Goal: Task Accomplishment & Management: Use online tool/utility

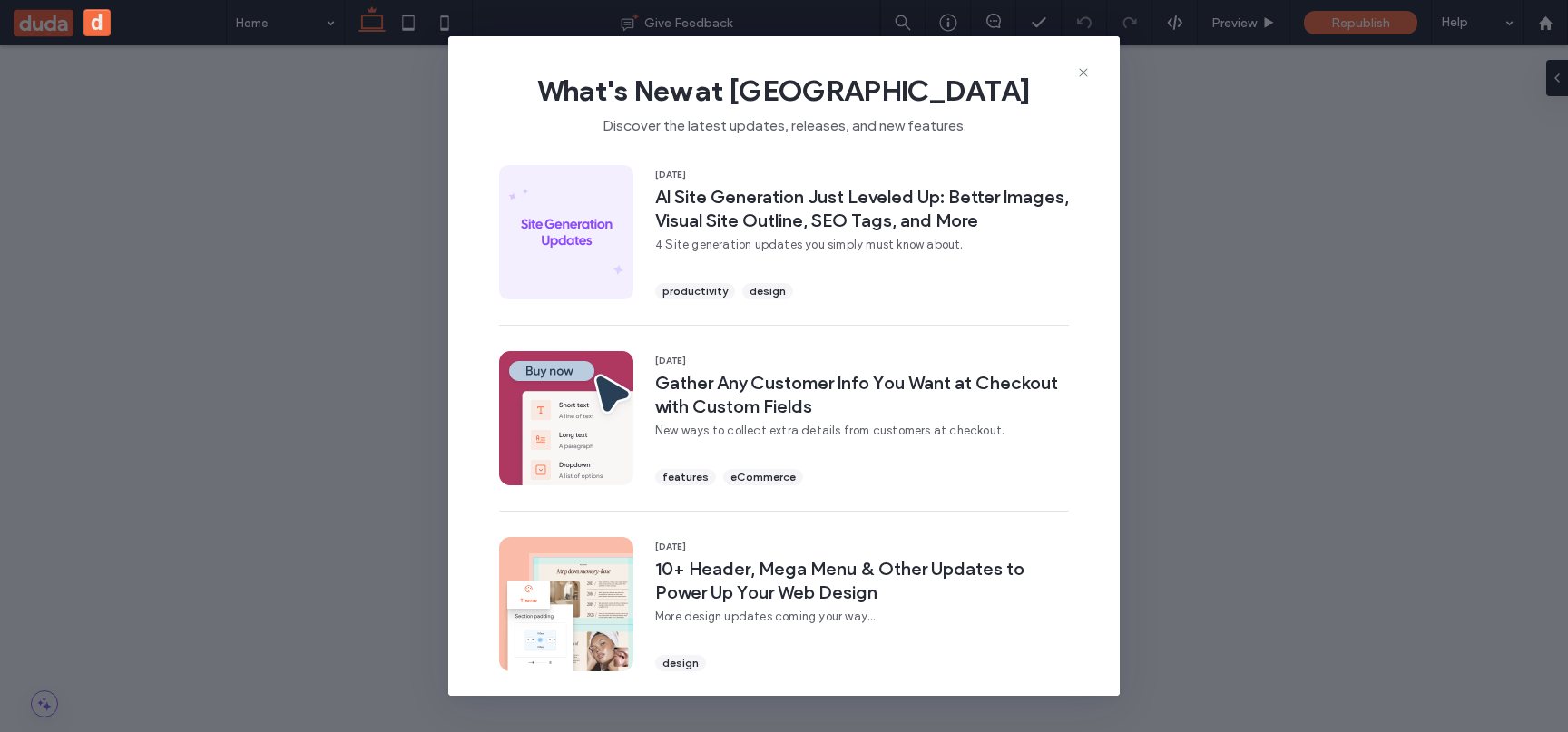
click at [1085, 81] on span "What's New at Duda" at bounding box center [784, 90] width 613 height 36
click at [1085, 80] on icon at bounding box center [1083, 72] width 15 height 15
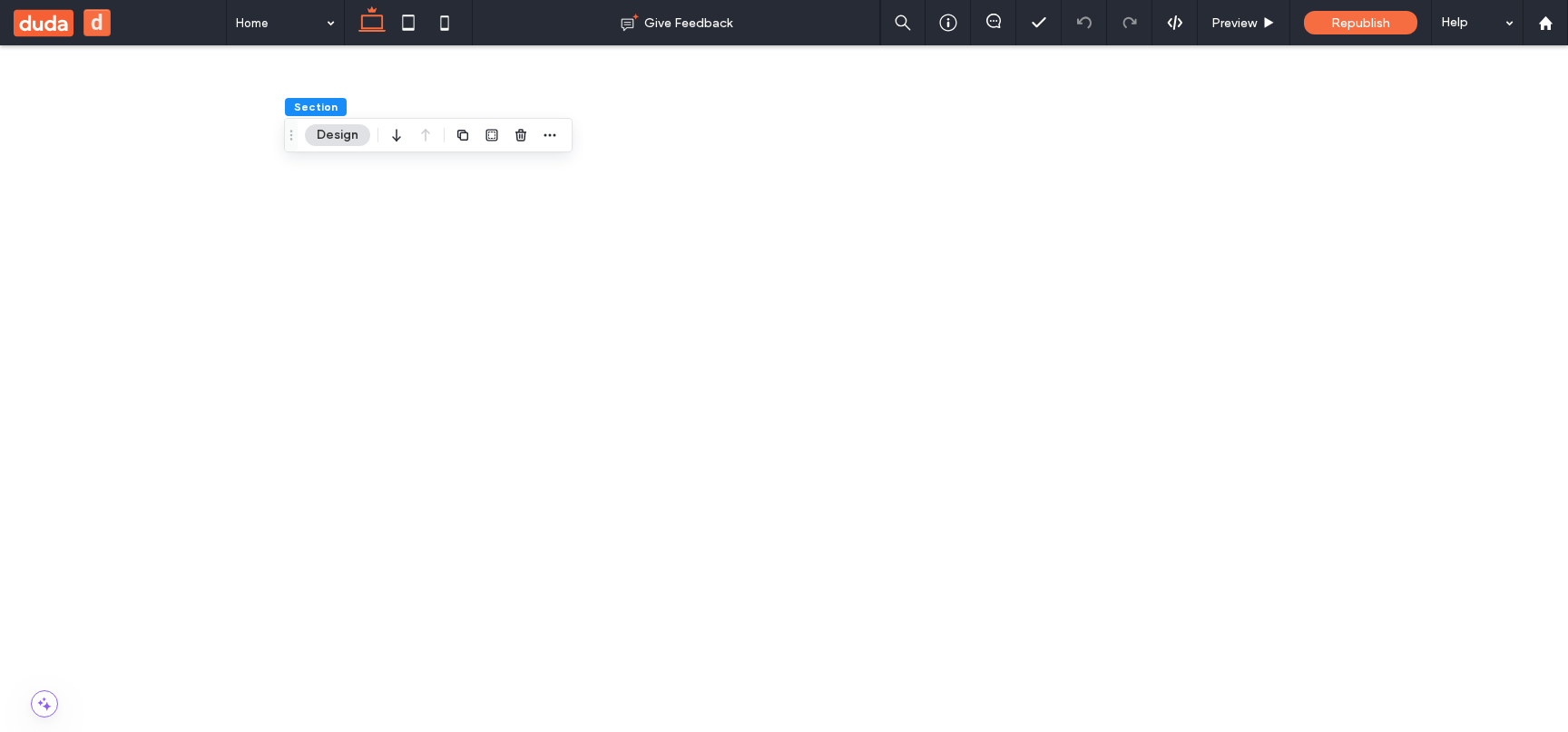
drag, startPoint x: 1384, startPoint y: 484, endPoint x: 1509, endPoint y: 485, distance: 125.0
drag, startPoint x: 1511, startPoint y: 483, endPoint x: 1449, endPoint y: 483, distance: 62.0
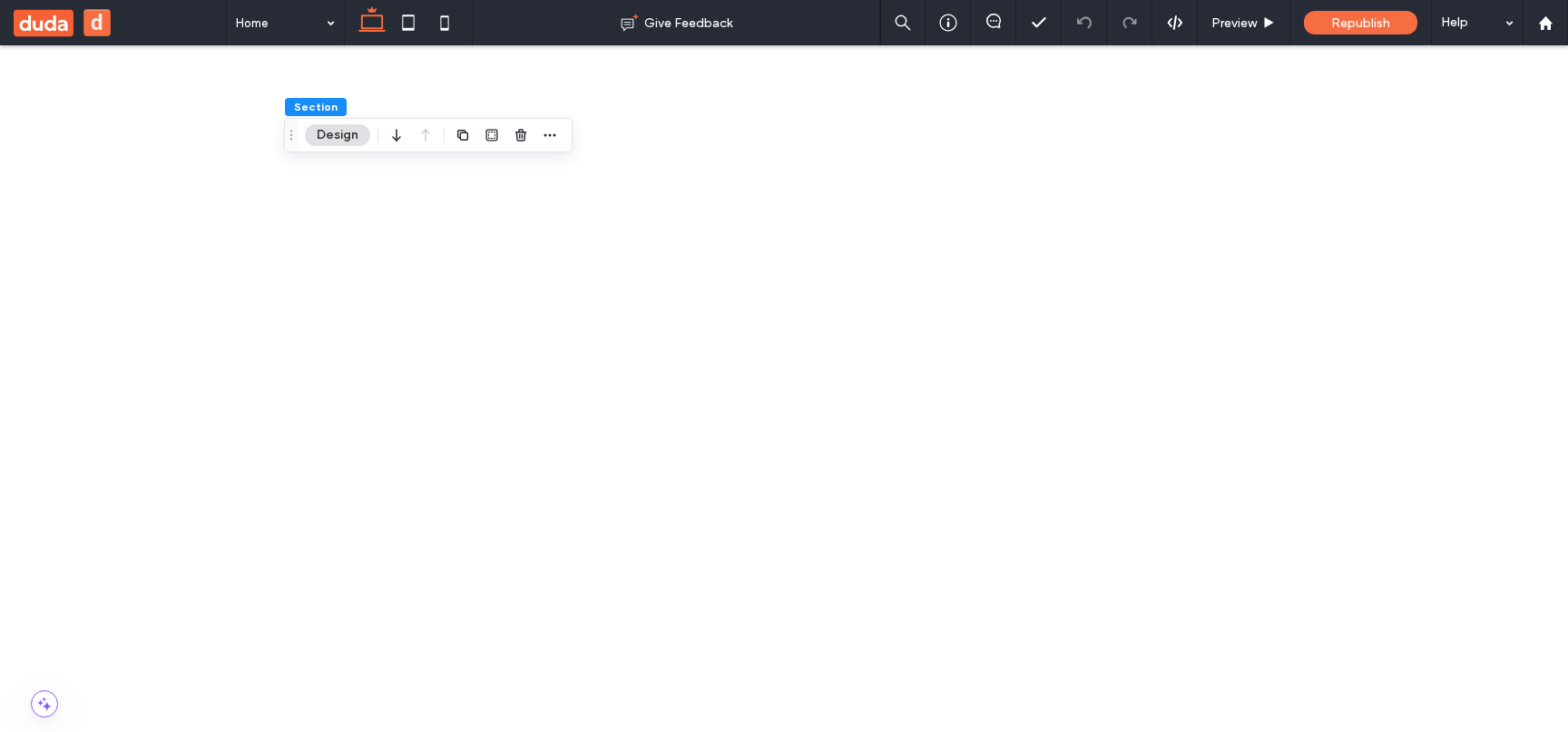
drag, startPoint x: 1412, startPoint y: 449, endPoint x: 1495, endPoint y: 492, distance: 93.5
drag, startPoint x: 1543, startPoint y: 482, endPoint x: 1314, endPoint y: 430, distance: 234.8
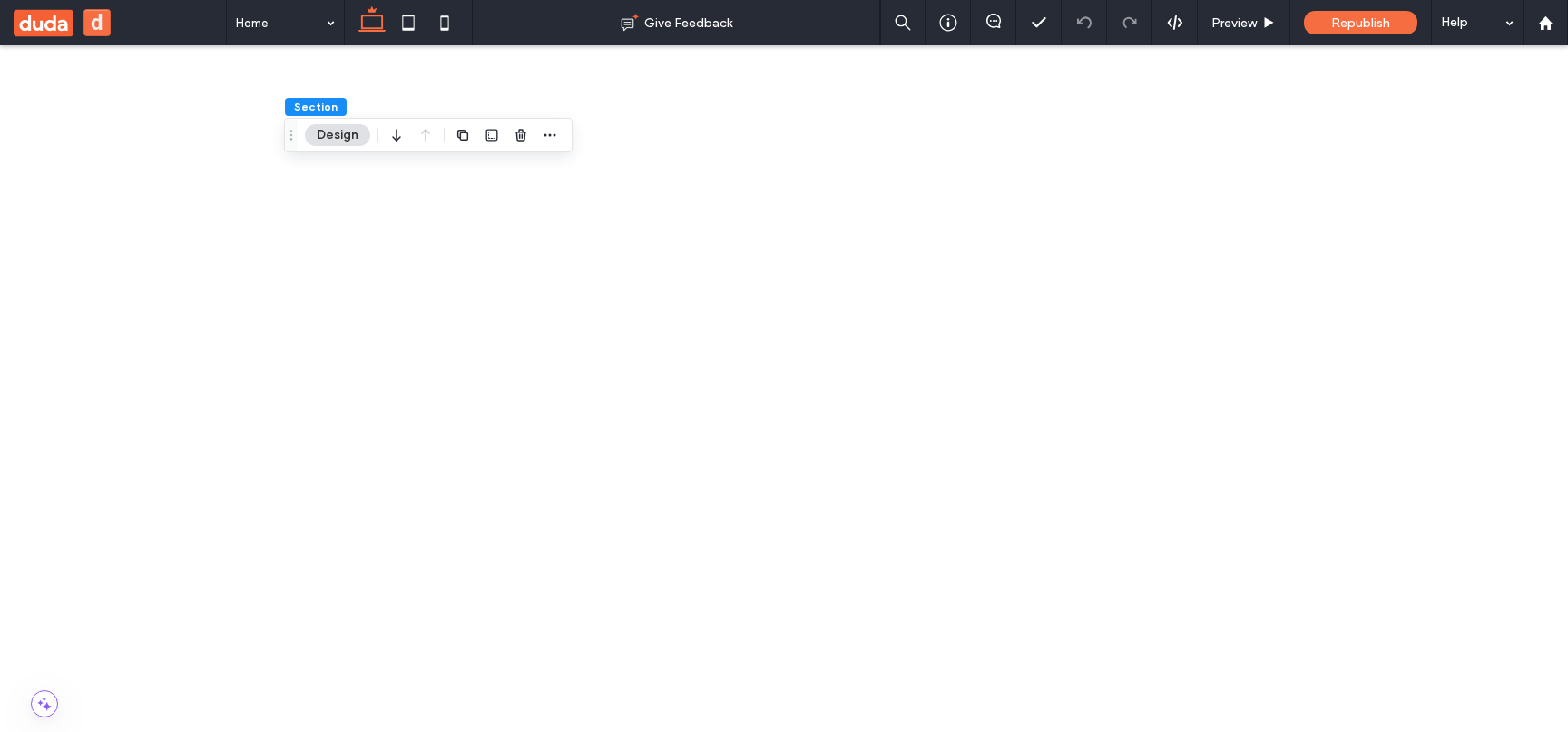
drag, startPoint x: 1333, startPoint y: 430, endPoint x: 1539, endPoint y: 489, distance: 214.3
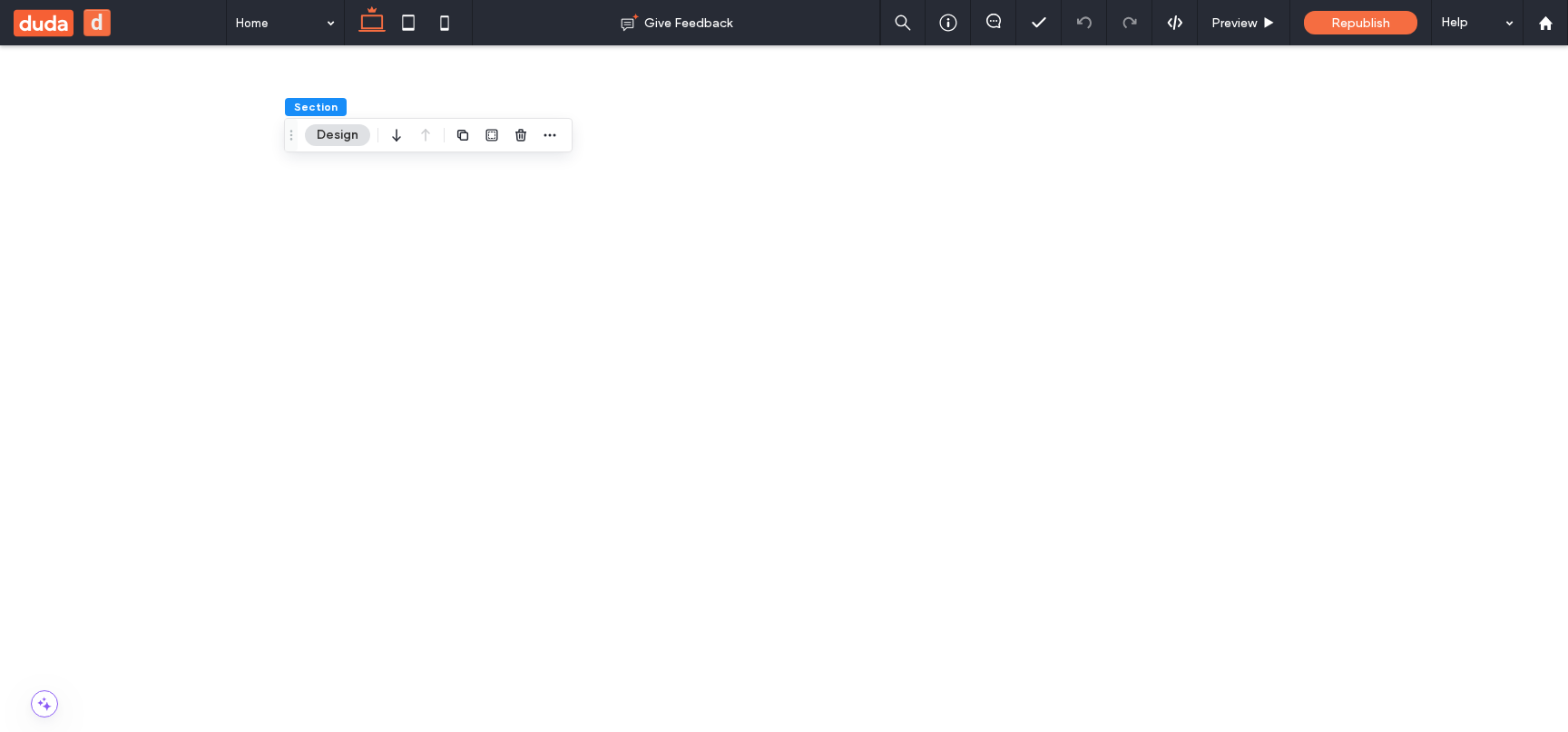
scroll to position [366, 0]
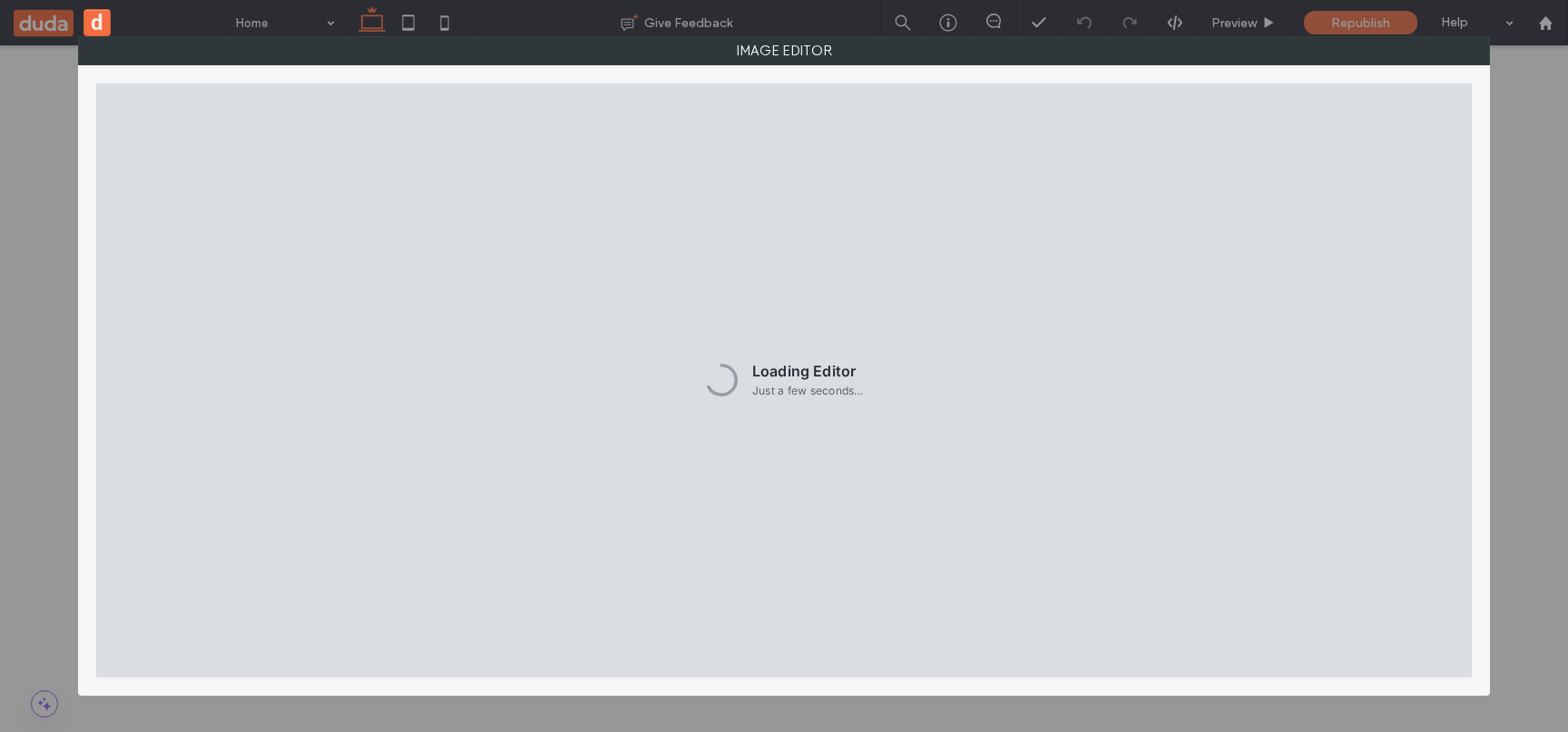
click at [1507, 494] on div "Image Editor" at bounding box center [784, 366] width 1568 height 732
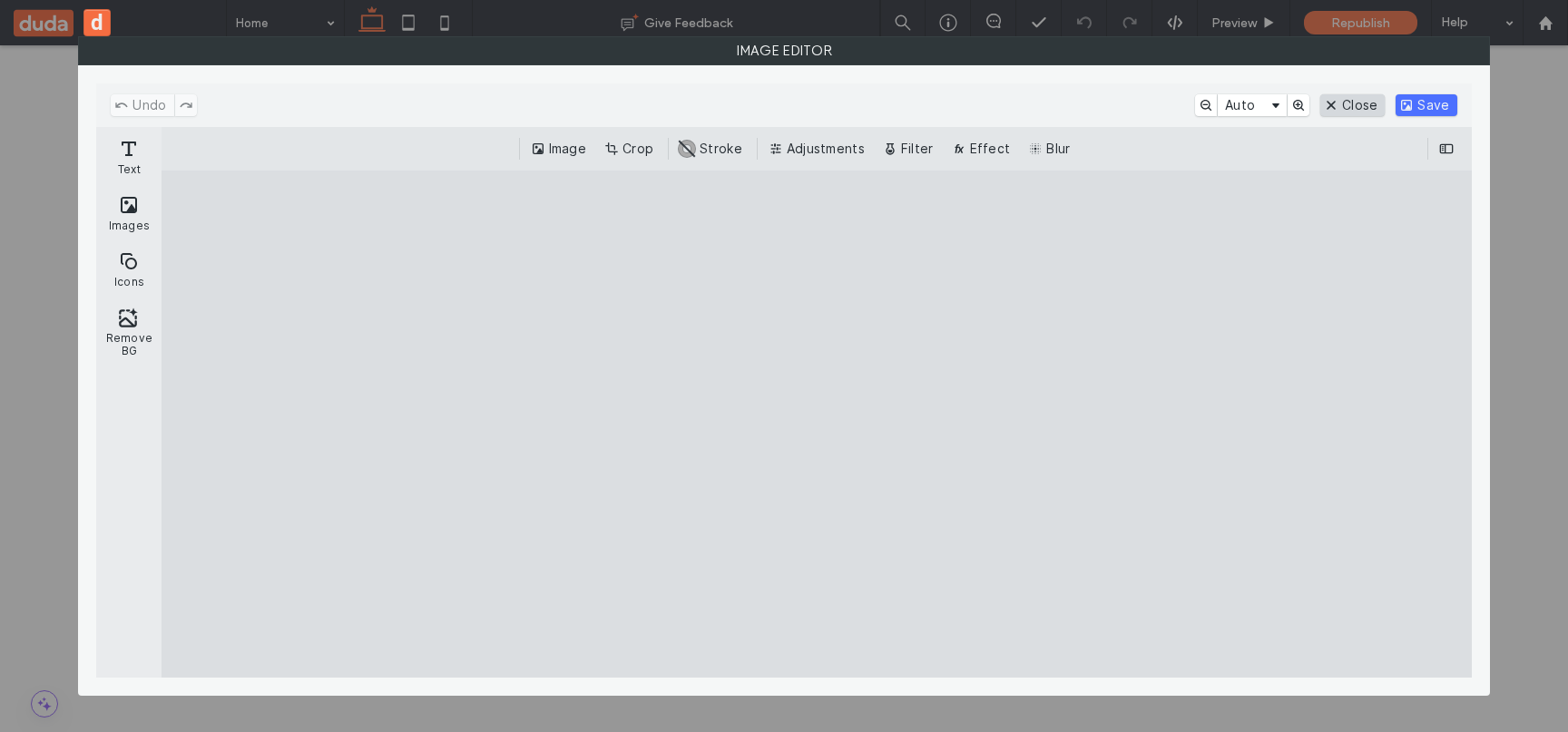
click at [1376, 104] on button "Close" at bounding box center [1352, 105] width 64 height 21
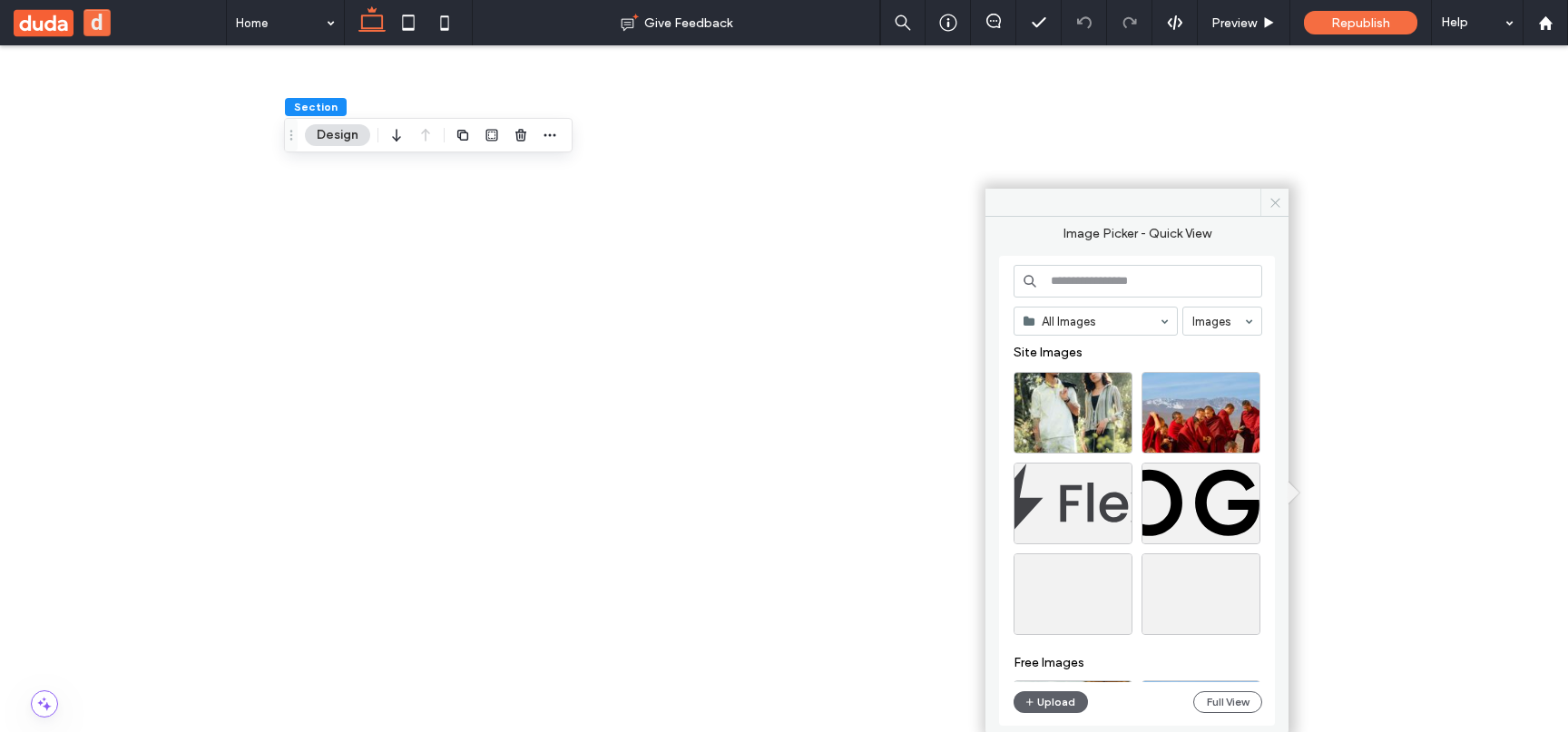
click at [1272, 209] on span at bounding box center [1273, 202] width 28 height 27
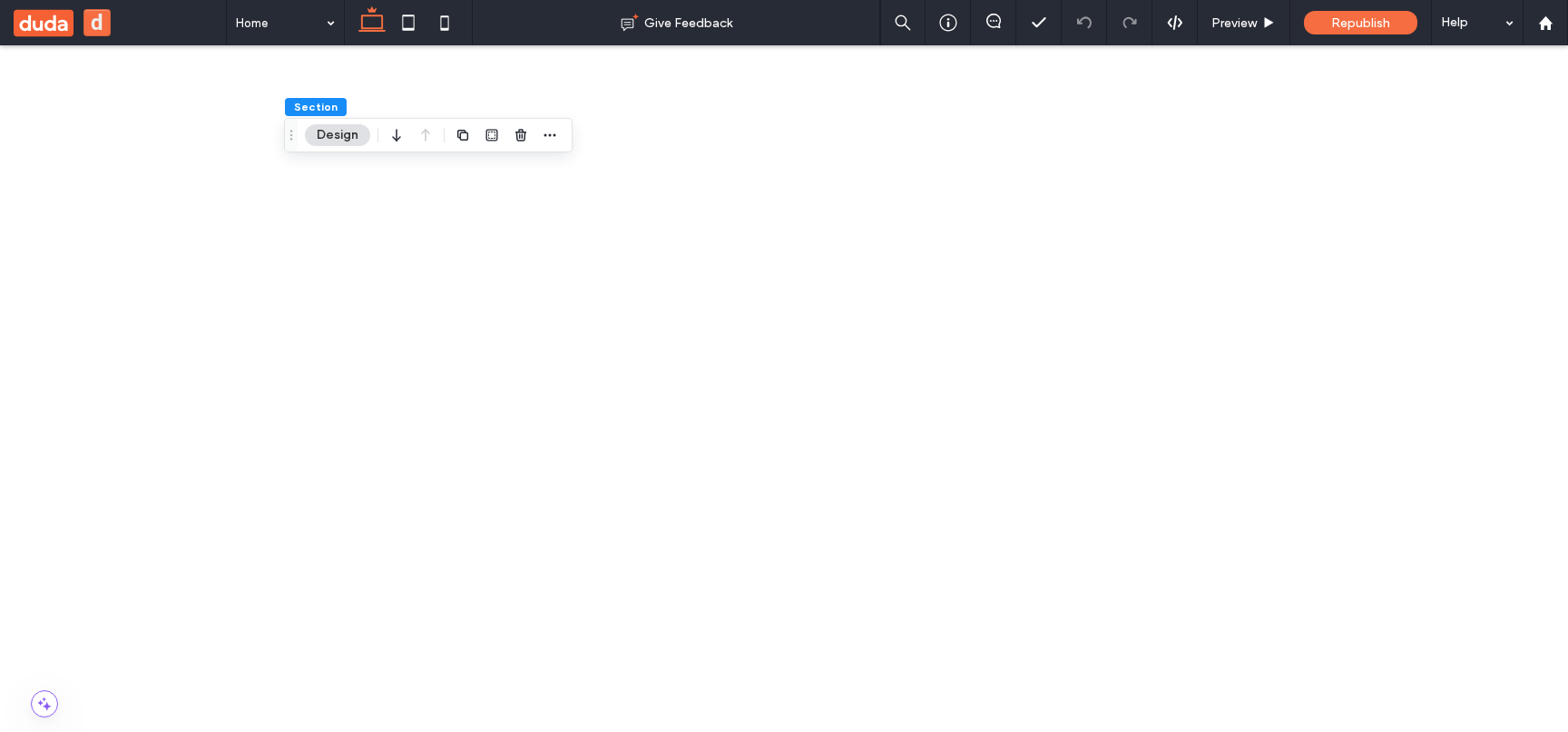
drag, startPoint x: 1541, startPoint y: 469, endPoint x: 1325, endPoint y: 401, distance: 226.5
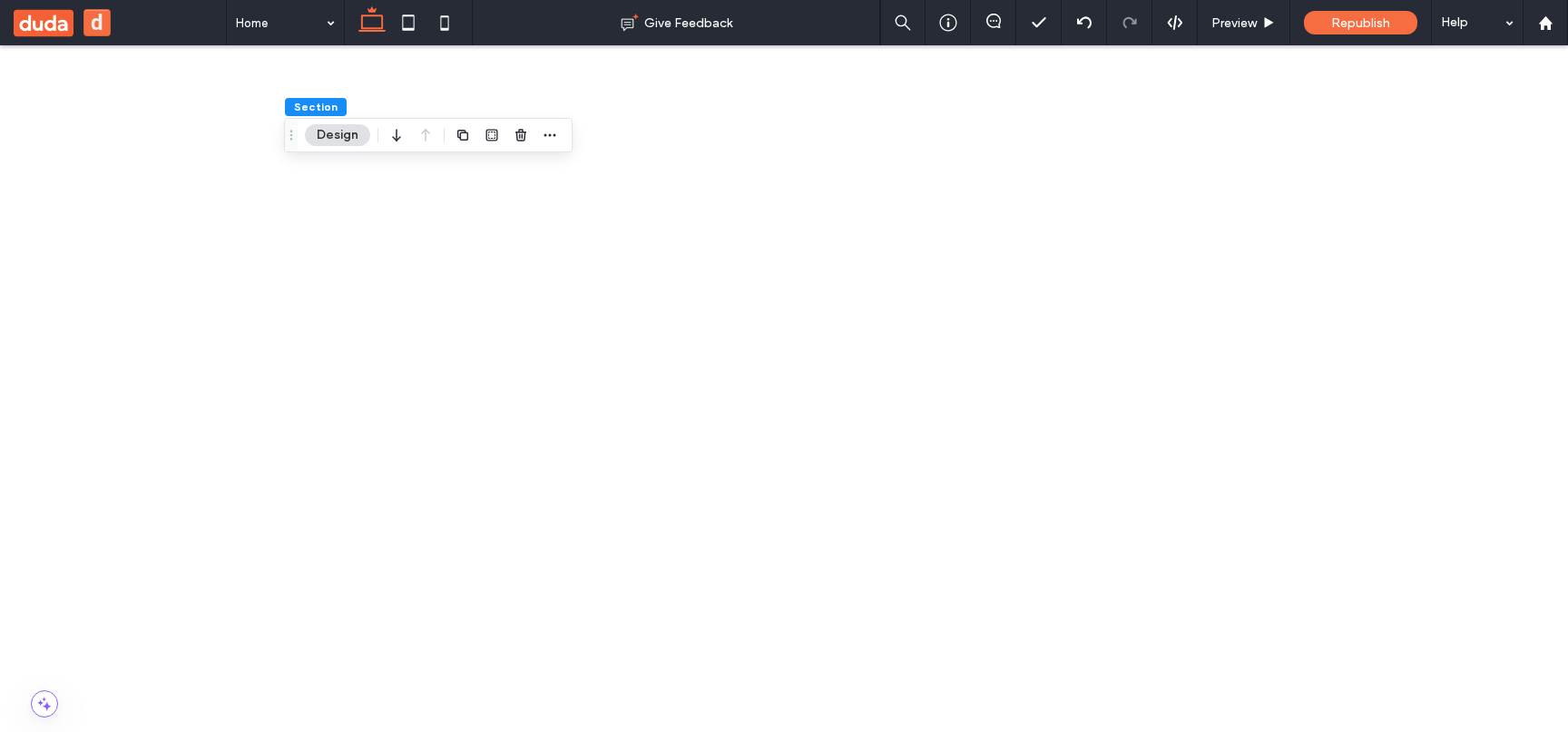
drag, startPoint x: 1335, startPoint y: 508, endPoint x: 1456, endPoint y: 505, distance: 121.0
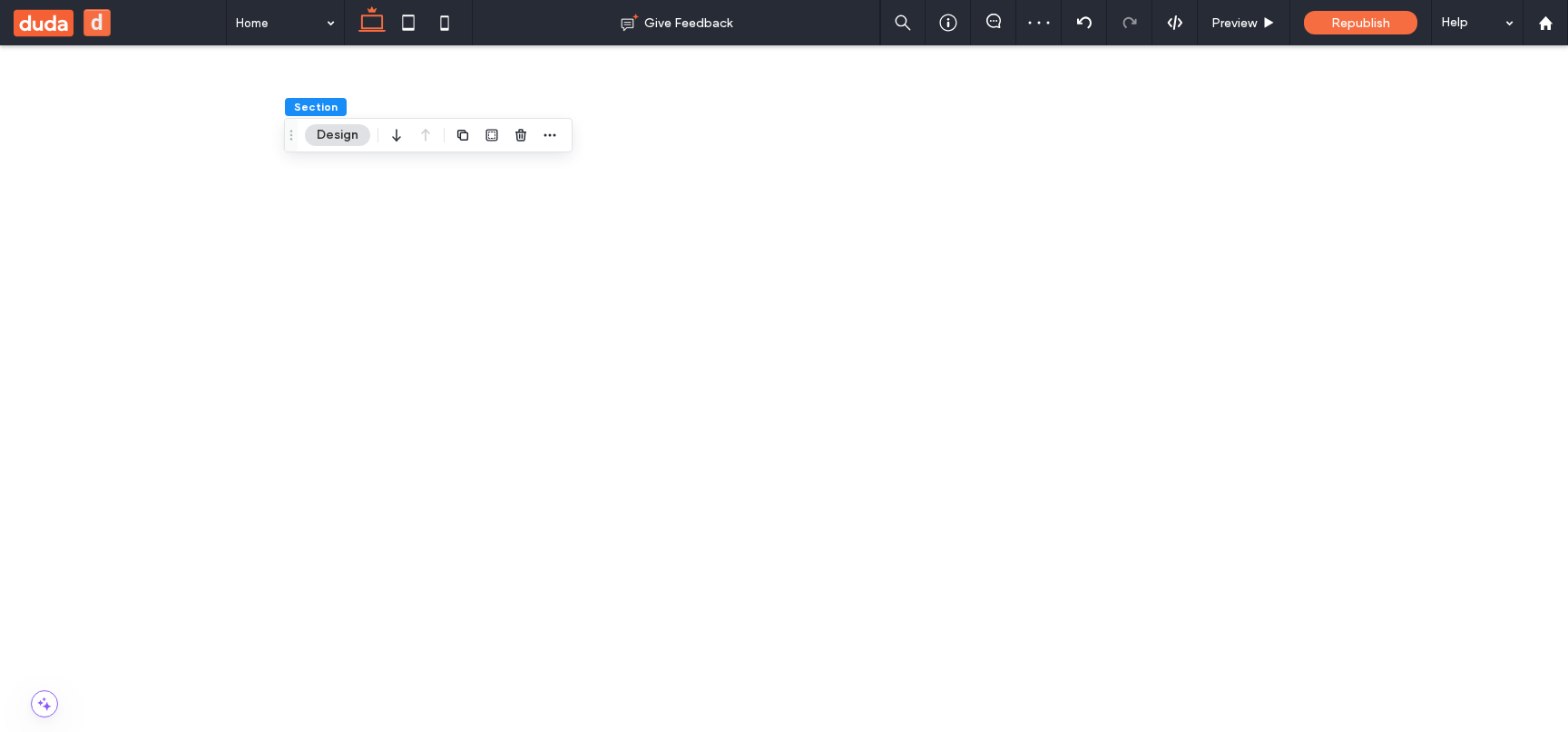
drag, startPoint x: 1396, startPoint y: 522, endPoint x: 1460, endPoint y: 547, distance: 68.7
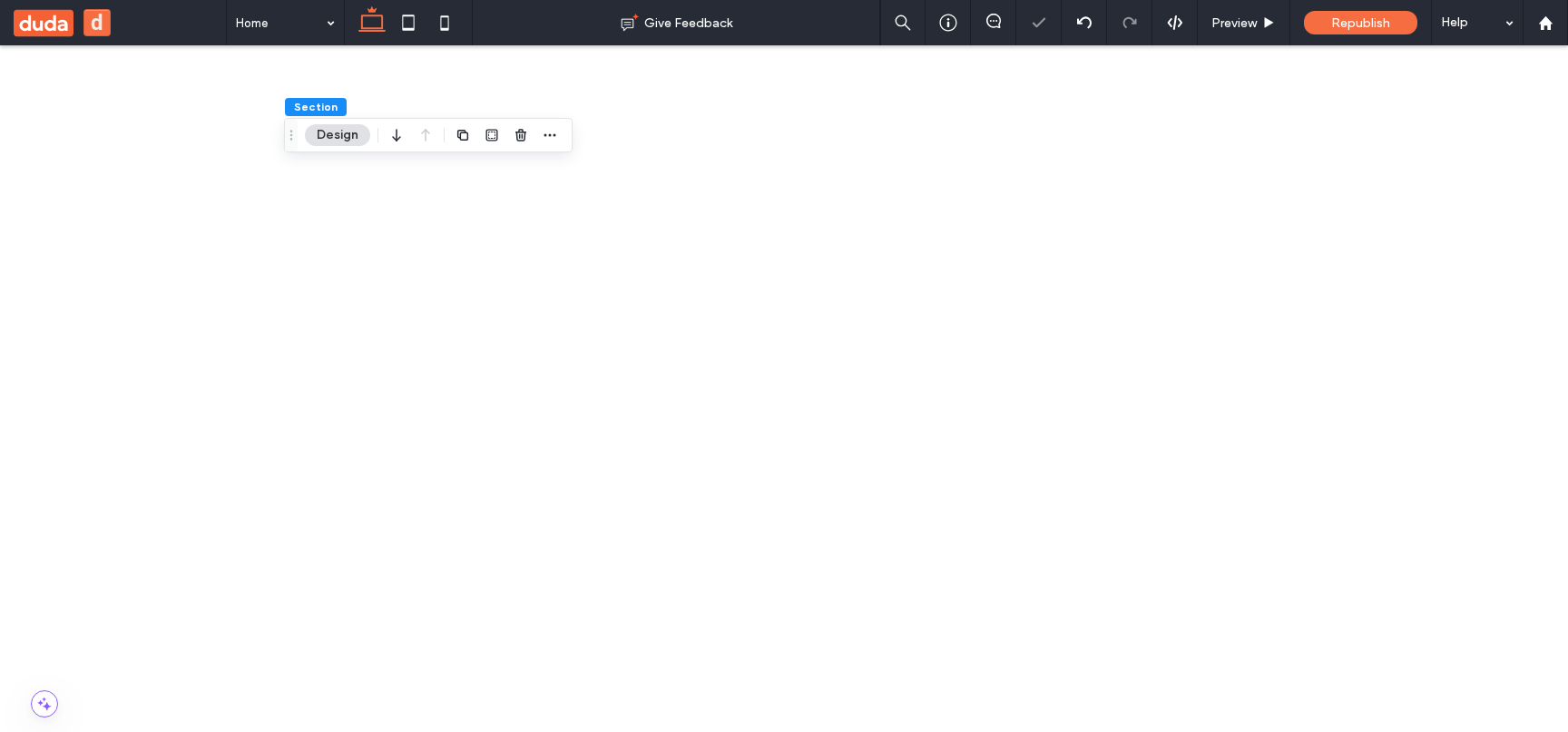
drag, startPoint x: 1460, startPoint y: 547, endPoint x: 1388, endPoint y: 518, distance: 77.6
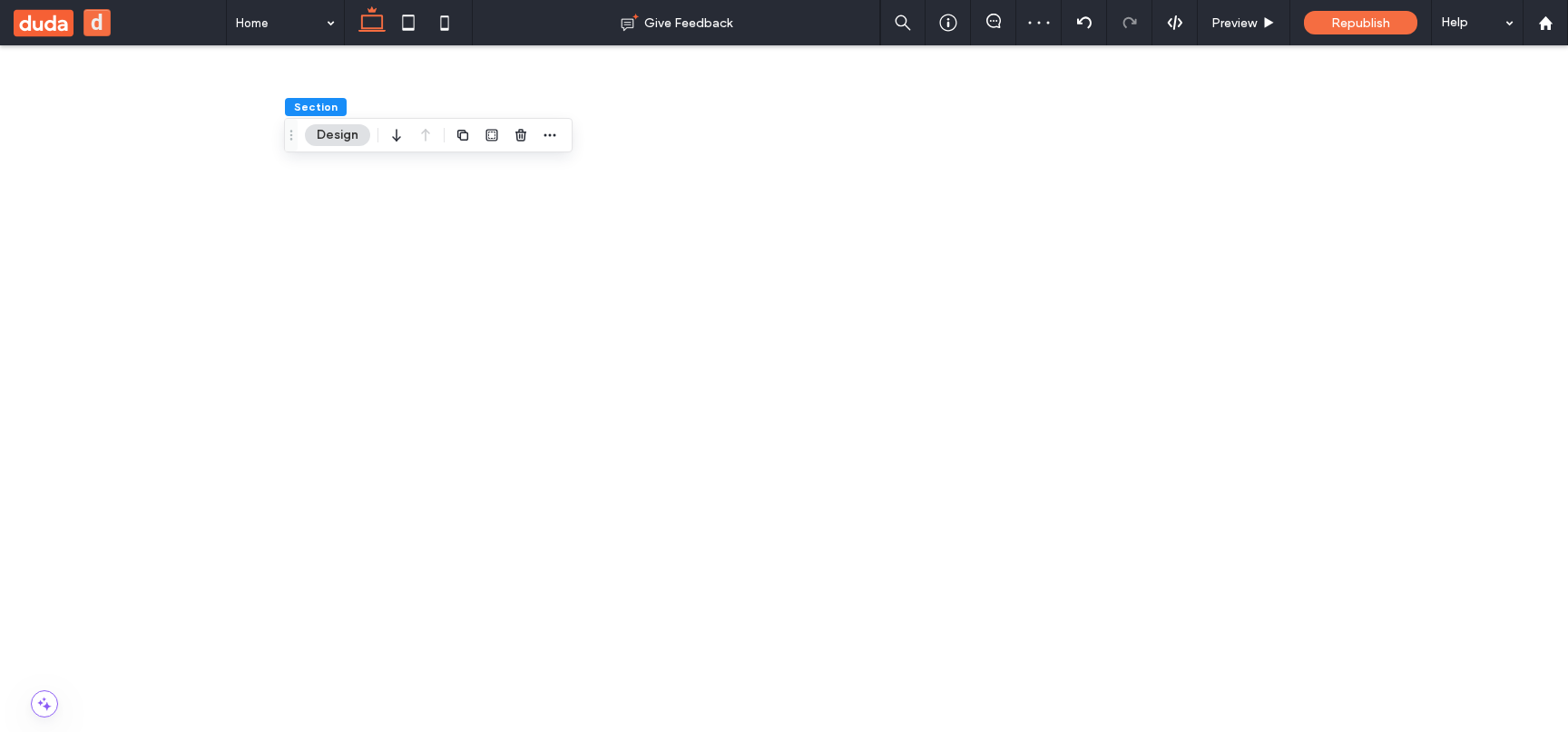
drag, startPoint x: 1388, startPoint y: 518, endPoint x: 1492, endPoint y: 557, distance: 111.1
drag, startPoint x: 1492, startPoint y: 557, endPoint x: 1418, endPoint y: 502, distance: 92.2
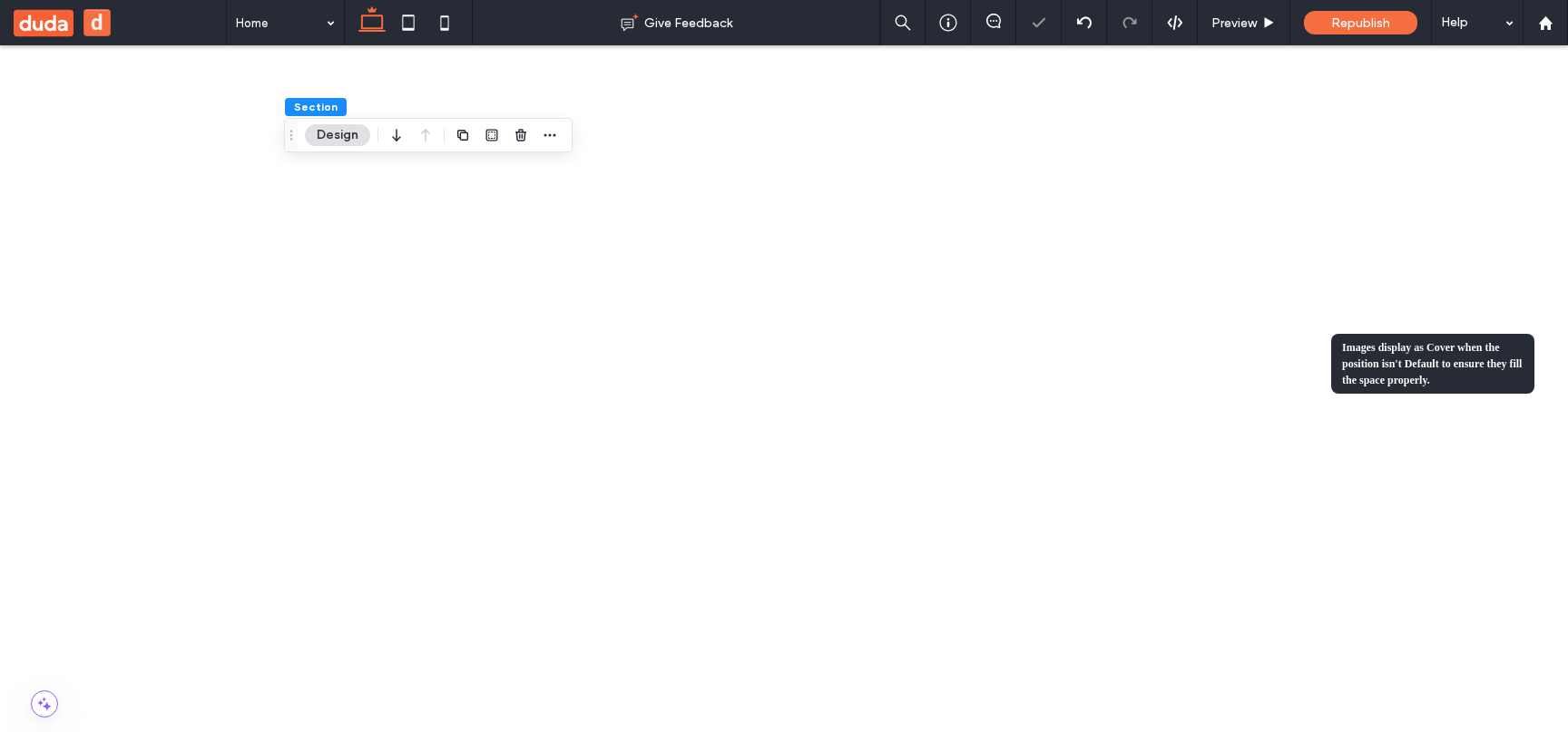
click at [1366, 369] on div "Images display as Cover when the position isn't Default to ensure they fill the…" at bounding box center [1432, 364] width 203 height 60
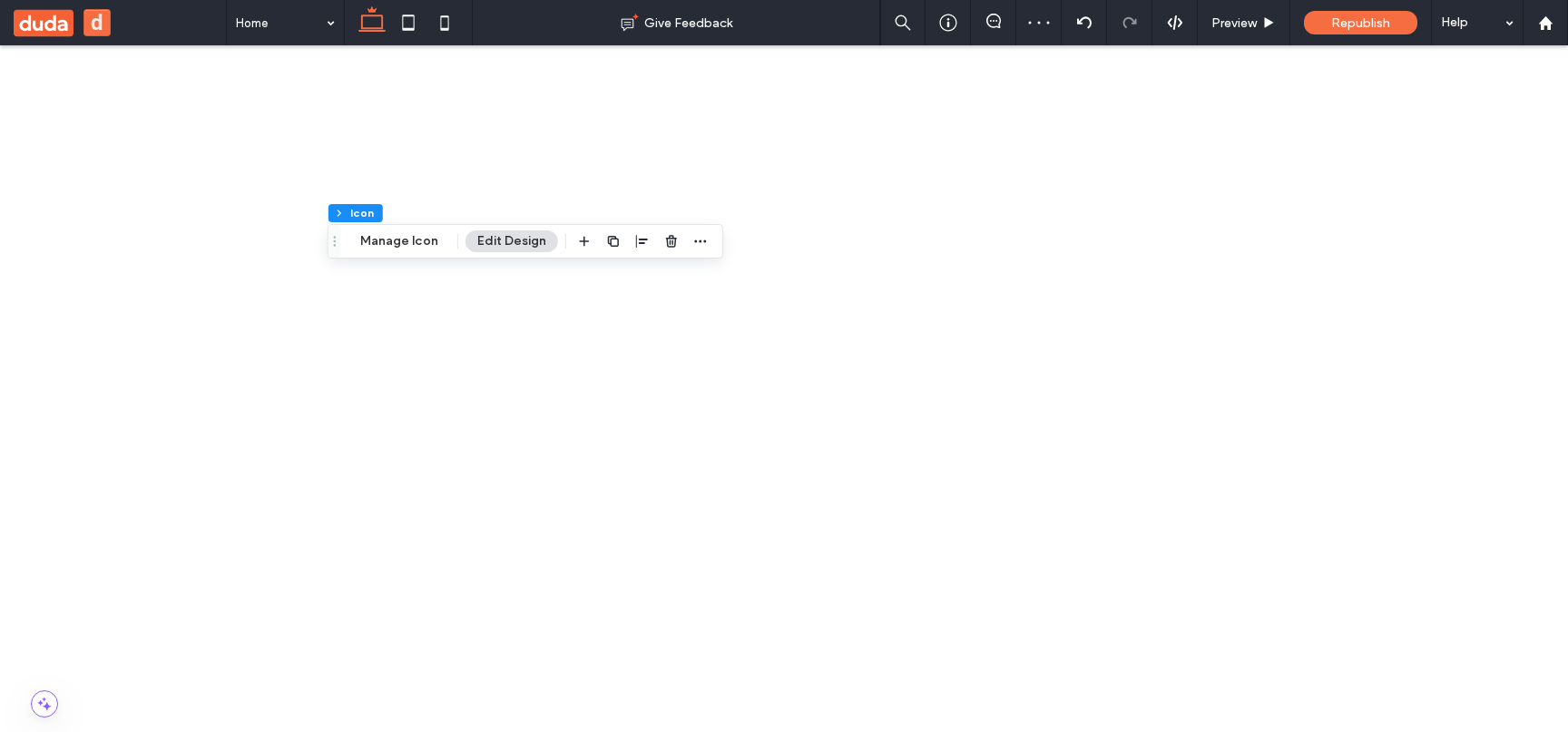
scroll to position [50, 0]
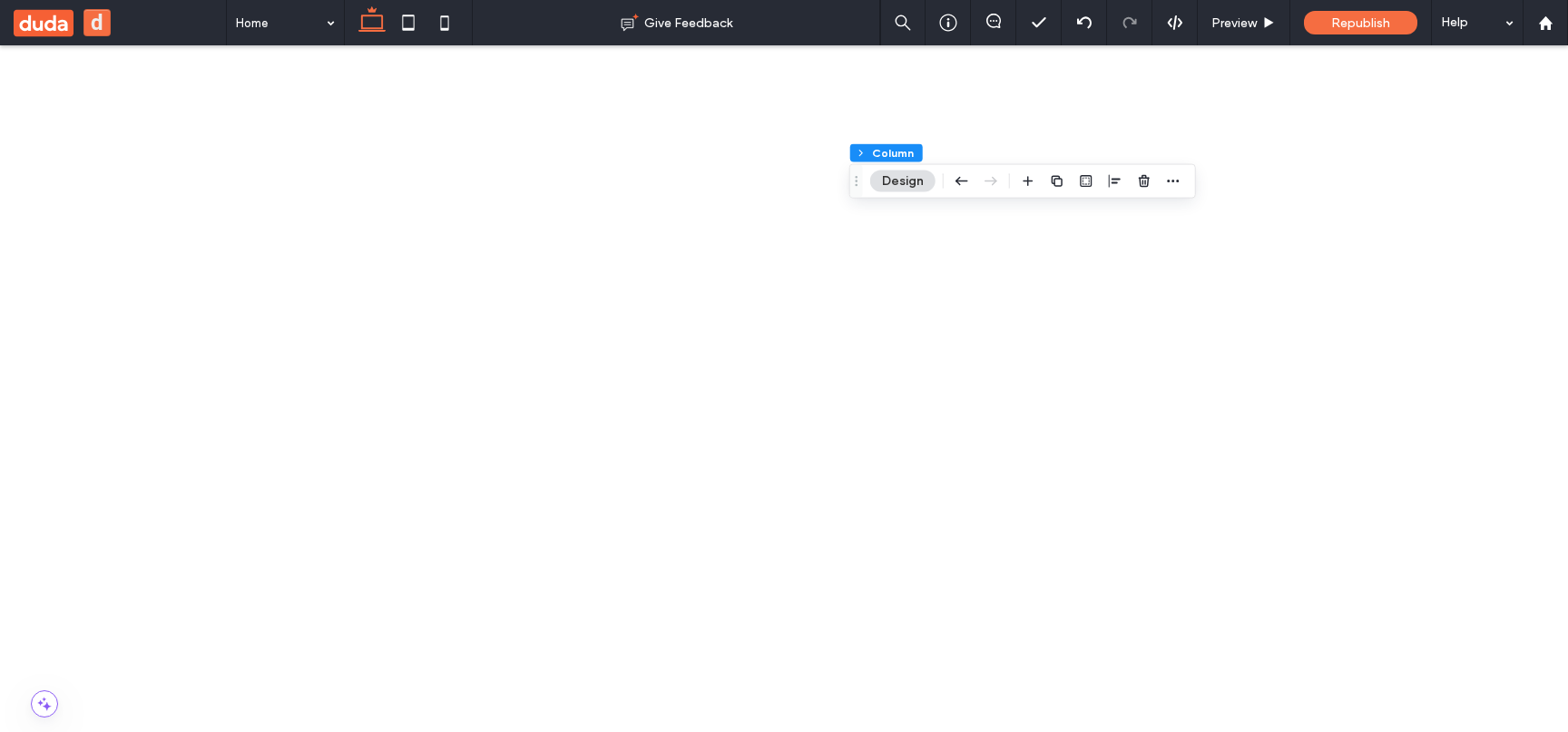
type input "******"
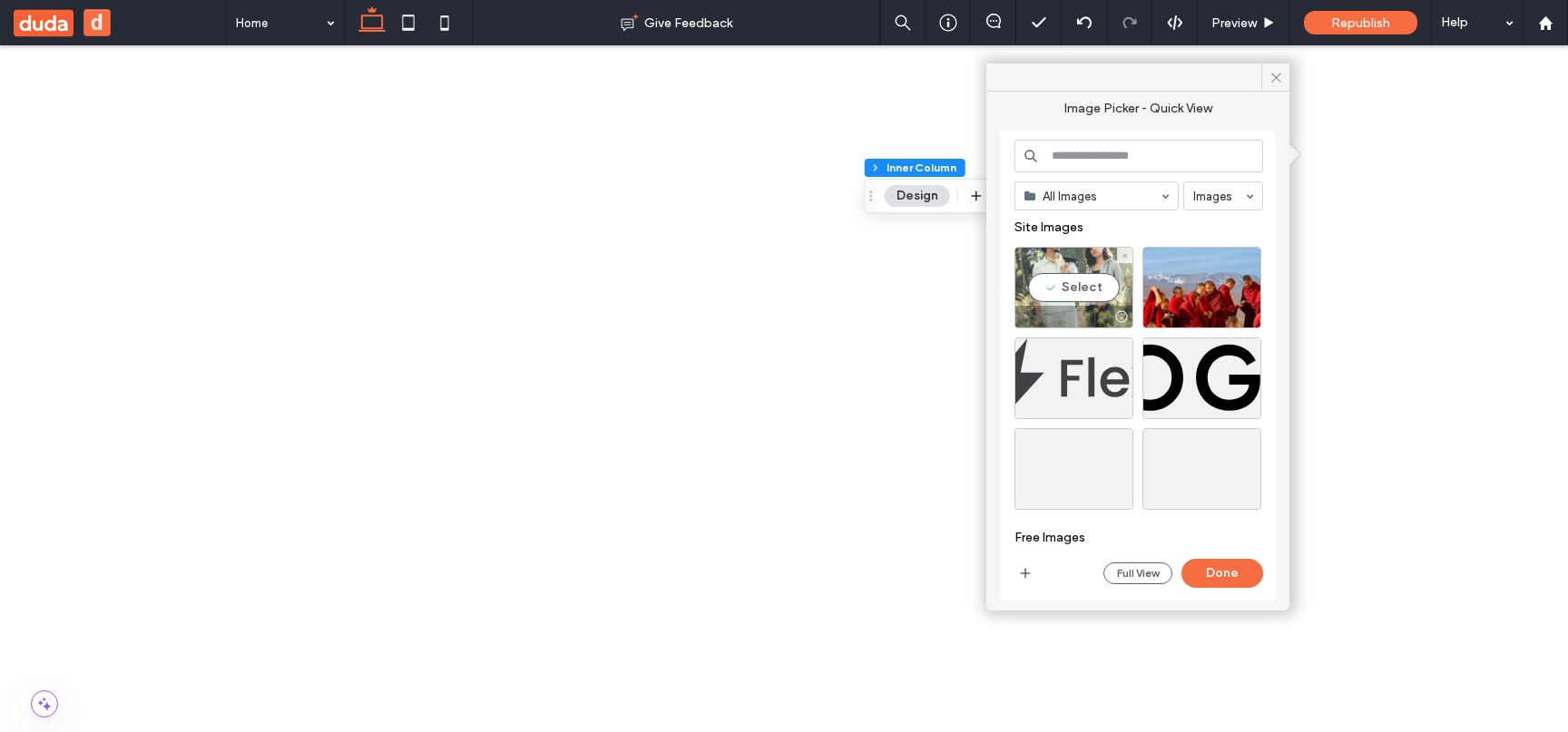
click at [1083, 290] on div "Select" at bounding box center [1074, 288] width 119 height 82
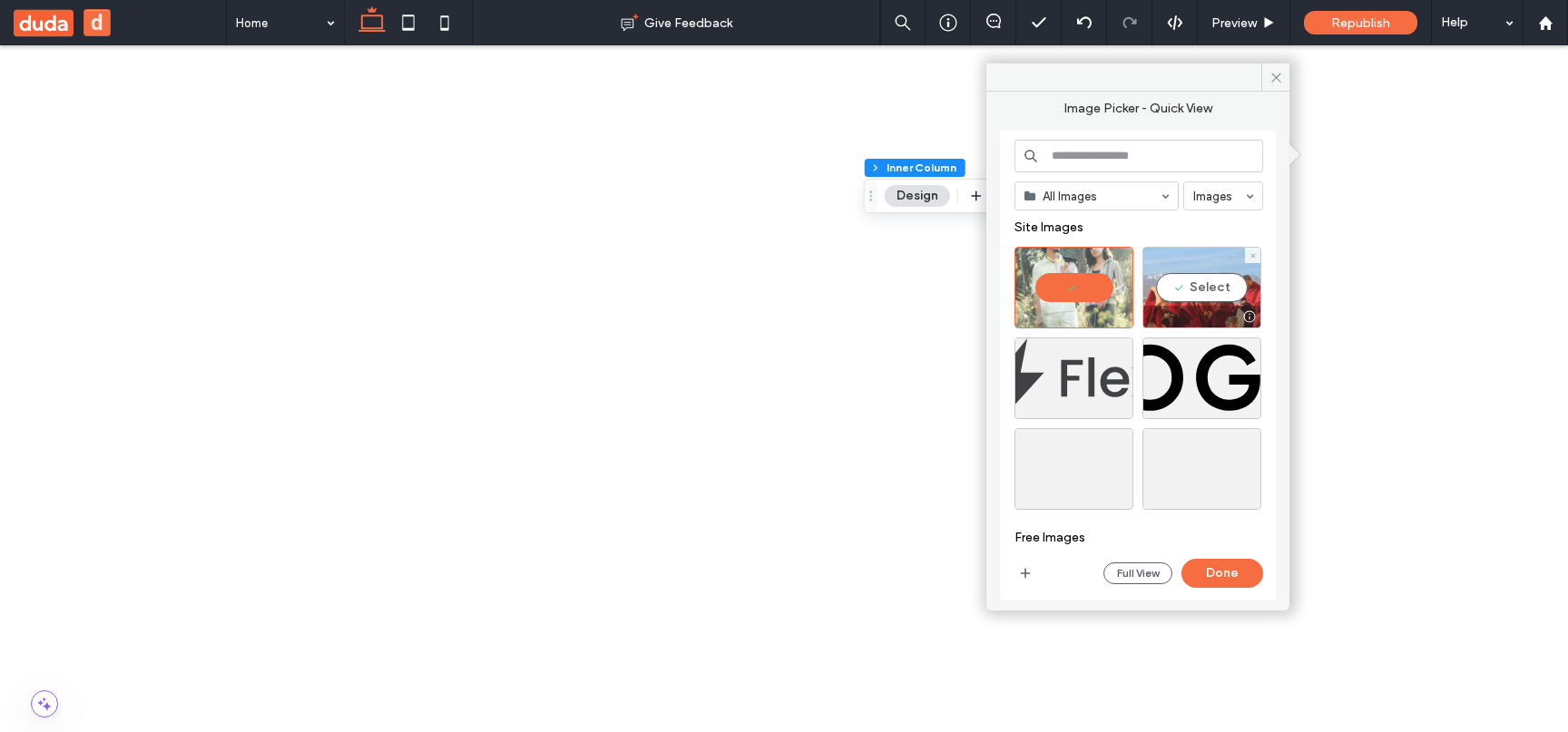
click at [1164, 290] on div "Select" at bounding box center [1201, 288] width 119 height 82
click at [1187, 577] on button "Done" at bounding box center [1222, 574] width 82 height 29
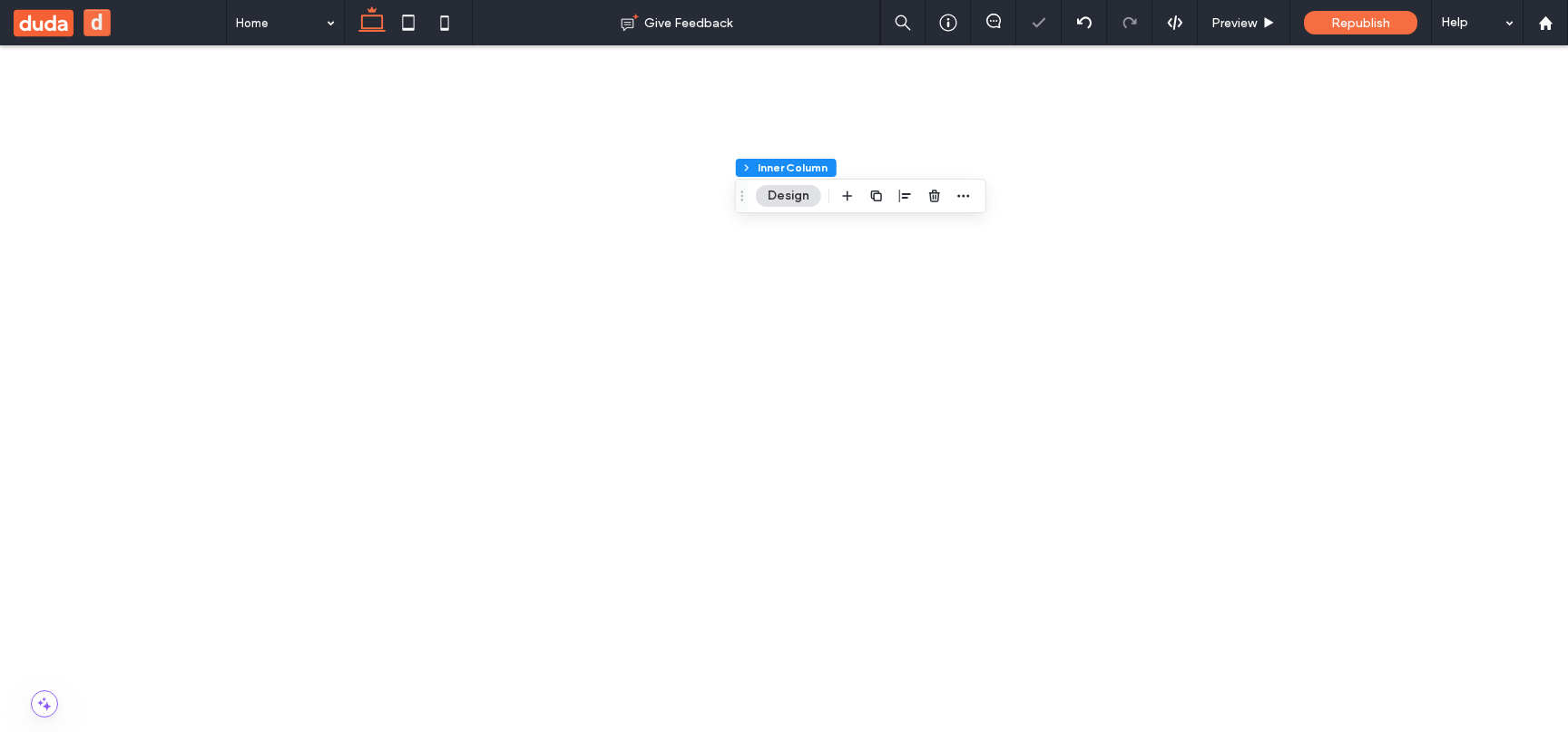
scroll to position [0, 129]
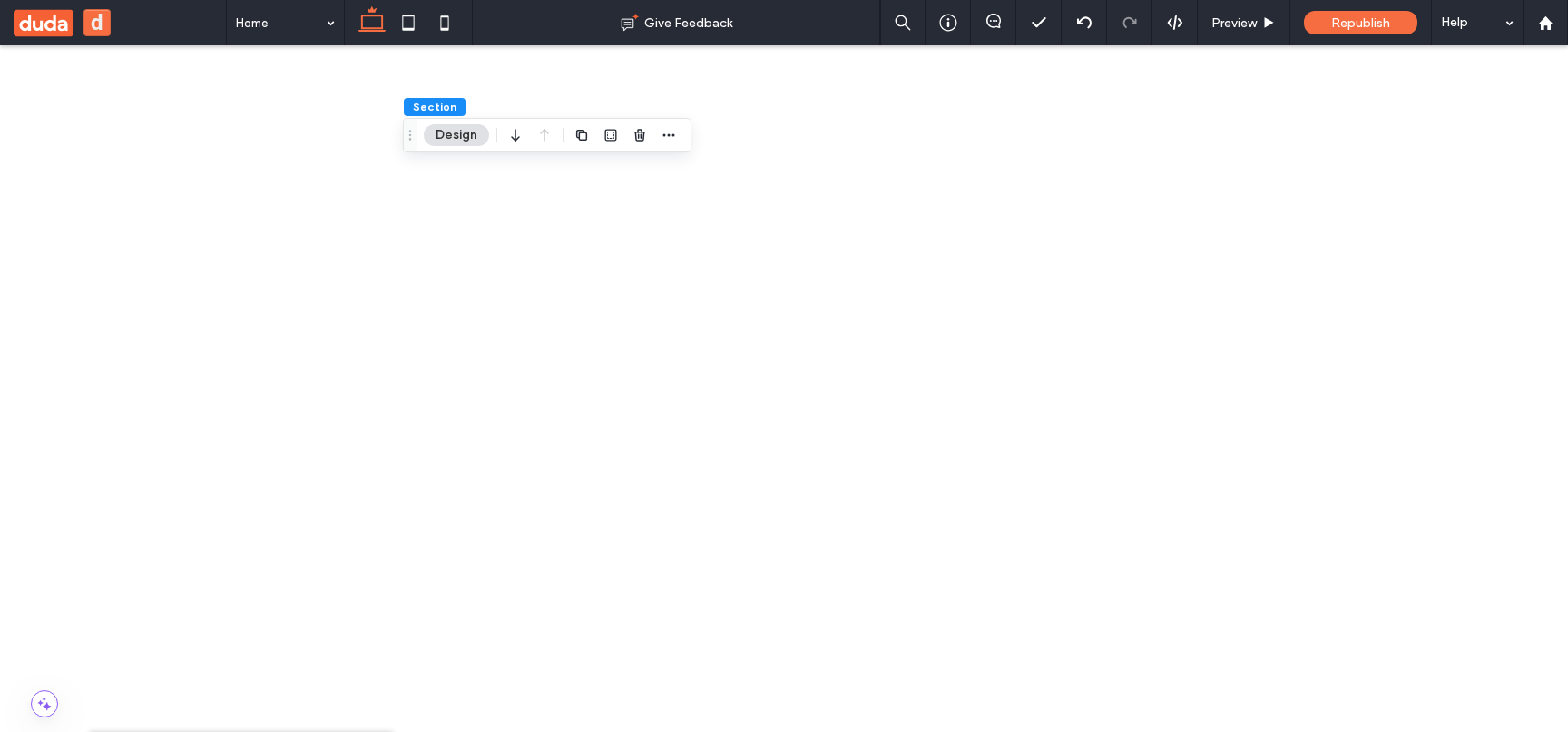
scroll to position [0, 0]
drag, startPoint x: 361, startPoint y: 68, endPoint x: 95, endPoint y: 28, distance: 269.0
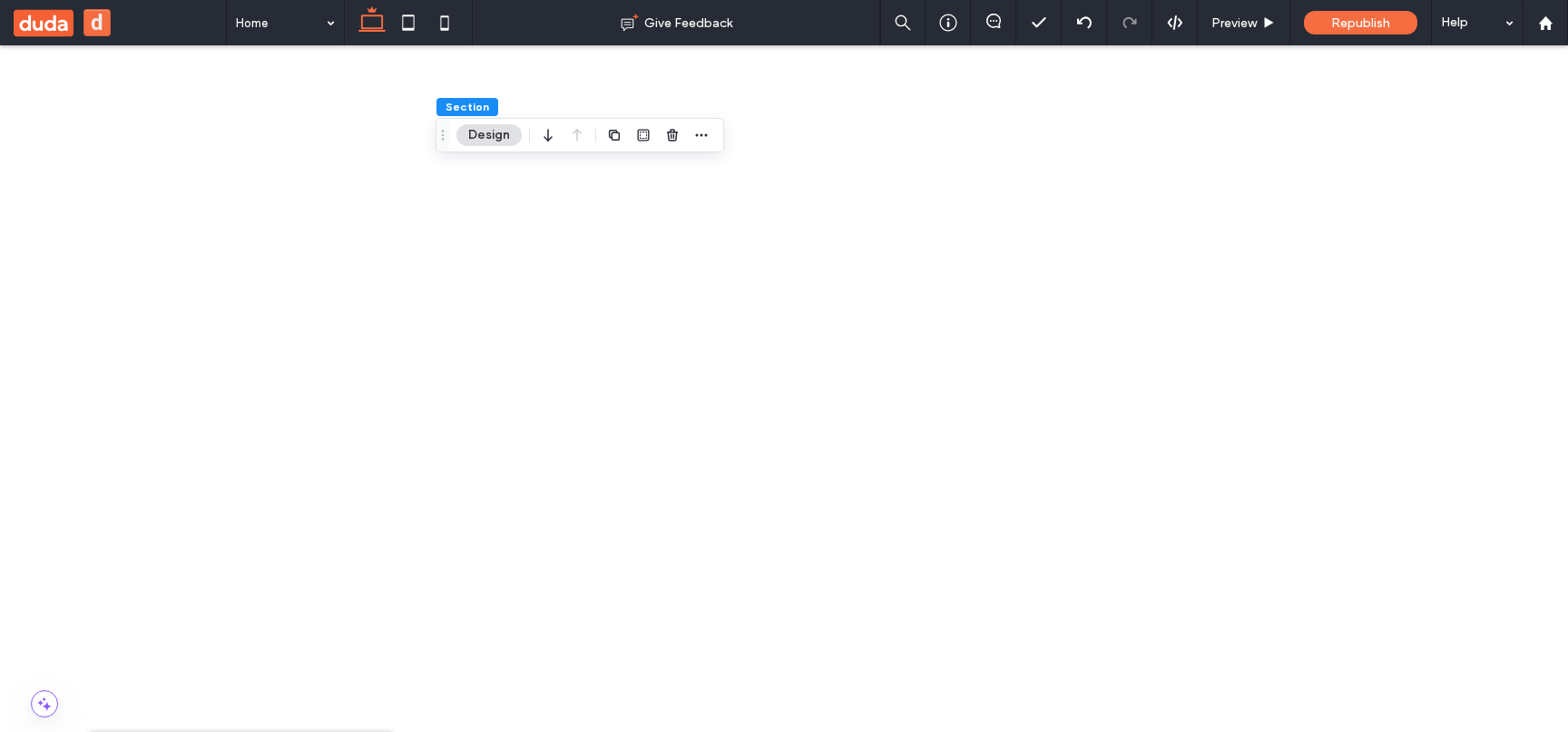
drag, startPoint x: 364, startPoint y: 66, endPoint x: 223, endPoint y: 22, distance: 147.7
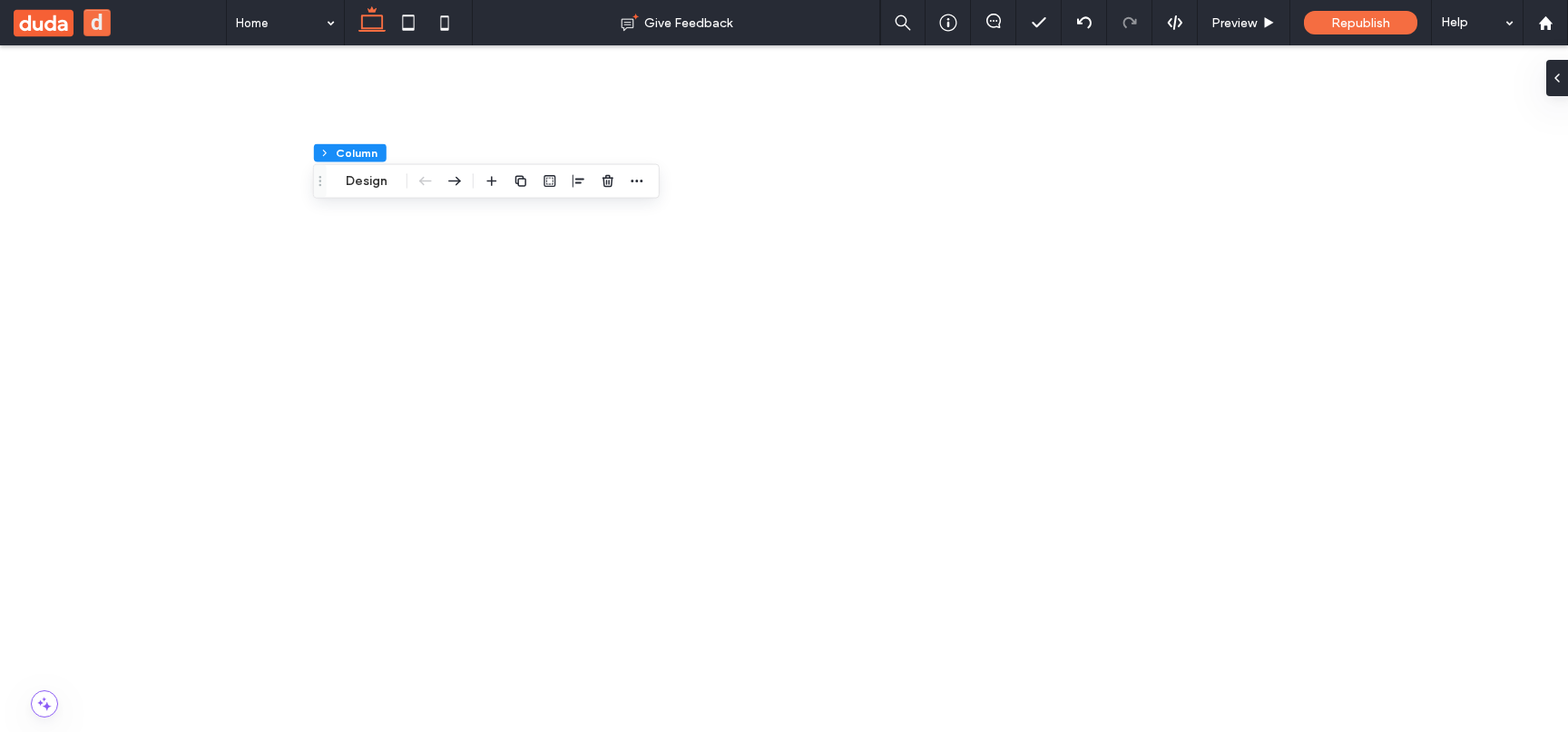
click at [1550, 72] on icon at bounding box center [1550, 78] width 15 height 15
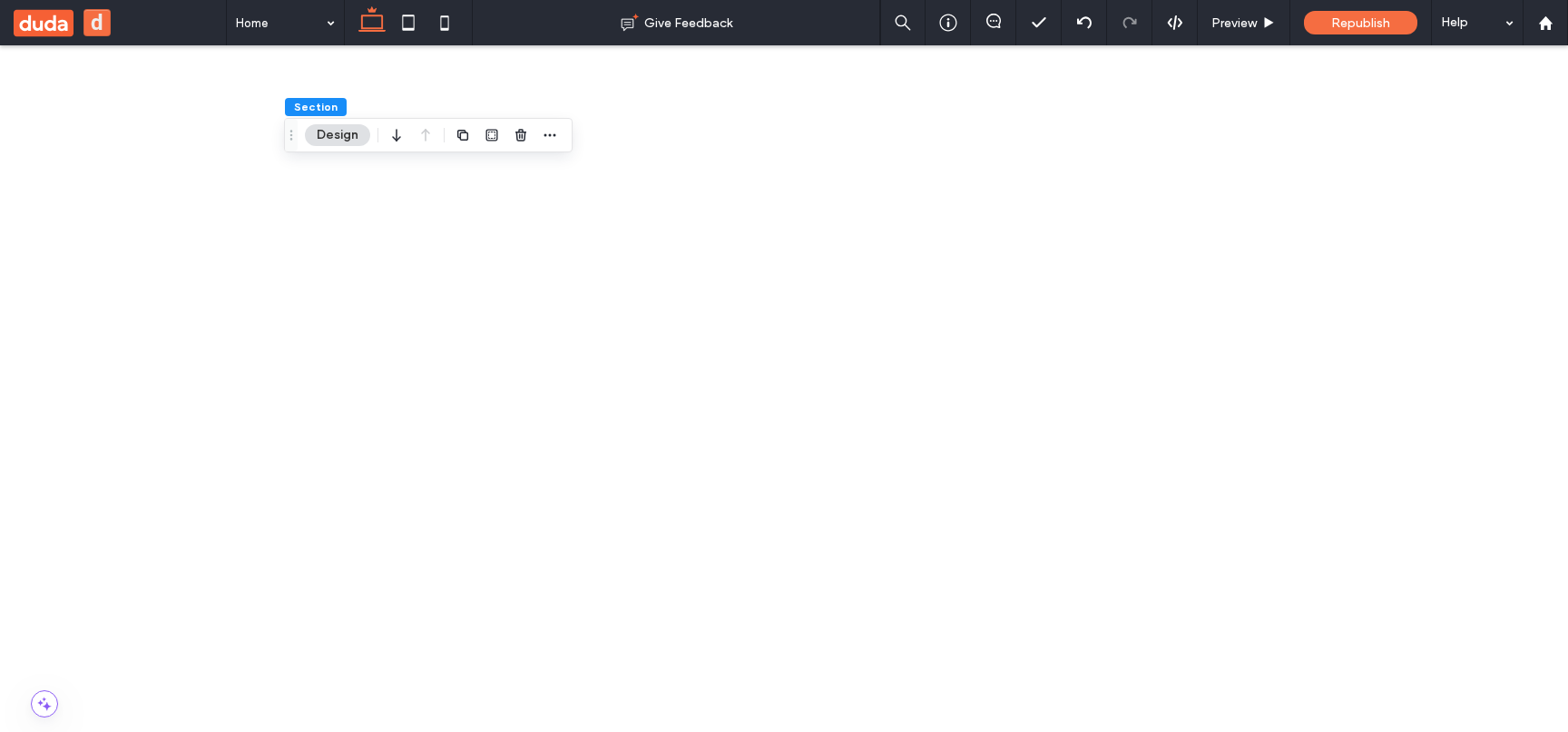
scroll to position [239, 0]
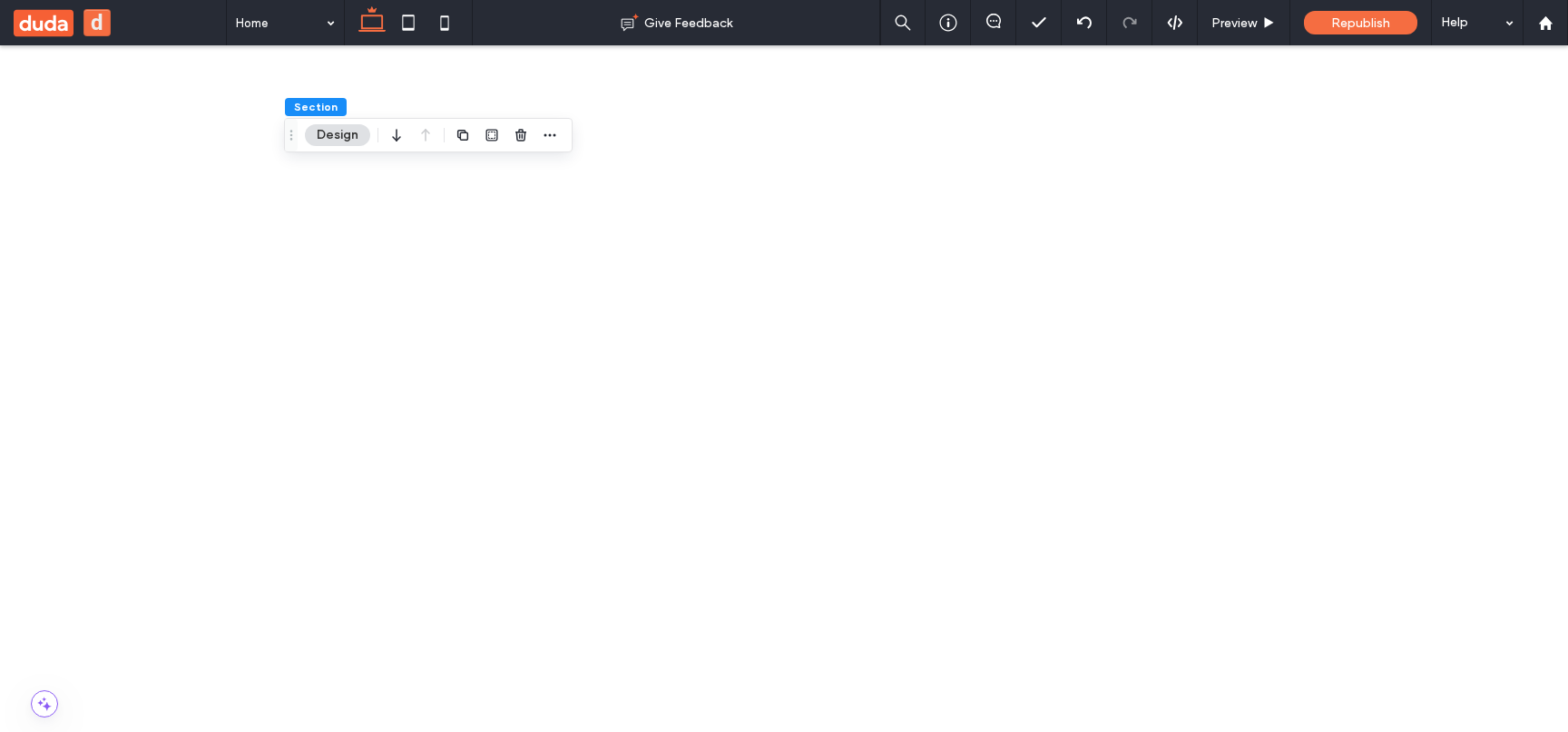
scroll to position [474, 0]
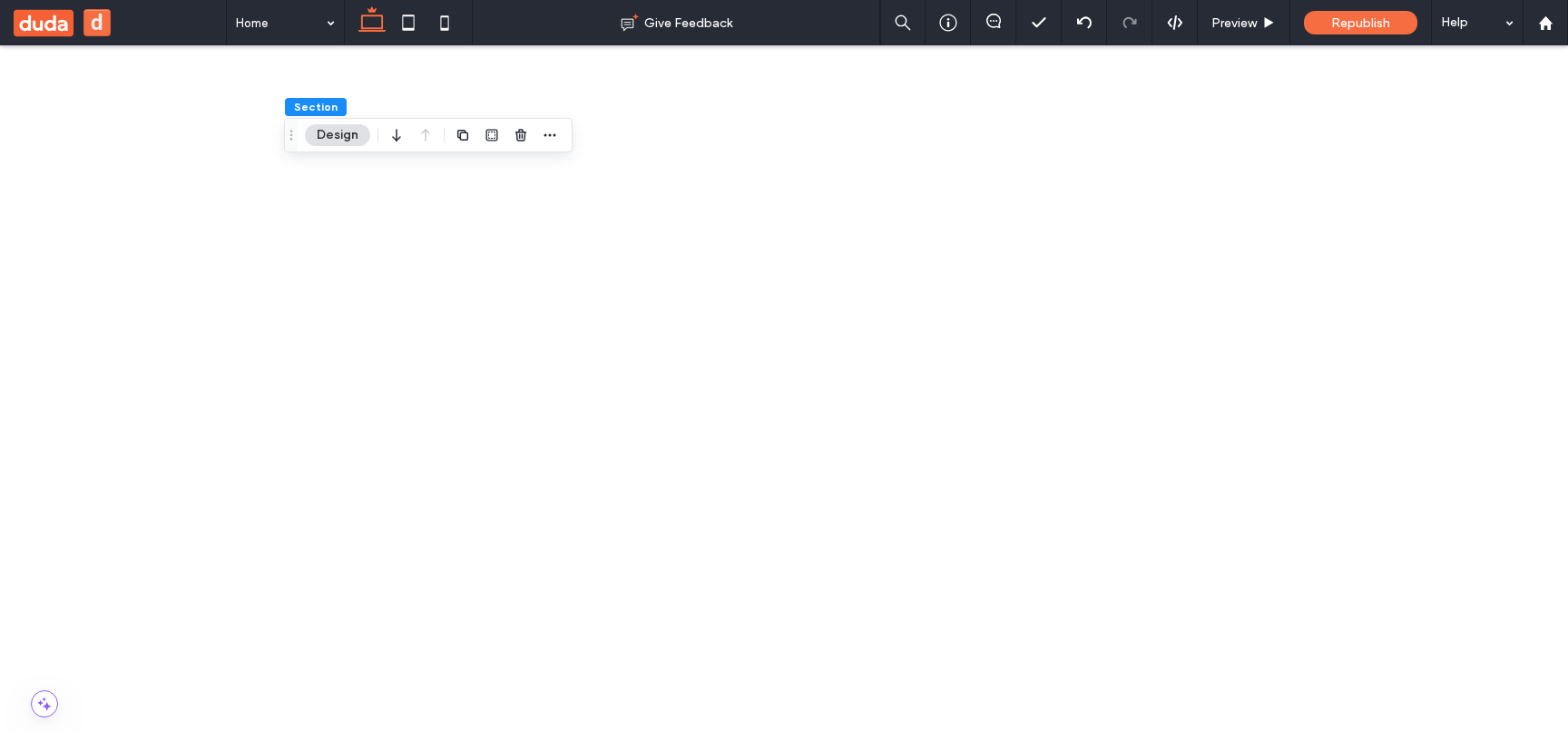
scroll to position [389, 0]
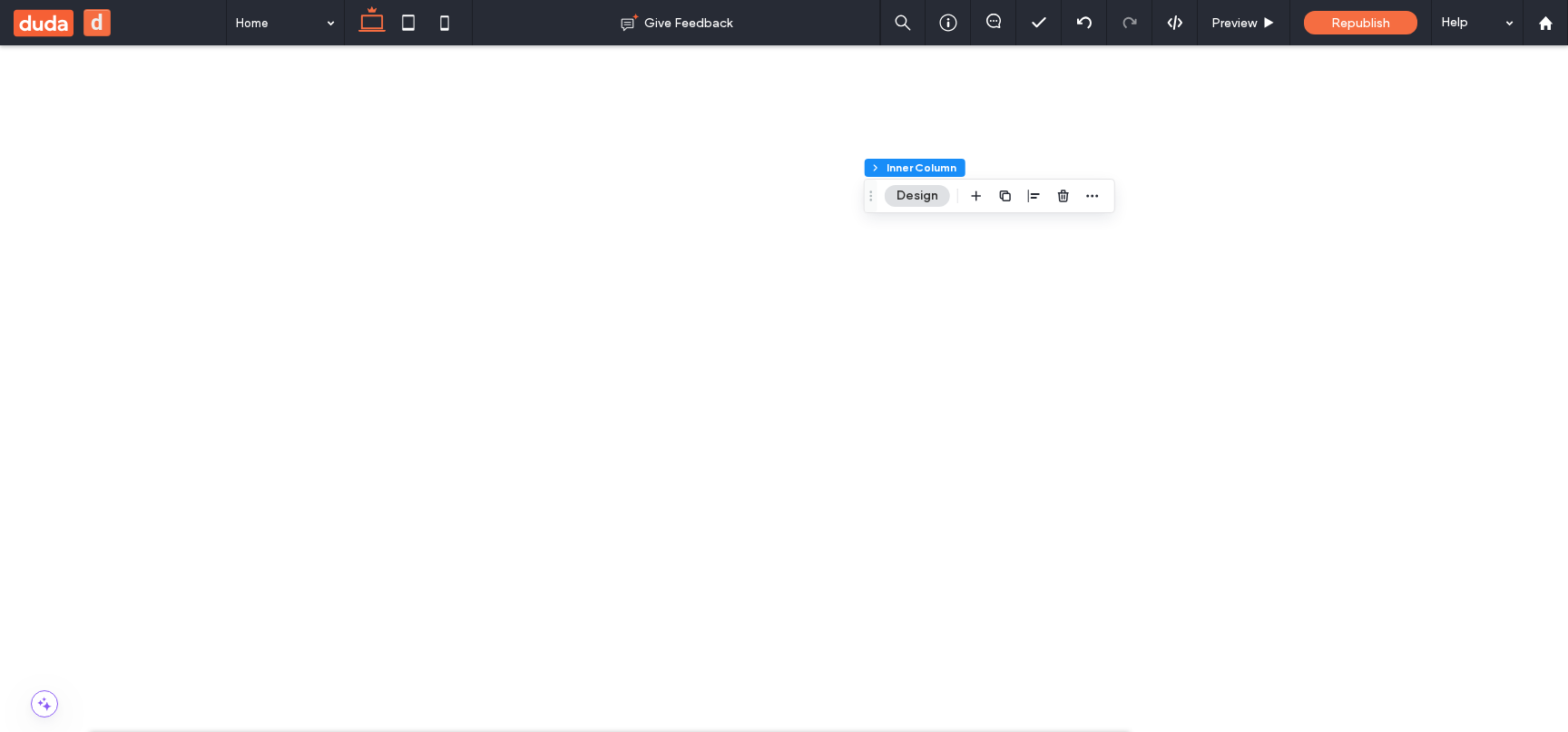
scroll to position [0, 0]
type input "*****"
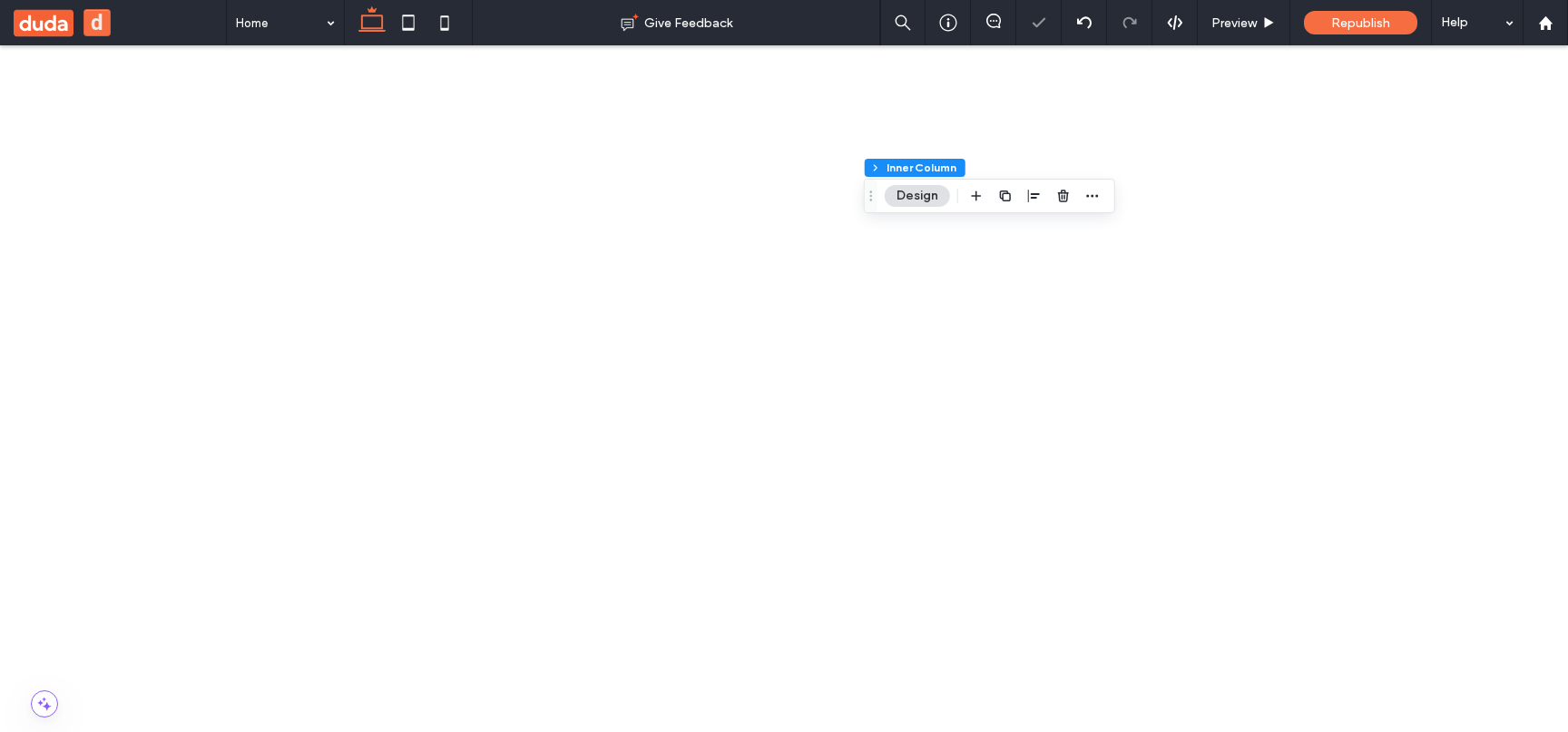
scroll to position [602, 0]
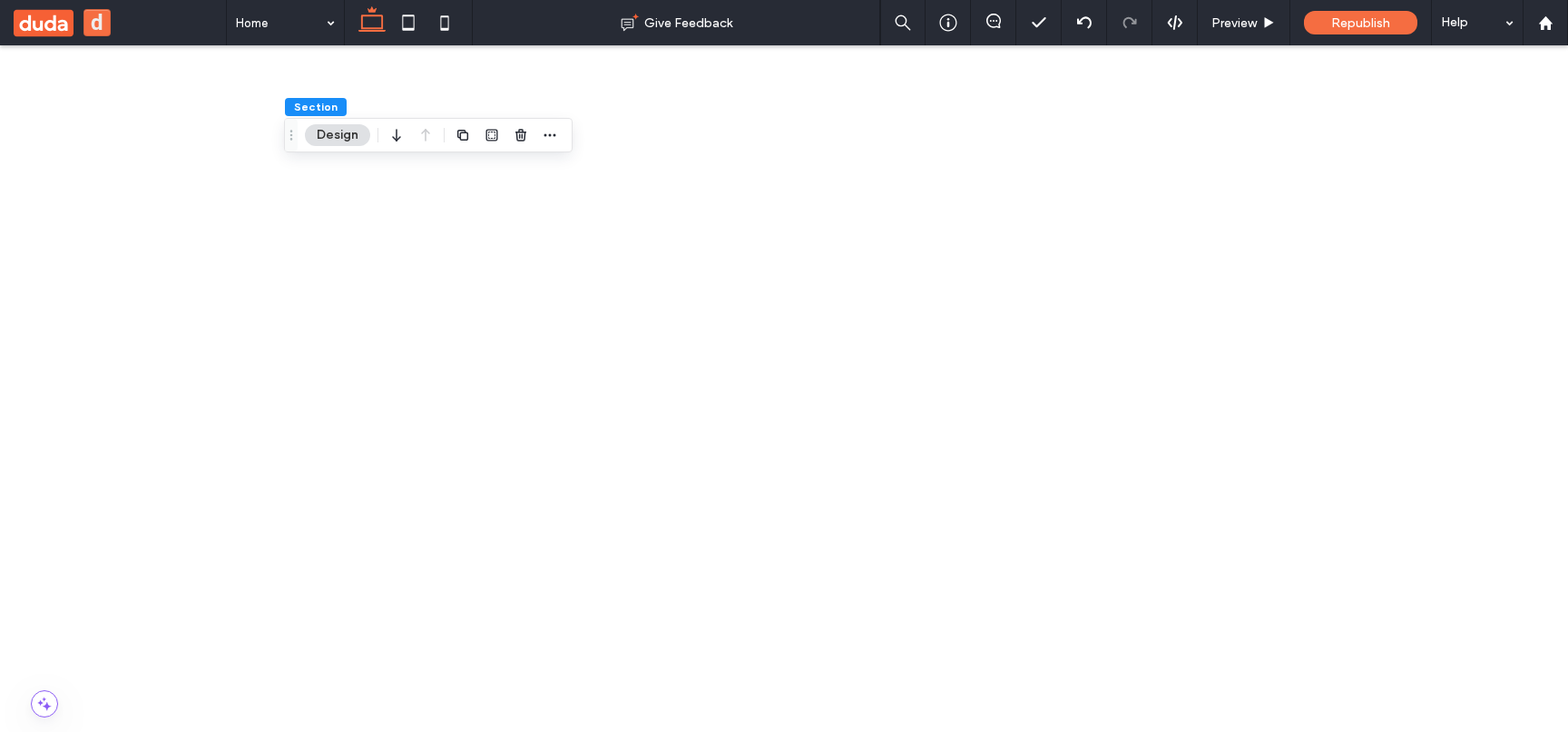
scroll to position [313, 0]
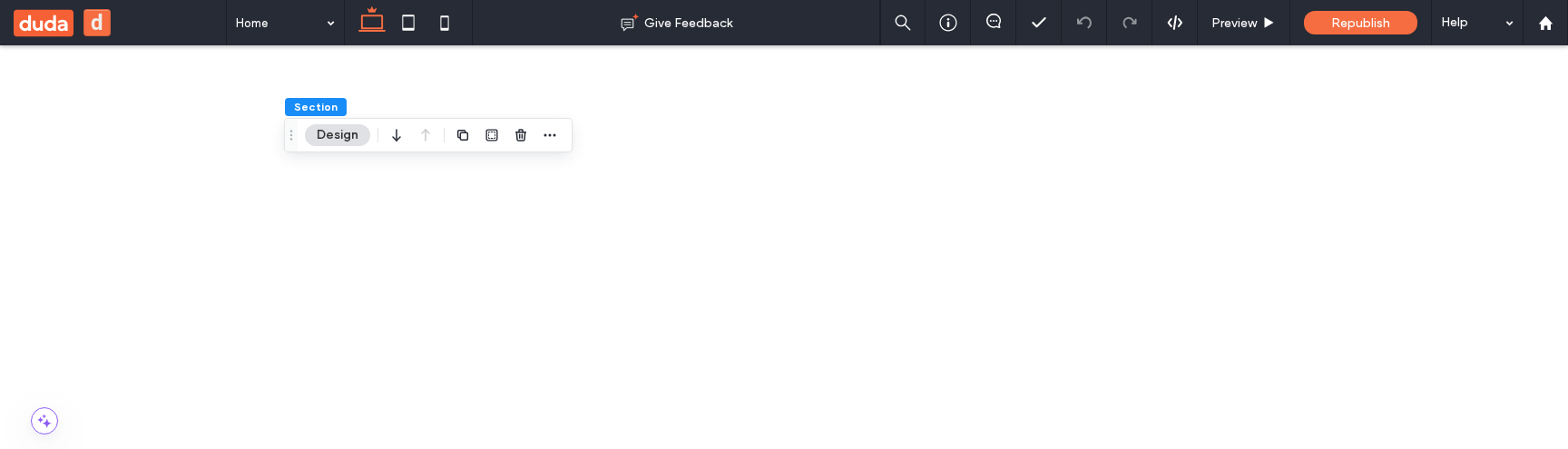
scroll to position [626, 0]
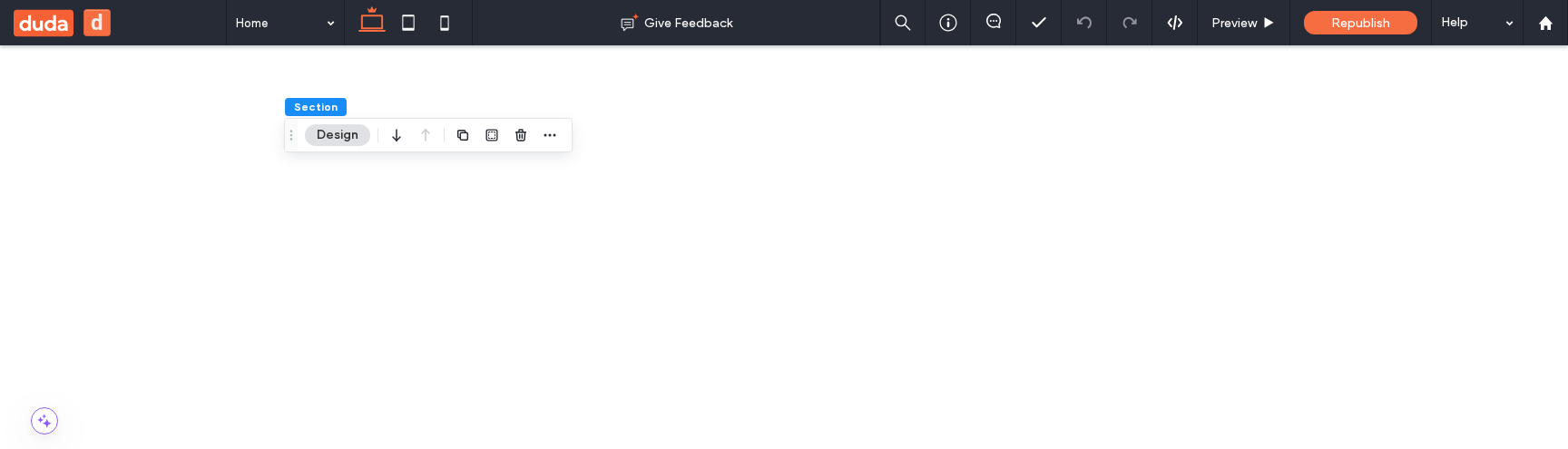
scroll to position [372, 0]
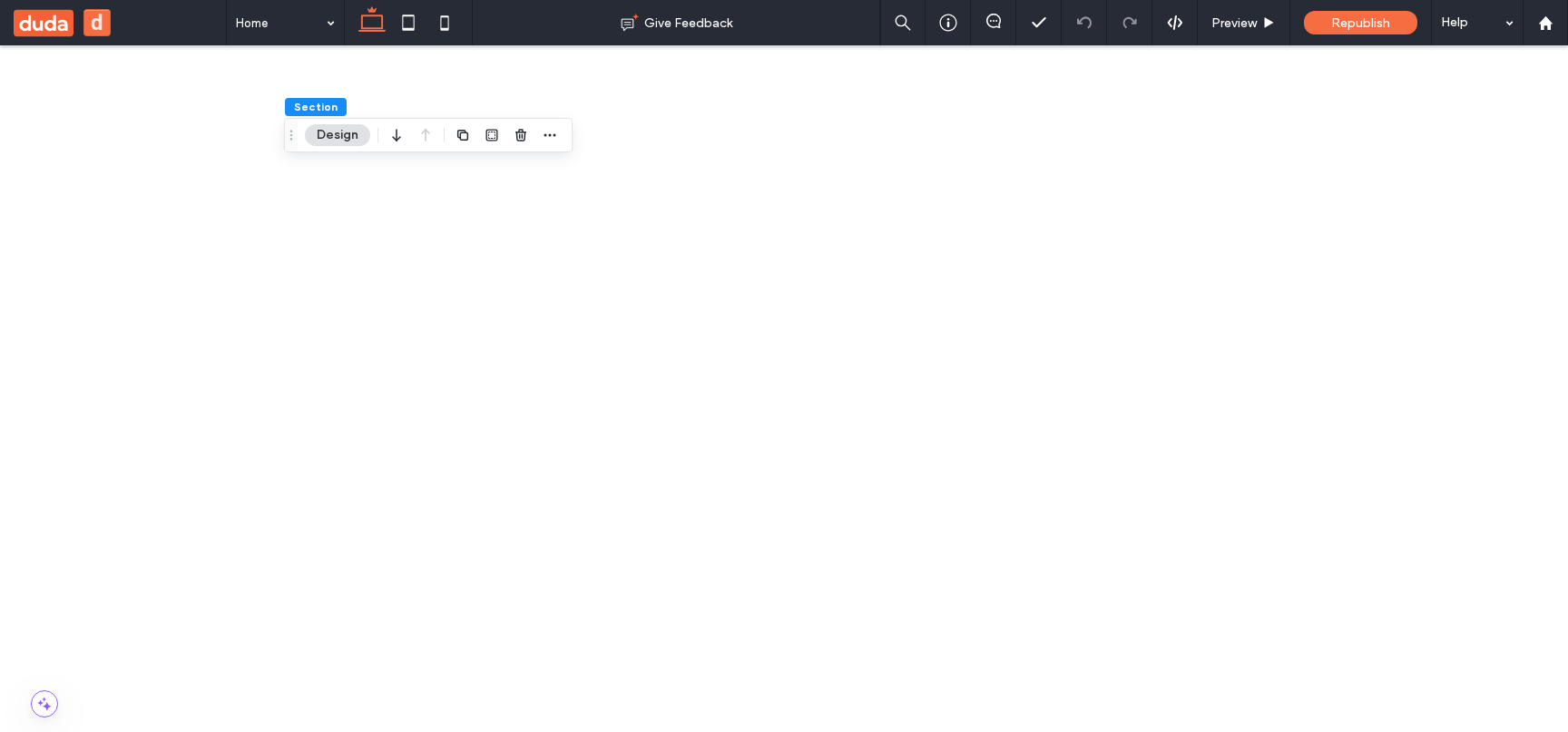
scroll to position [304, 0]
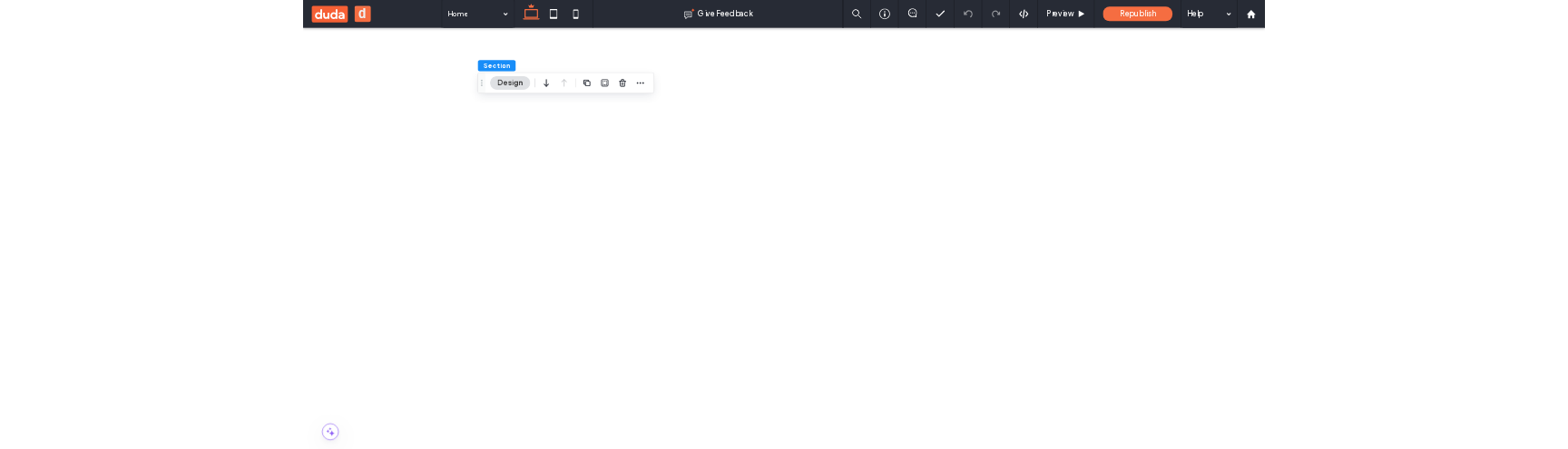
scroll to position [343, 0]
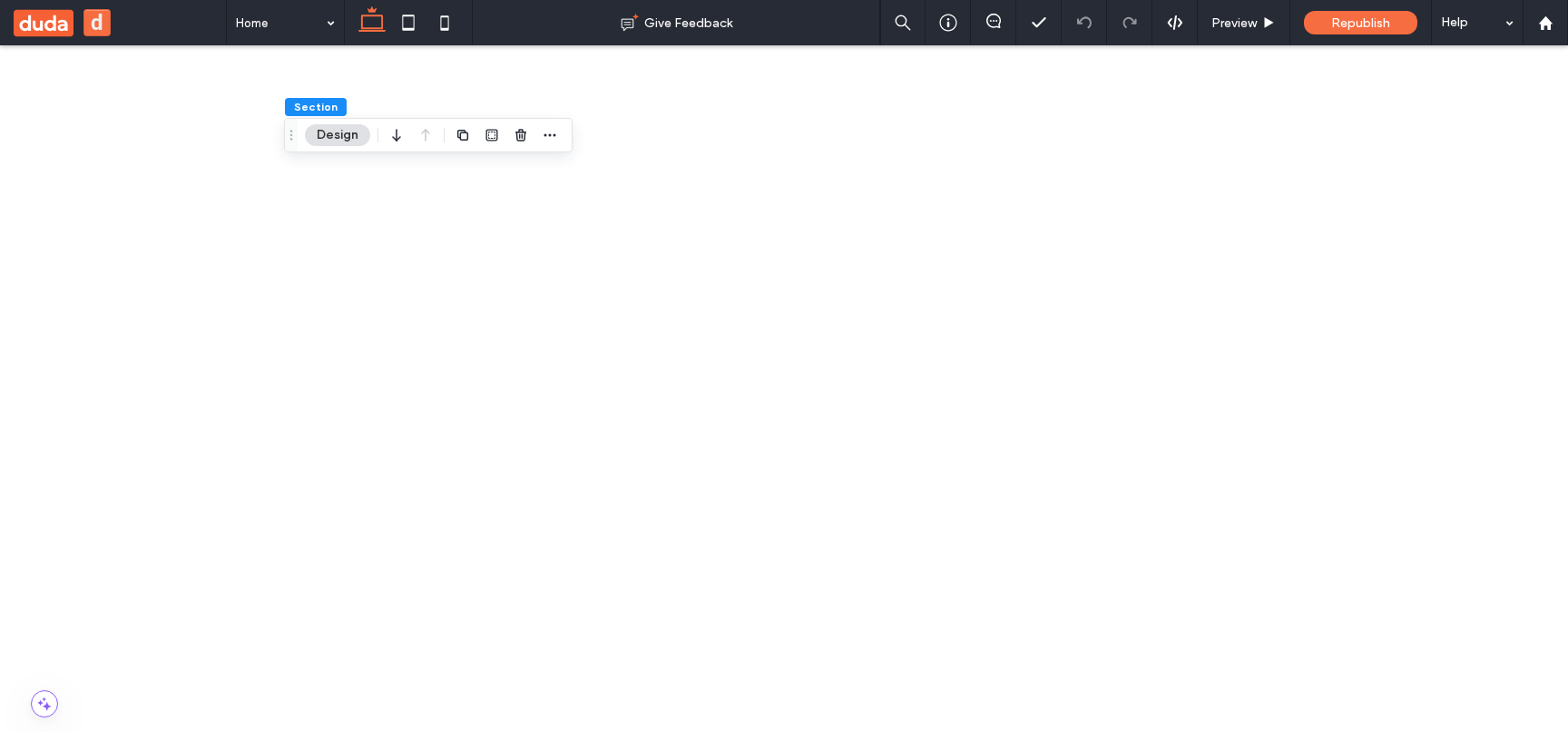
drag, startPoint x: 1345, startPoint y: 295, endPoint x: 1457, endPoint y: 295, distance: 112.0
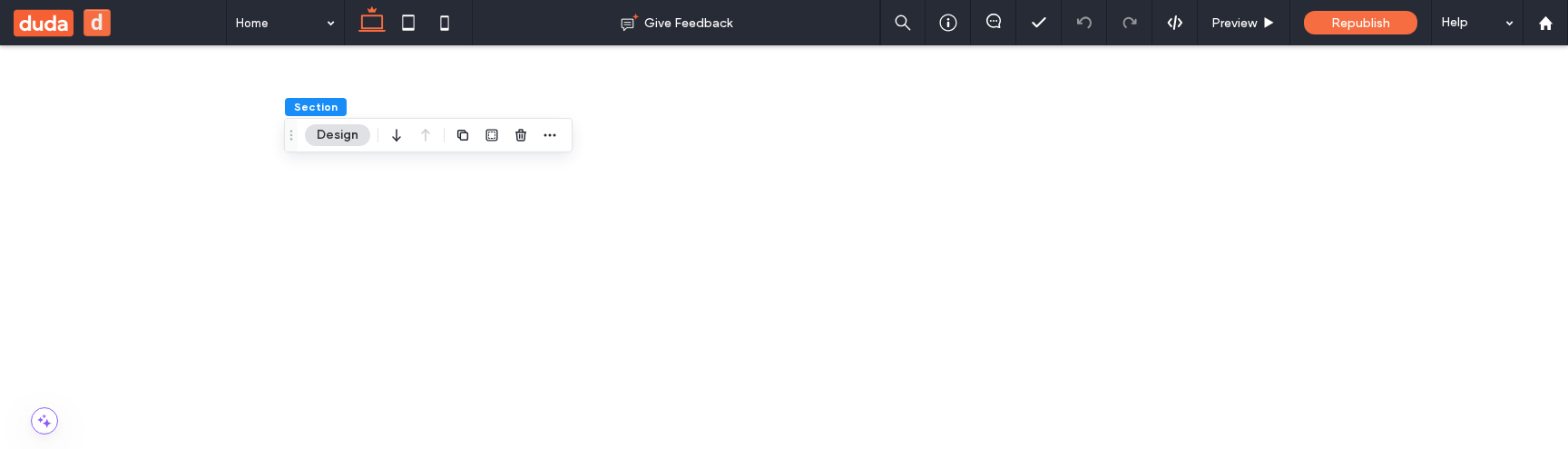
scroll to position [399, 0]
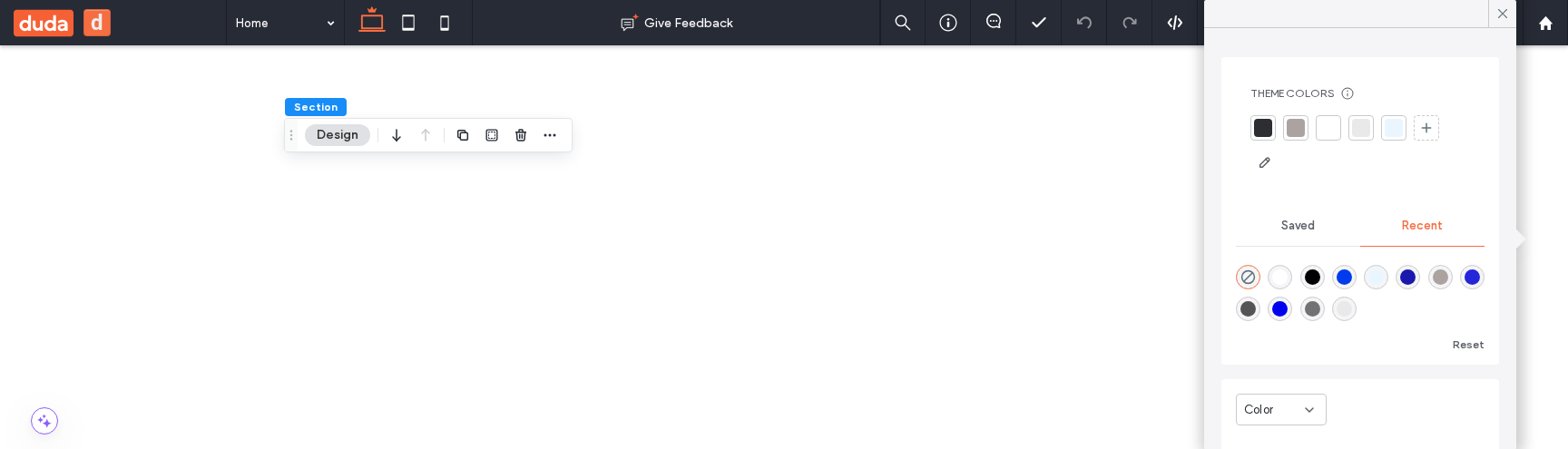
click at [1278, 309] on div "rgba(0, 0, 238, 1)" at bounding box center [1280, 309] width 16 height 16
type input "*******"
type input "***"
type input "****"
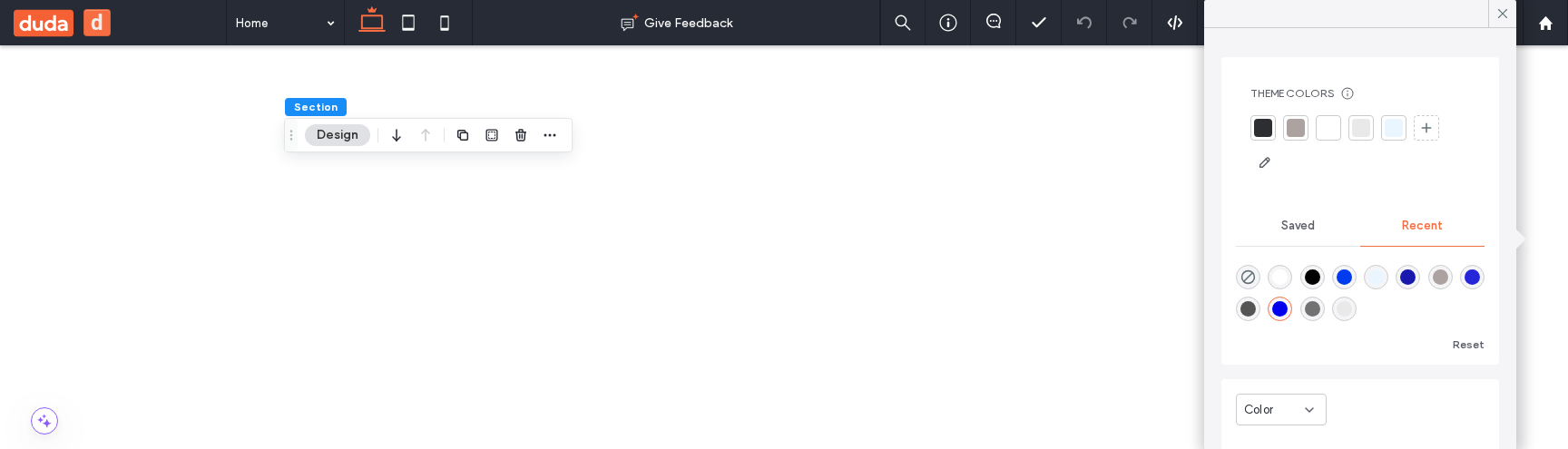
click at [1469, 274] on div "rgba(37, 37, 217, 1)" at bounding box center [1472, 277] width 16 height 16
type input "*******"
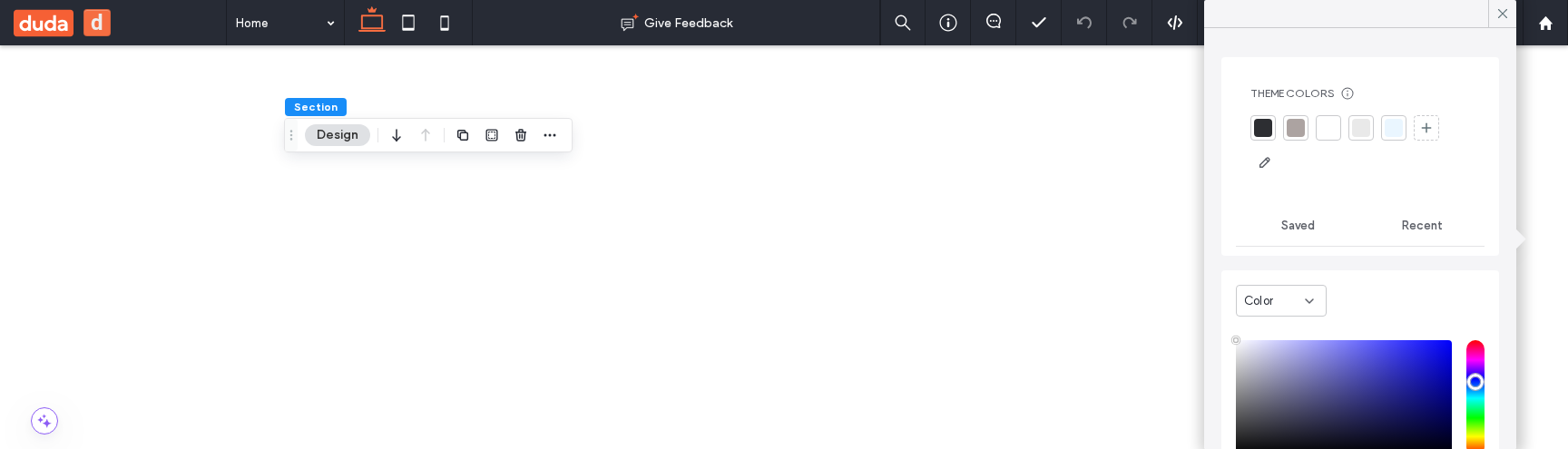
type input "****"
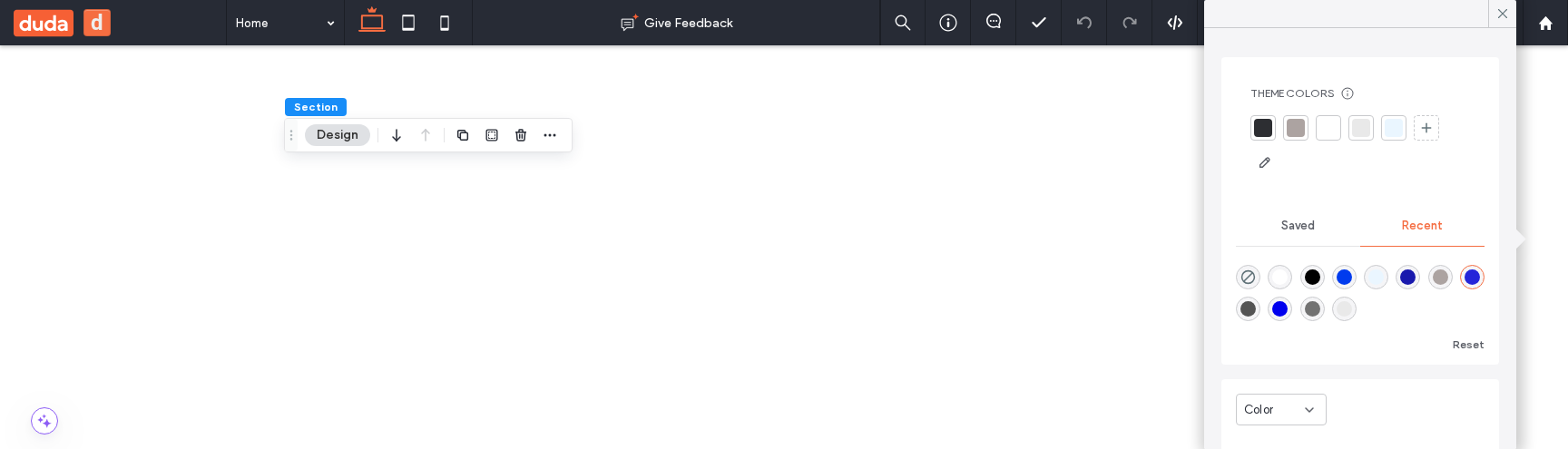
click at [1286, 303] on div "rgba(0, 0, 238, 1)" at bounding box center [1280, 309] width 16 height 16
type input "*******"
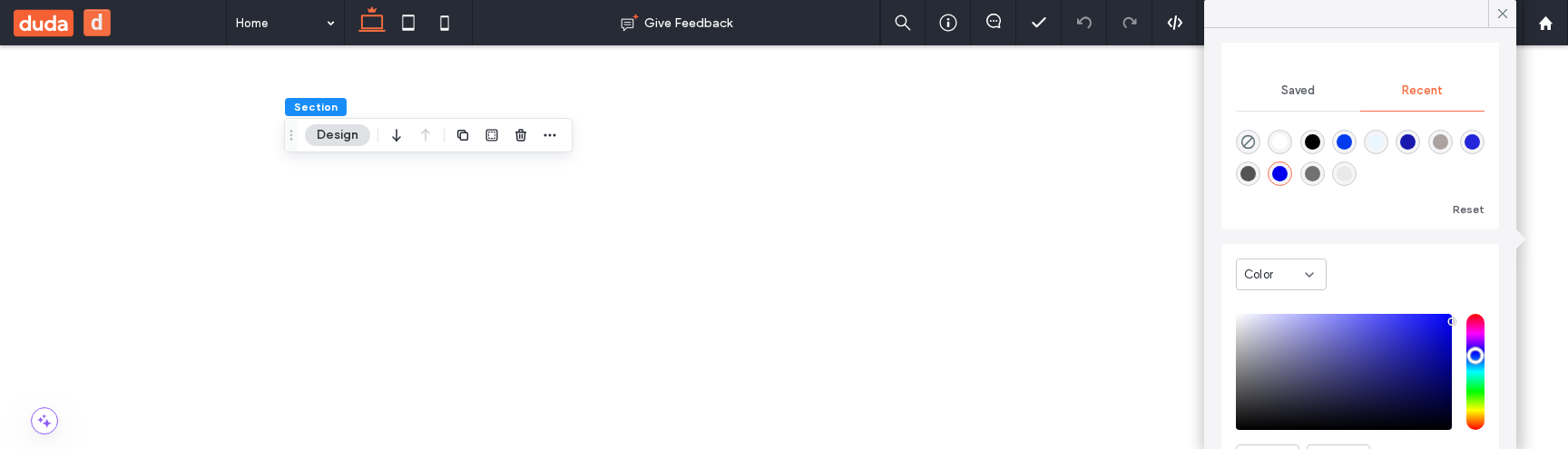
scroll to position [139, 0]
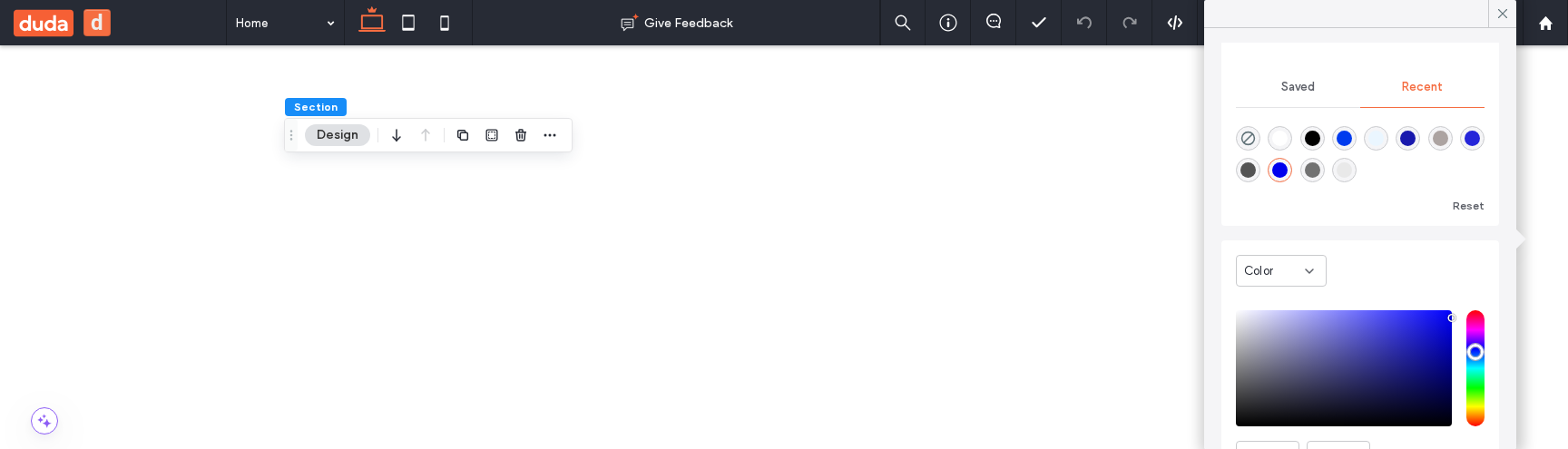
click at [1291, 263] on div "Color" at bounding box center [1274, 271] width 60 height 18
click at [1288, 343] on div "Gradient" at bounding box center [1280, 333] width 89 height 32
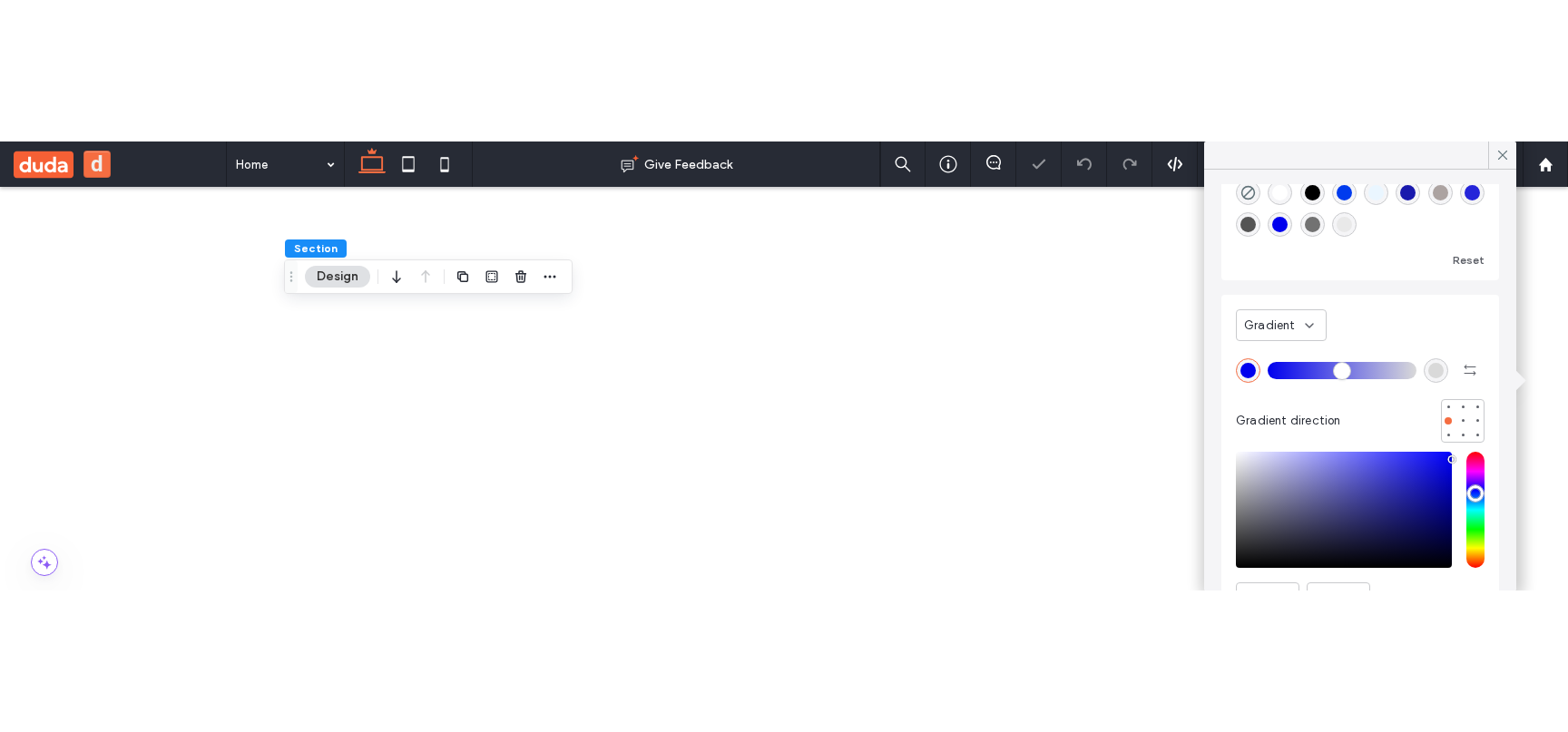
scroll to position [0, 0]
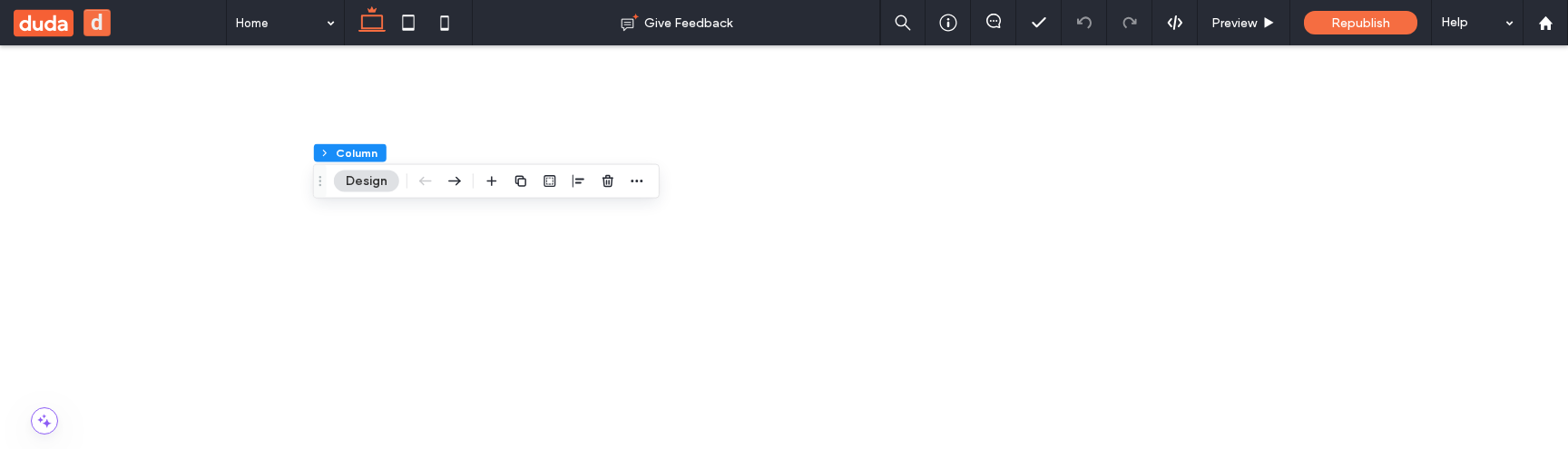
drag, startPoint x: 82, startPoint y: 1252, endPoint x: 122, endPoint y: 1339, distance: 95.8
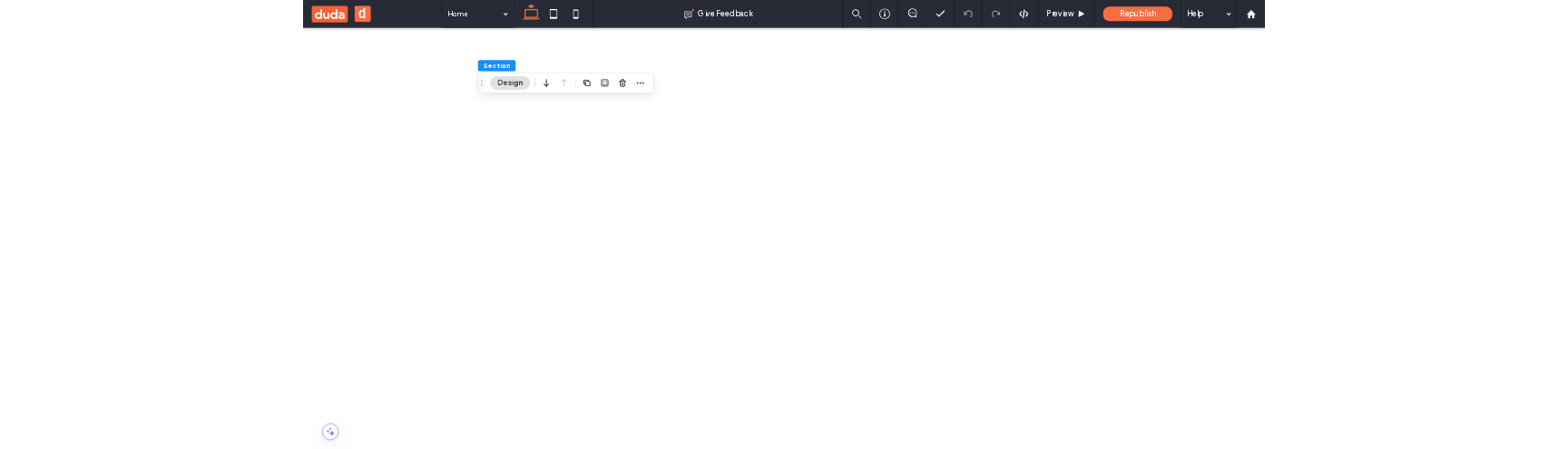
scroll to position [343, 0]
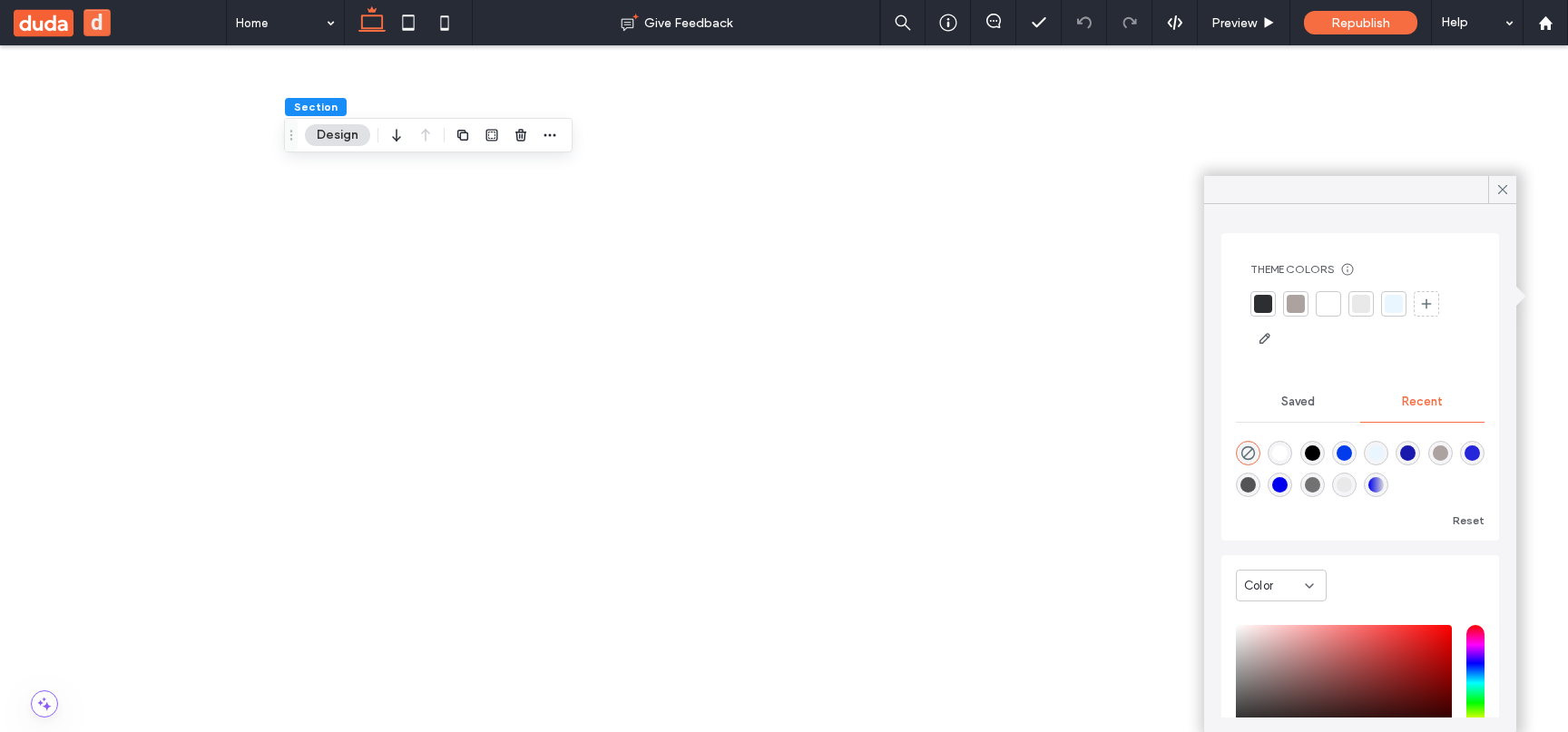
type input "*******"
type input "***"
type input "****"
click at [1366, 448] on div "saturation and value" at bounding box center [1343, 682] width 216 height 116
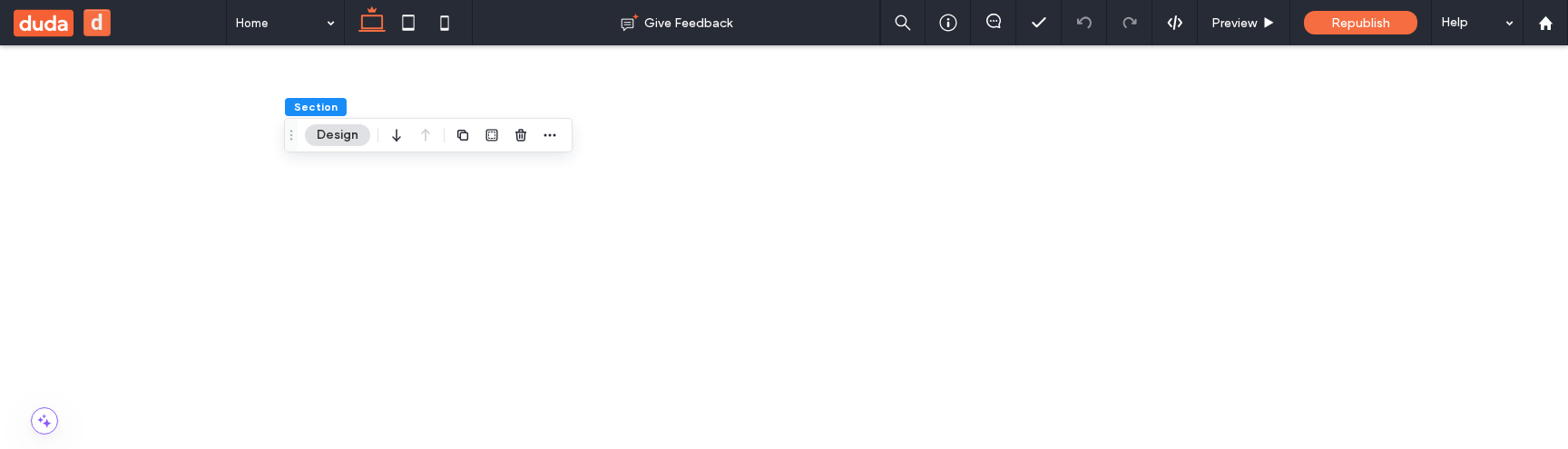
scroll to position [626, 0]
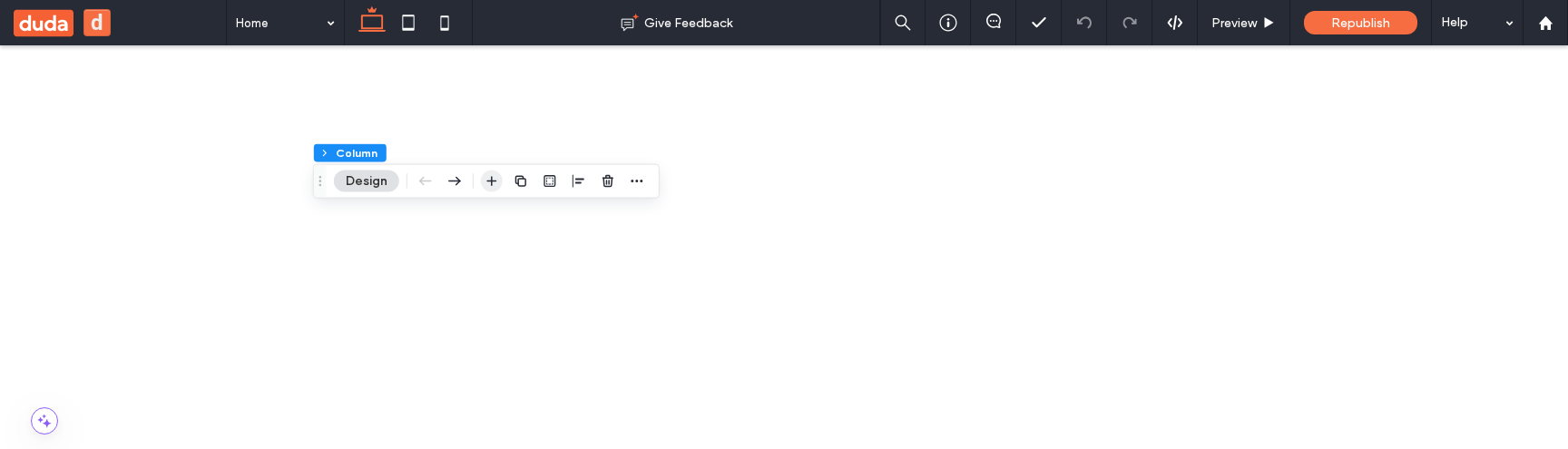
click at [493, 173] on span "button" at bounding box center [491, 181] width 21 height 21
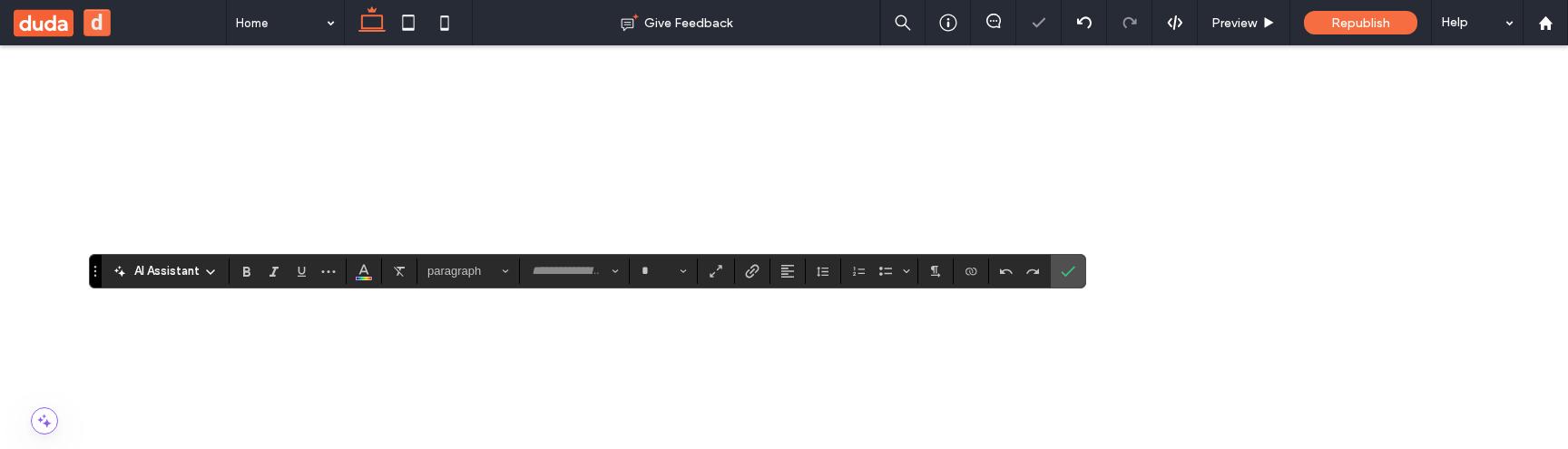
type input "*******"
type input "**"
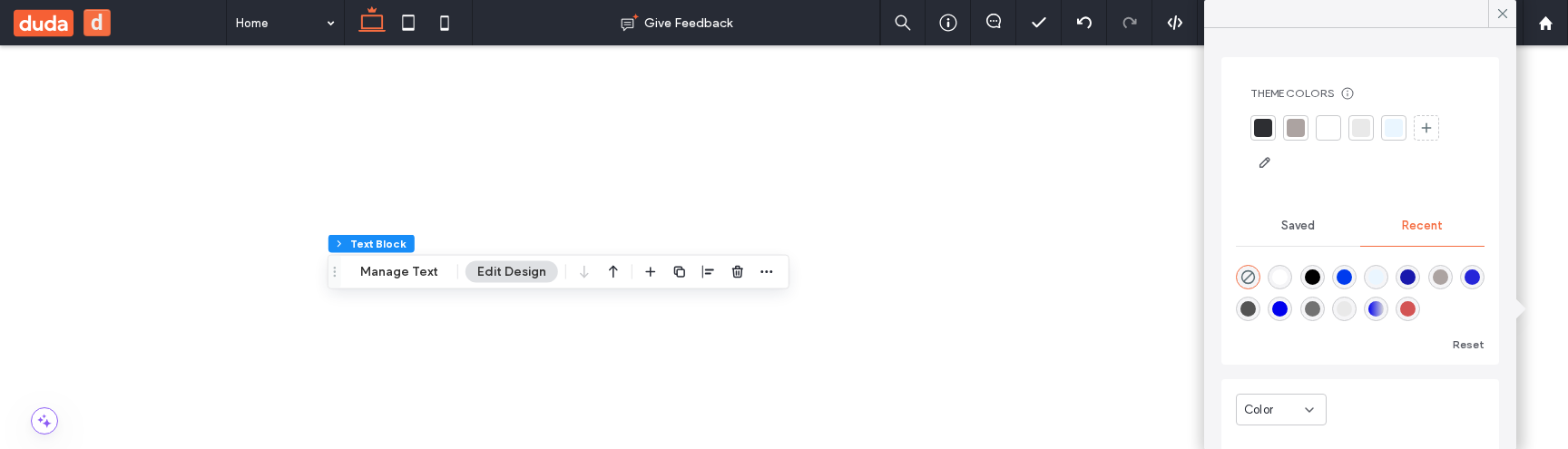
scroll to position [139, 0]
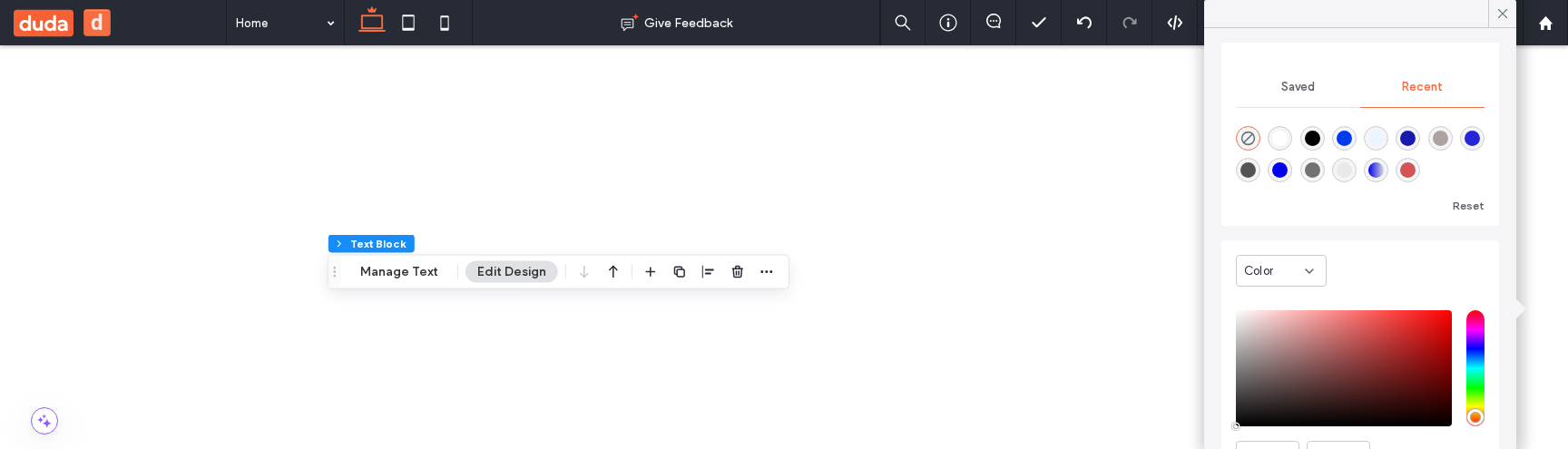
click at [1289, 281] on div "Color" at bounding box center [1280, 270] width 90 height 32
click at [1277, 328] on span "Gradient" at bounding box center [1269, 334] width 52 height 18
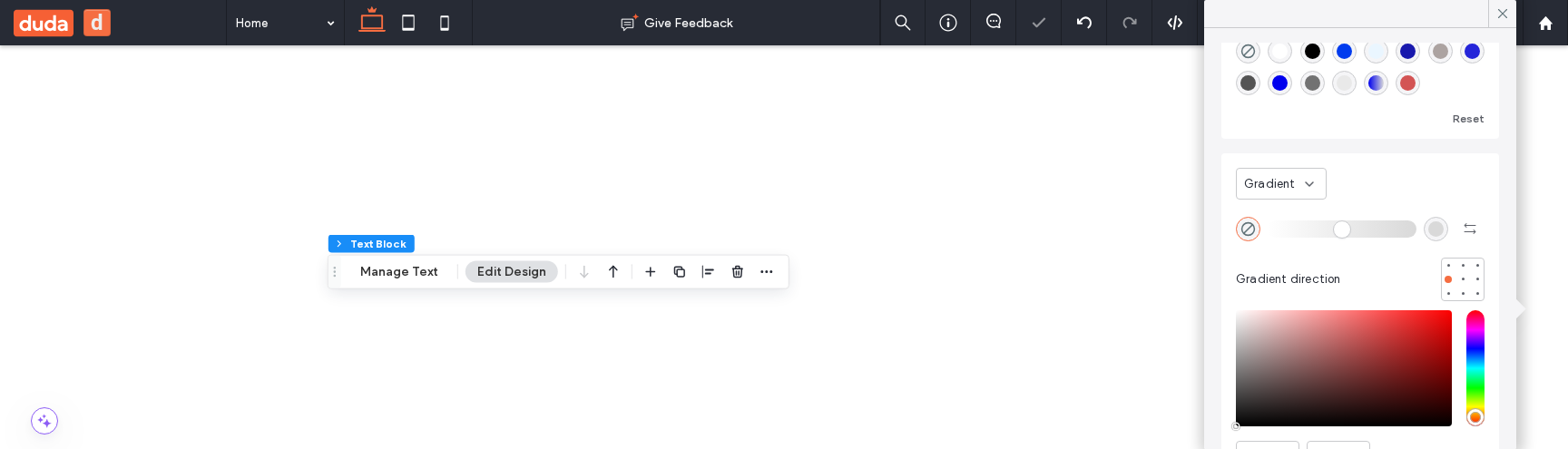
scroll to position [0, 0]
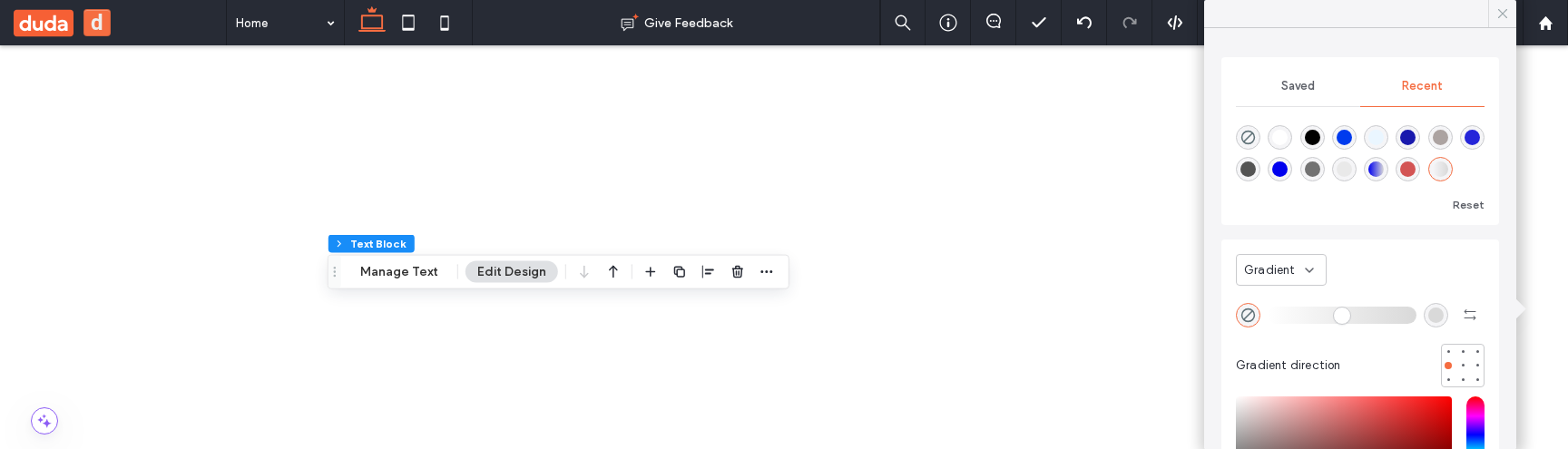
click at [1504, 17] on icon at bounding box center [1502, 14] width 17 height 17
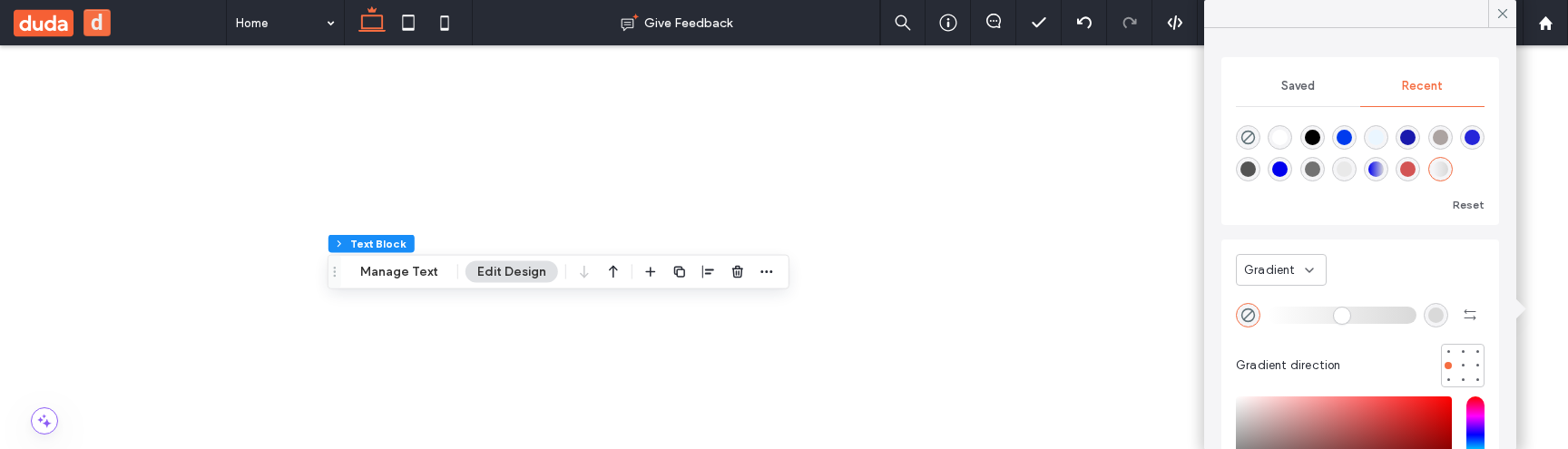
type input "*******"
type input "***"
type input "****"
click at [1395, 411] on div "saturation and value" at bounding box center [1343, 454] width 216 height 116
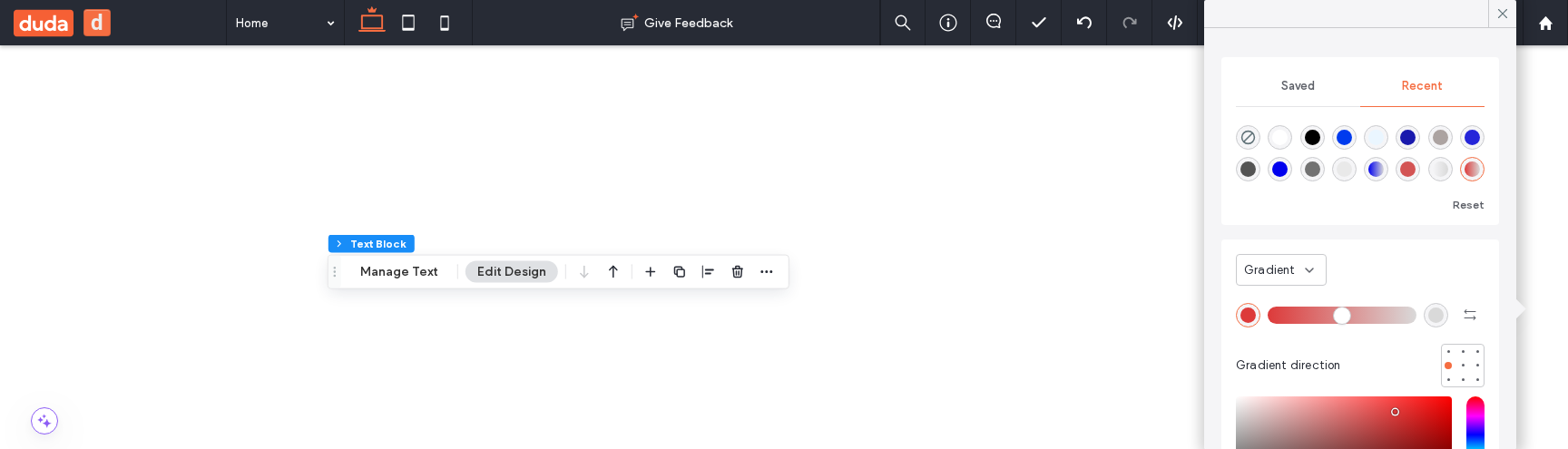
type input "*******"
click at [1443, 403] on div "saturation and value" at bounding box center [1343, 454] width 216 height 116
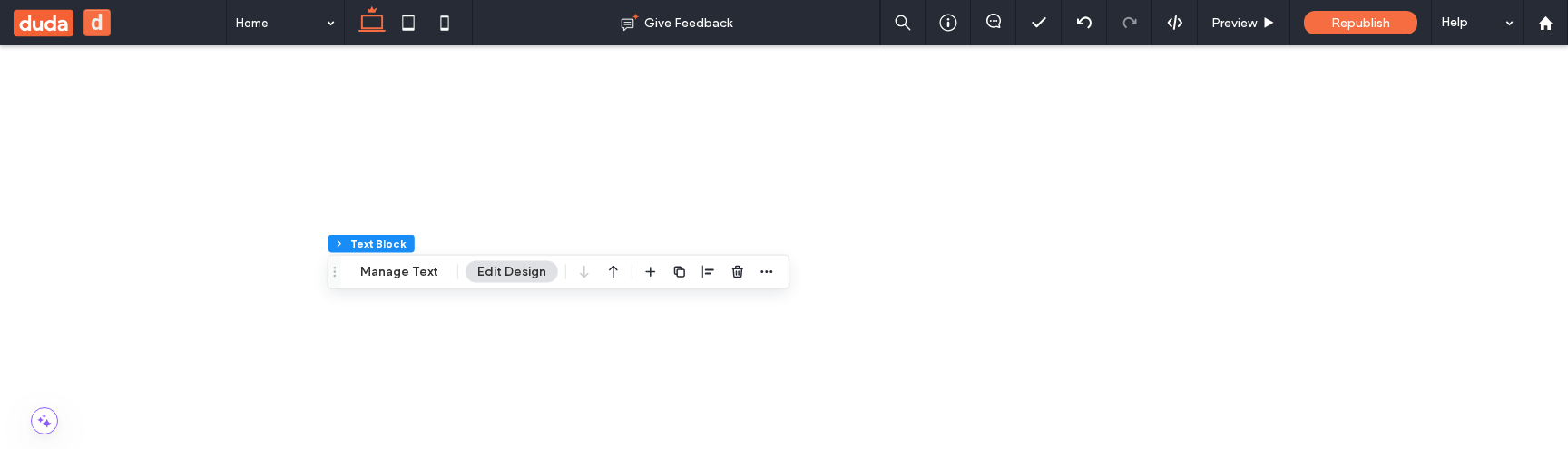
scroll to position [126, 0]
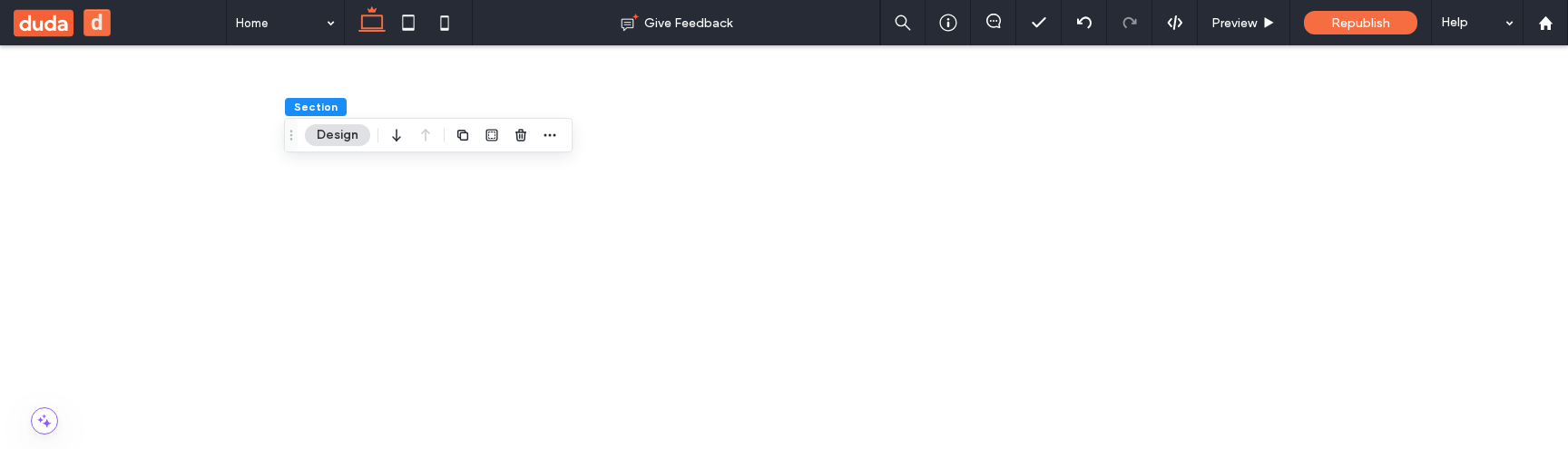
scroll to position [363, 0]
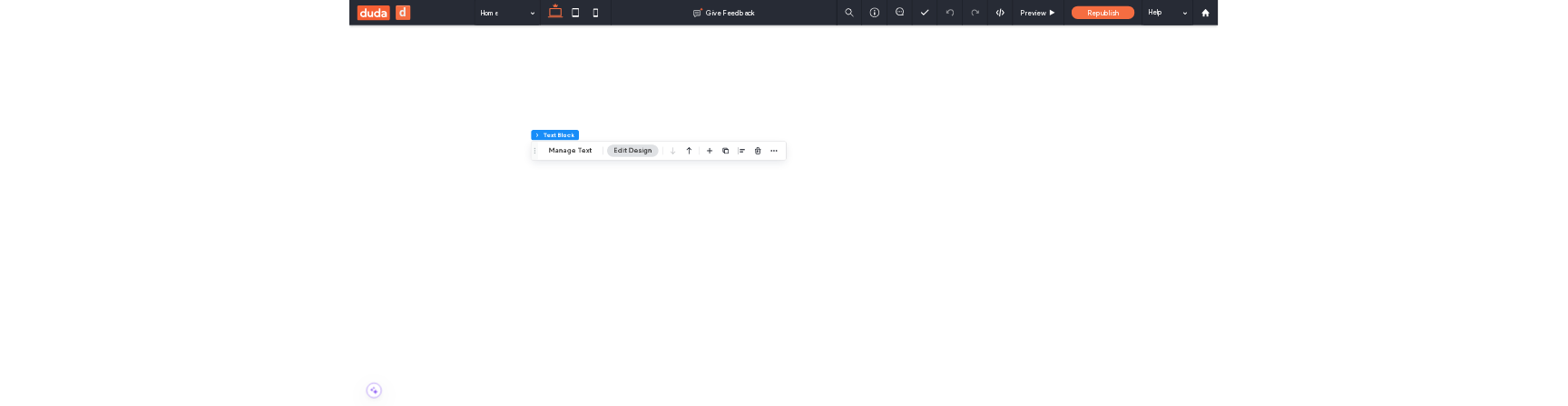
scroll to position [137, 0]
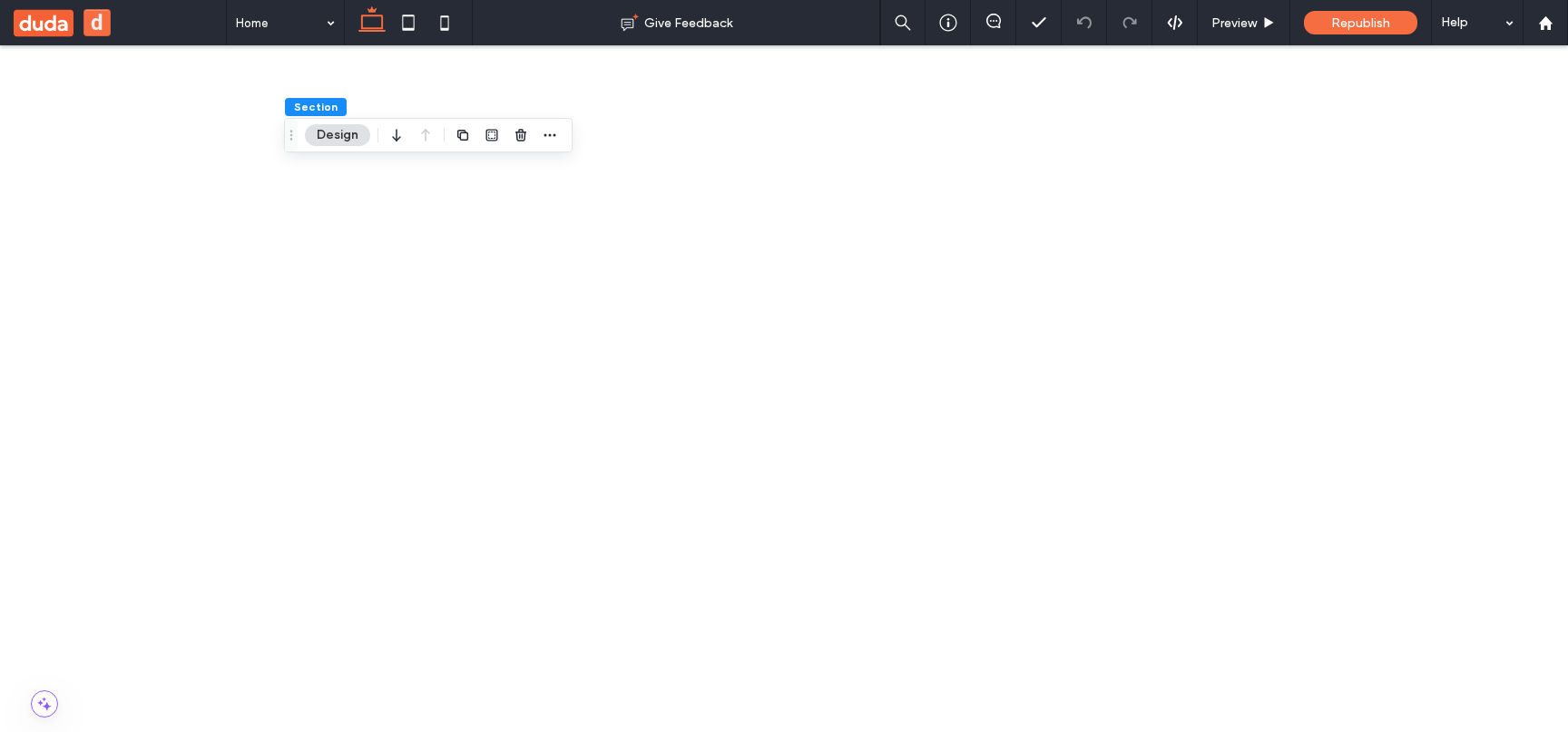
drag, startPoint x: 1474, startPoint y: 388, endPoint x: 1314, endPoint y: 388, distance: 160.0
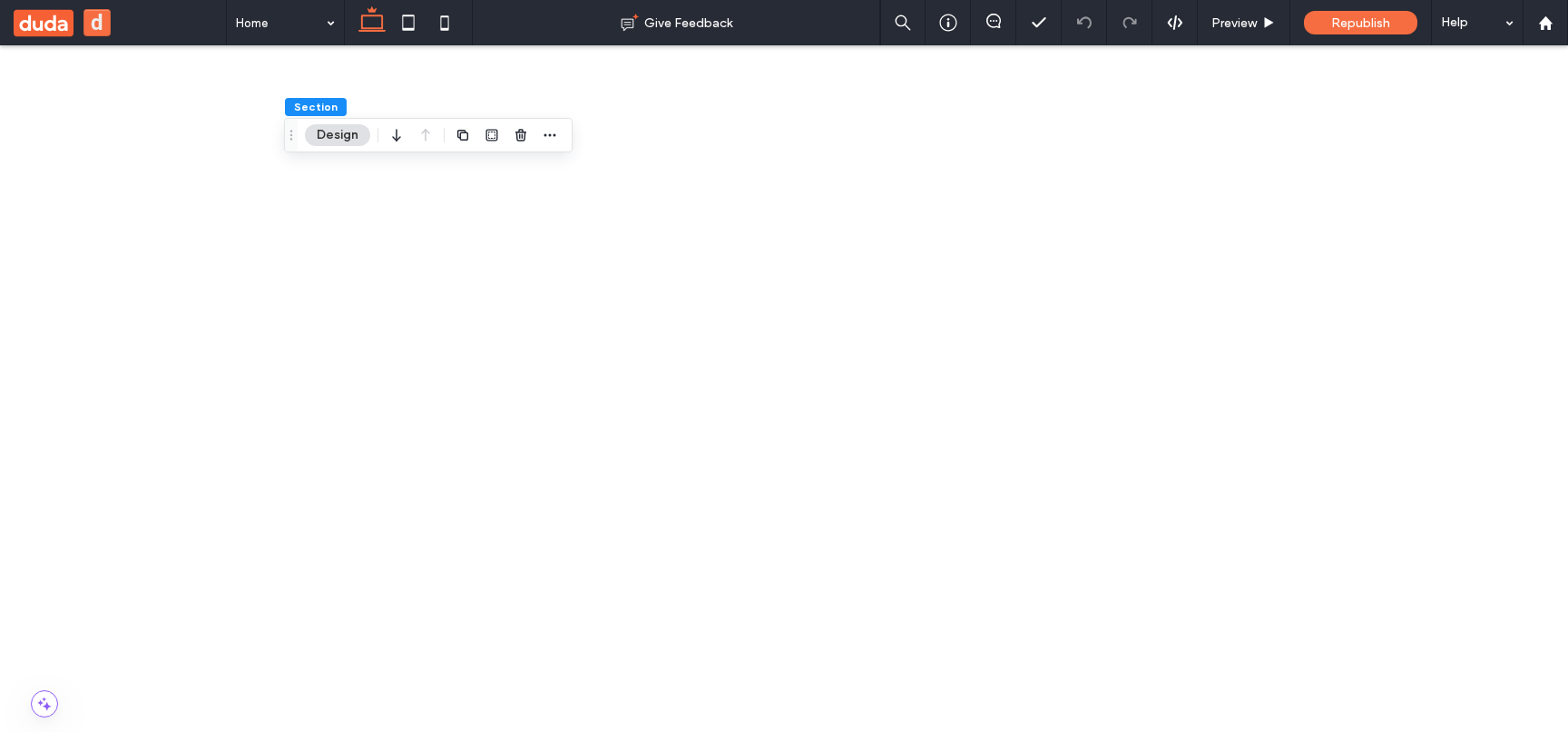
copy span "Spacing between columns"
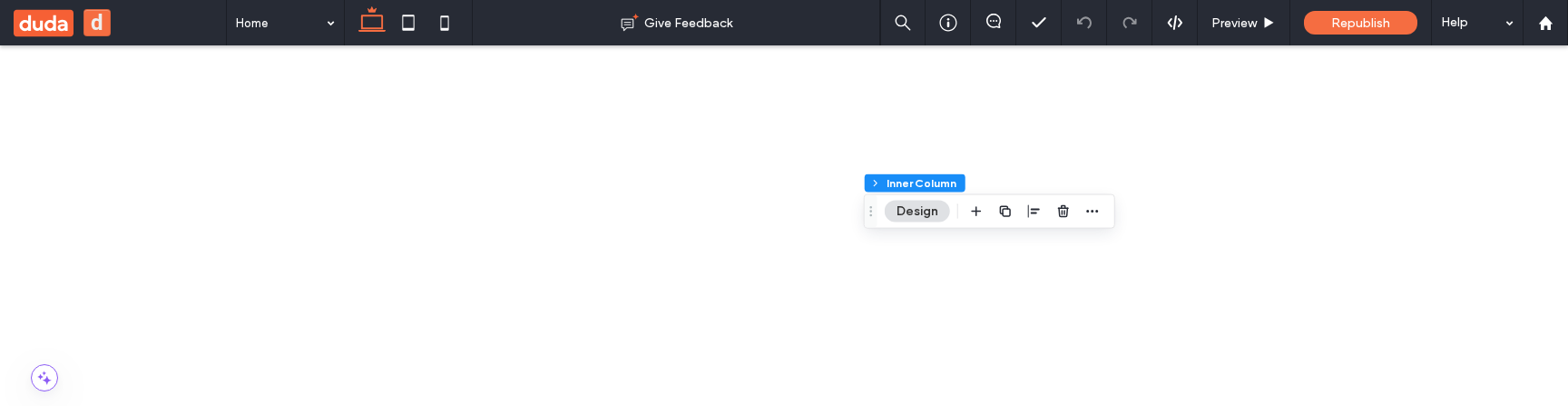
scroll to position [0, 0]
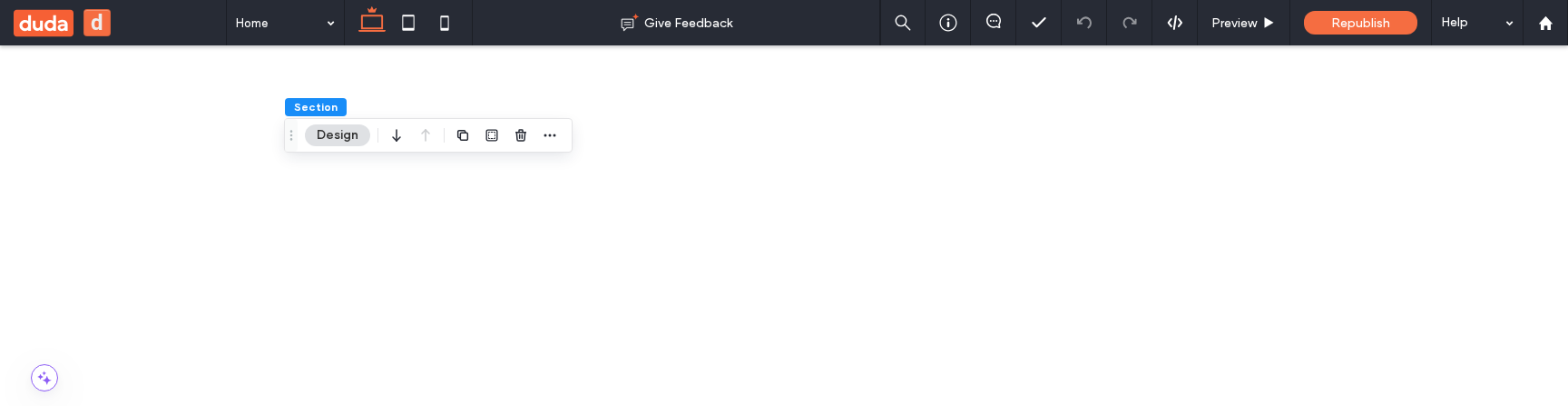
scroll to position [171, 0]
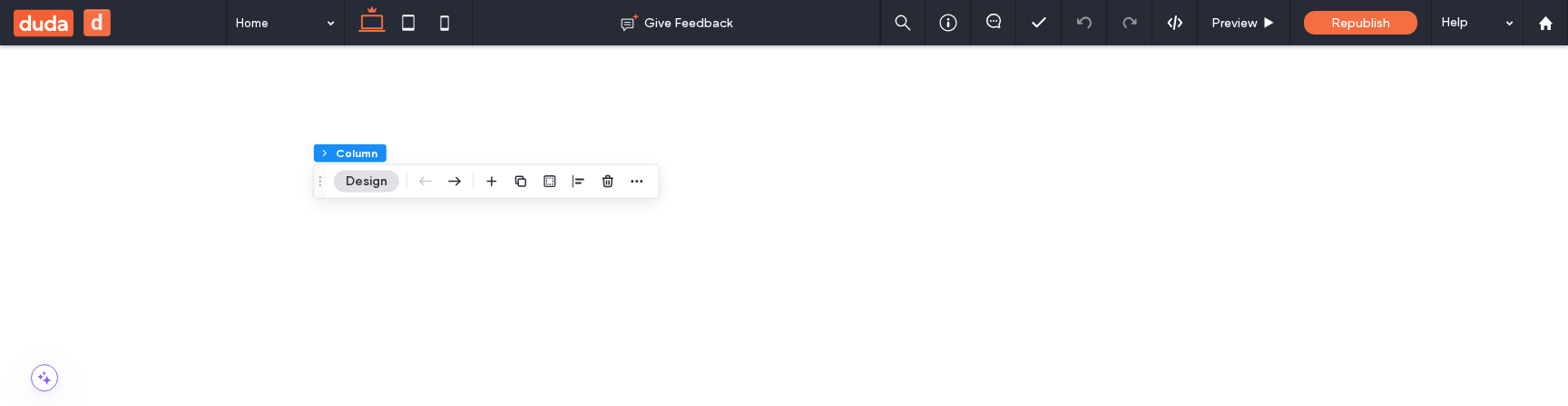
scroll to position [0, 0]
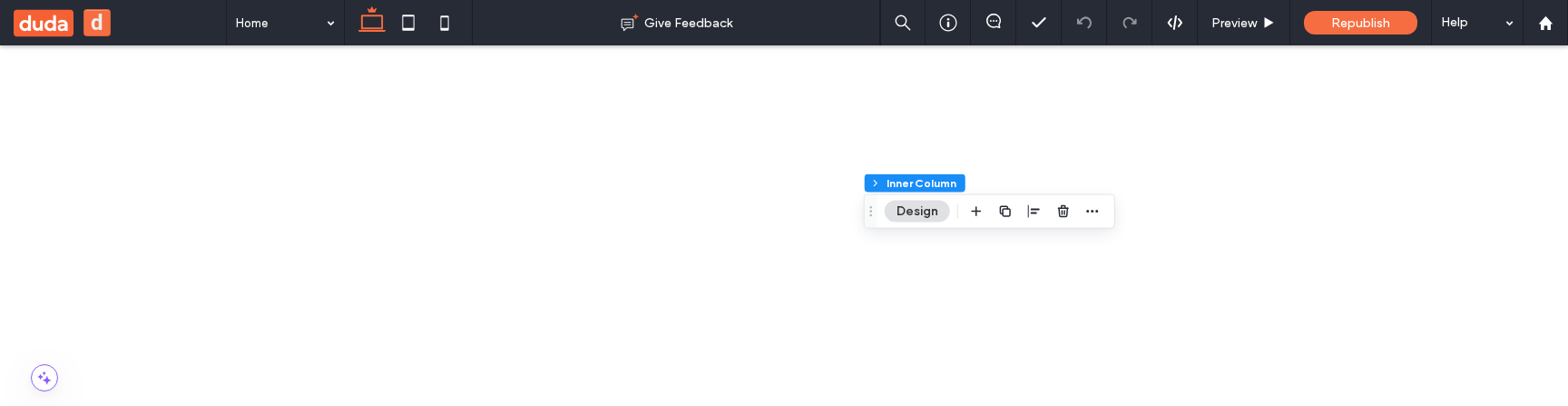
scroll to position [356, 0]
click at [1523, 299] on span "%" at bounding box center [1524, 308] width 11 height 18
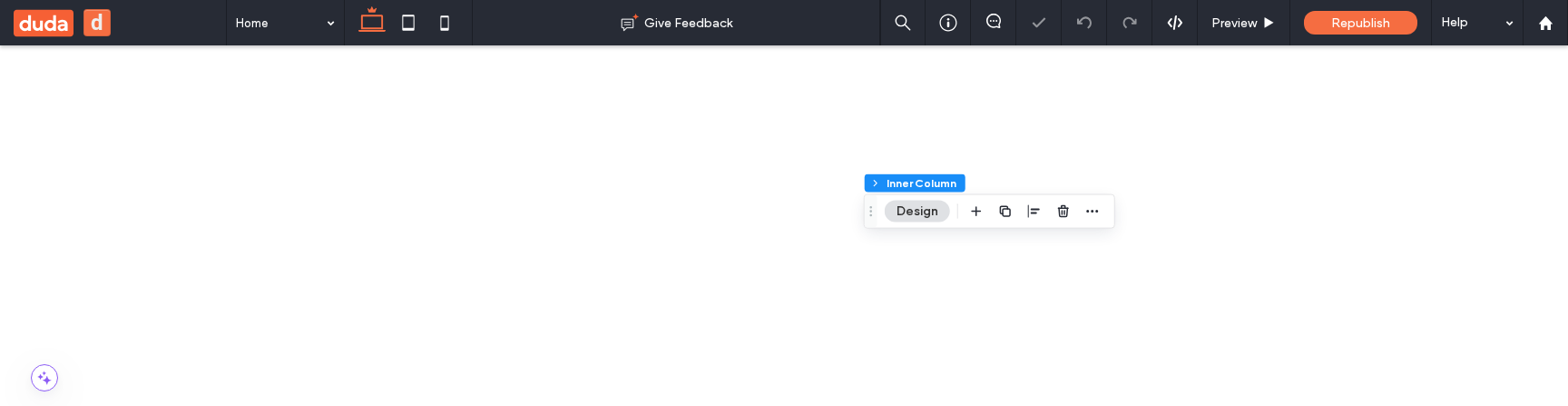
type input "**"
click at [1522, 269] on span "px" at bounding box center [1524, 276] width 13 height 18
click at [1524, 303] on span "%" at bounding box center [1524, 308] width 11 height 18
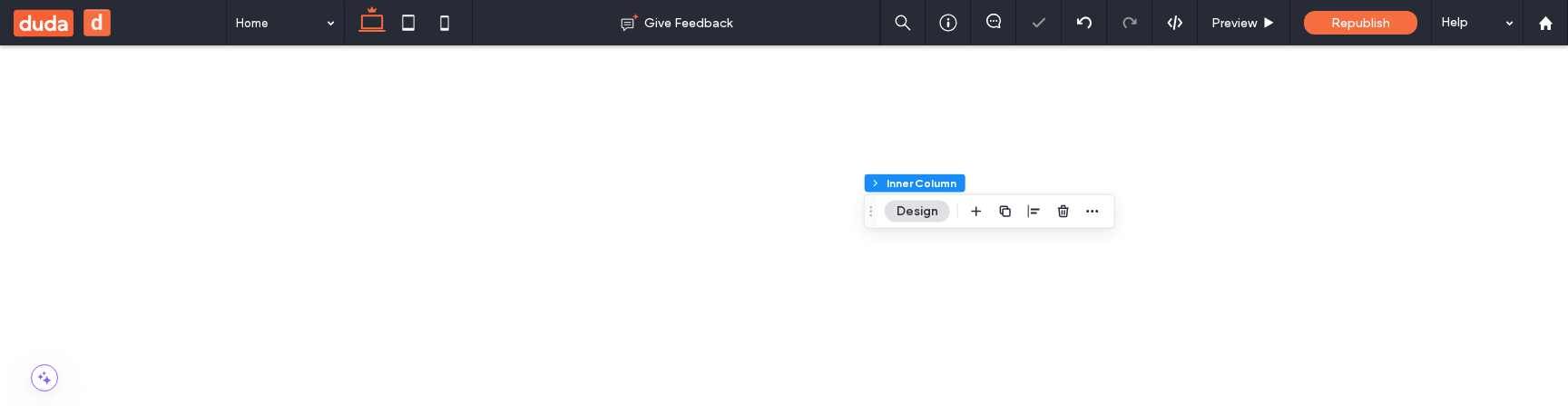
click at [1524, 279] on span "px" at bounding box center [1524, 276] width 13 height 18
click at [1528, 319] on div "%" at bounding box center [1525, 307] width 25 height 32
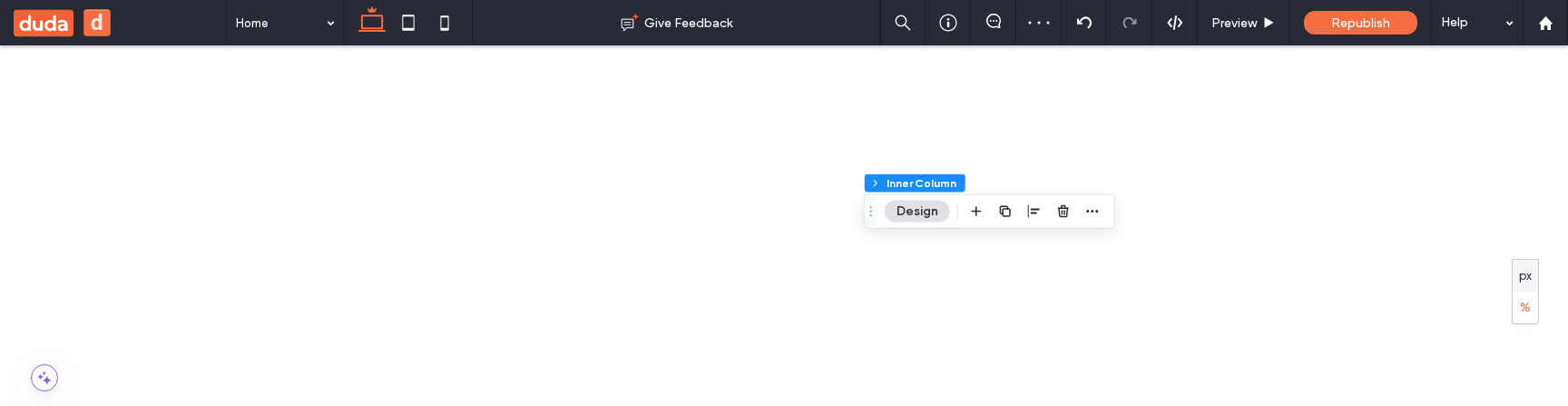
click at [1528, 269] on span "px" at bounding box center [1524, 276] width 13 height 18
click at [1528, 318] on div "%" at bounding box center [1525, 307] width 25 height 32
click at [1516, 273] on div "px" at bounding box center [1525, 276] width 25 height 32
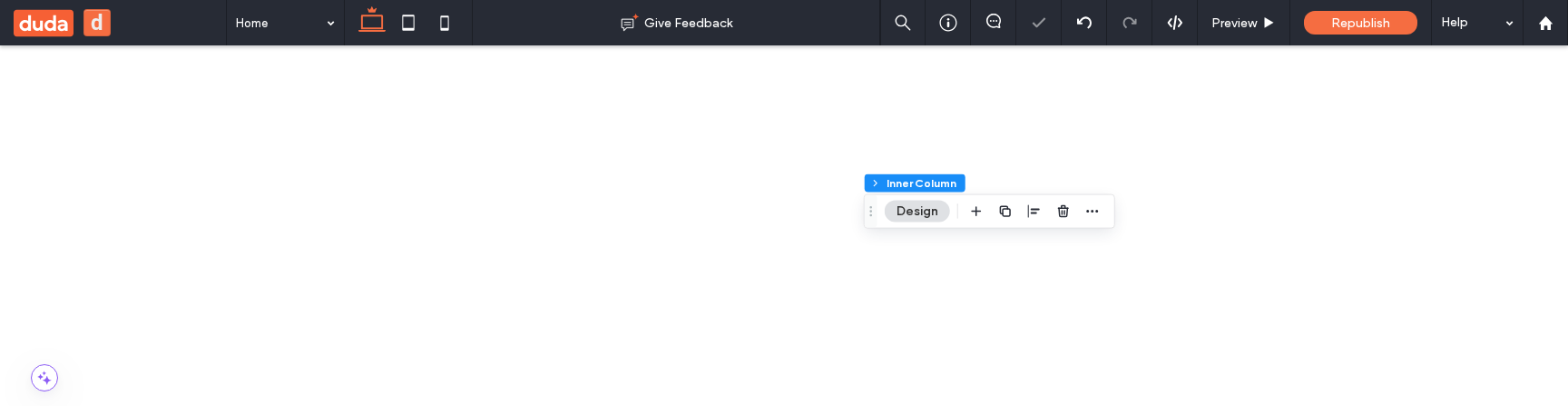
click at [1521, 306] on span "%" at bounding box center [1524, 308] width 11 height 18
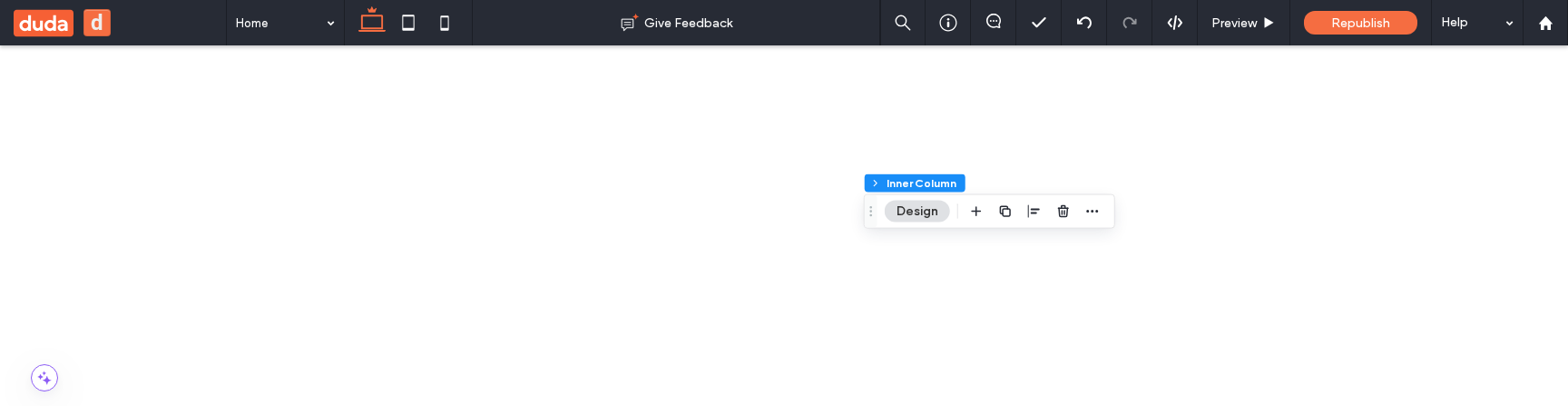
scroll to position [332, 0]
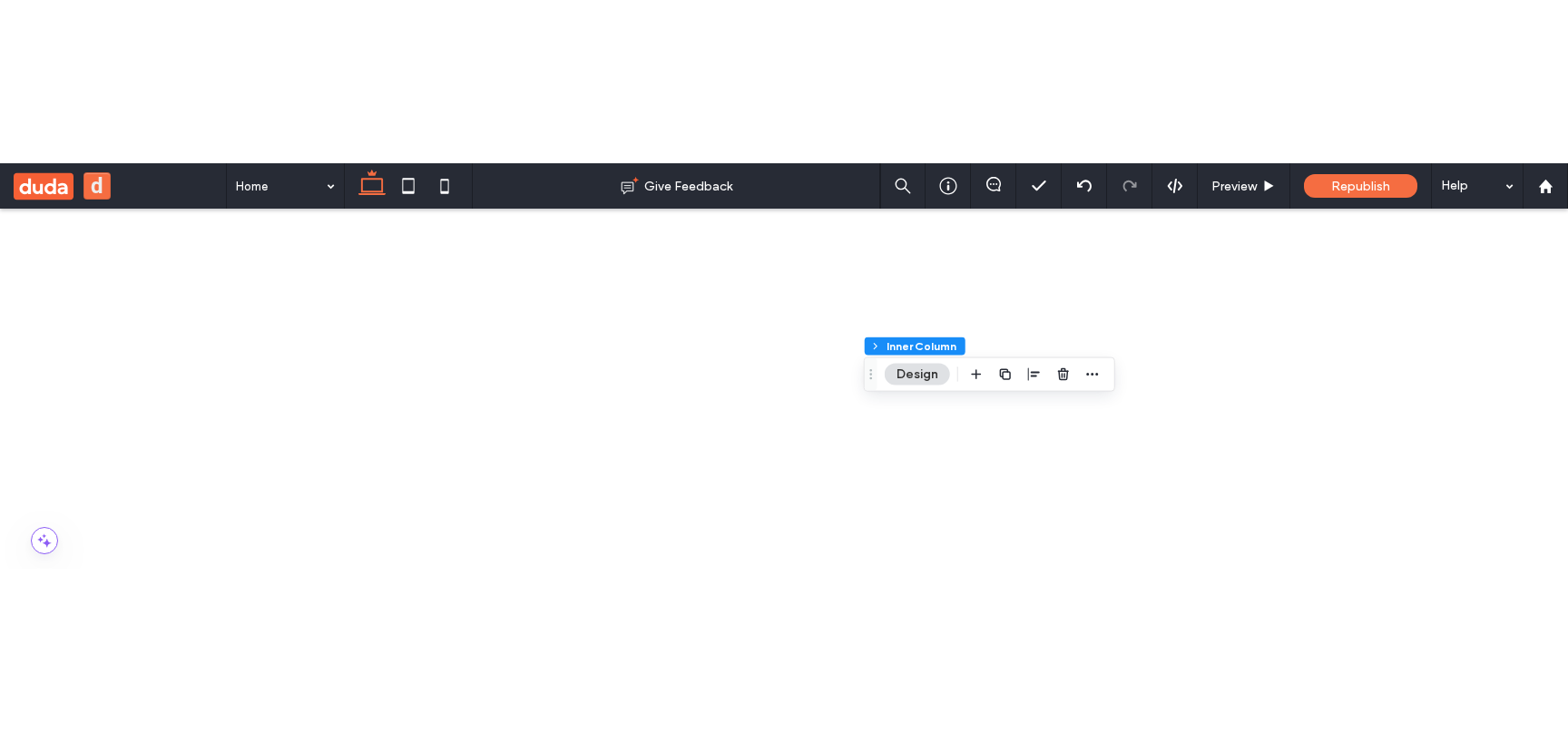
scroll to position [158, 0]
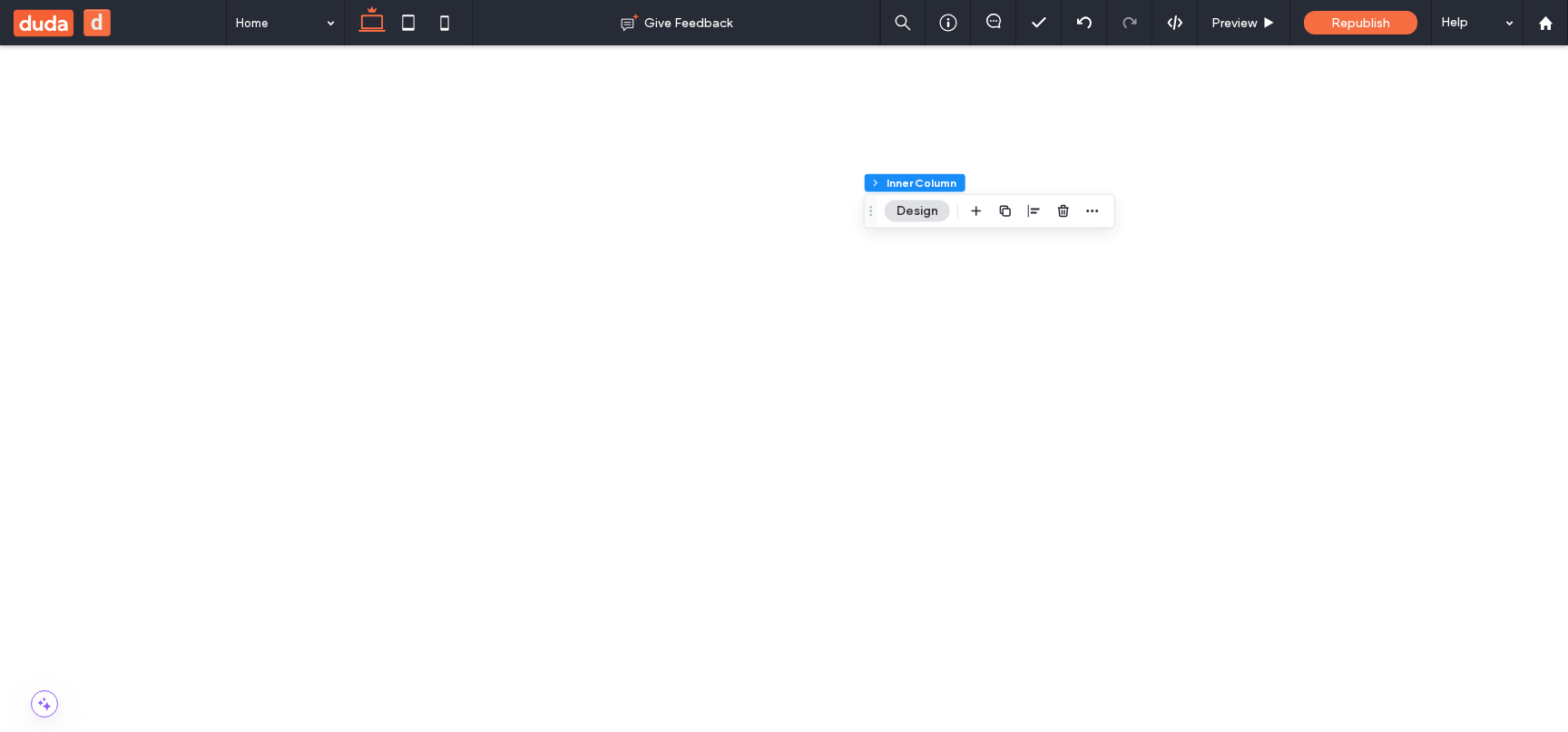
type input "*"
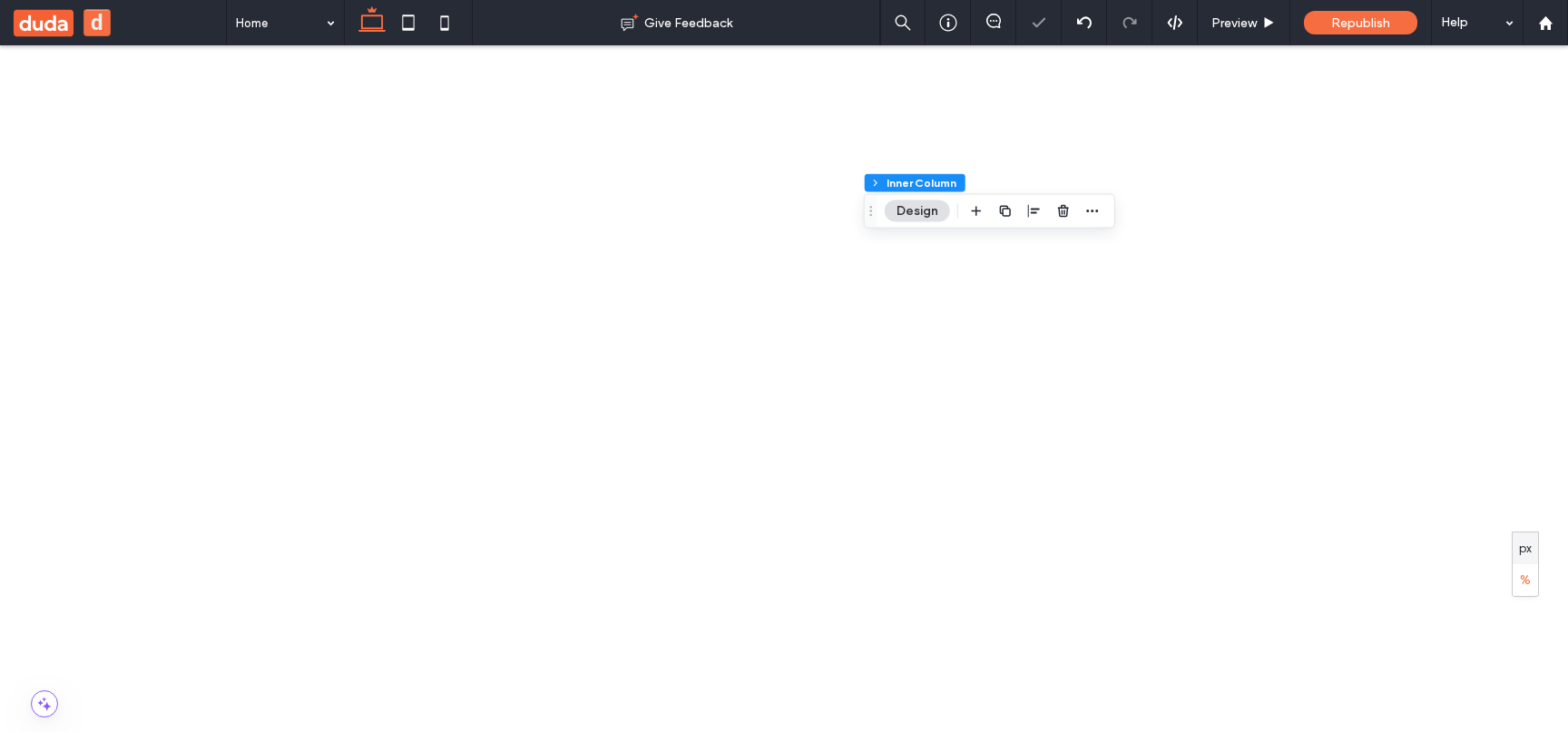
type input "**"
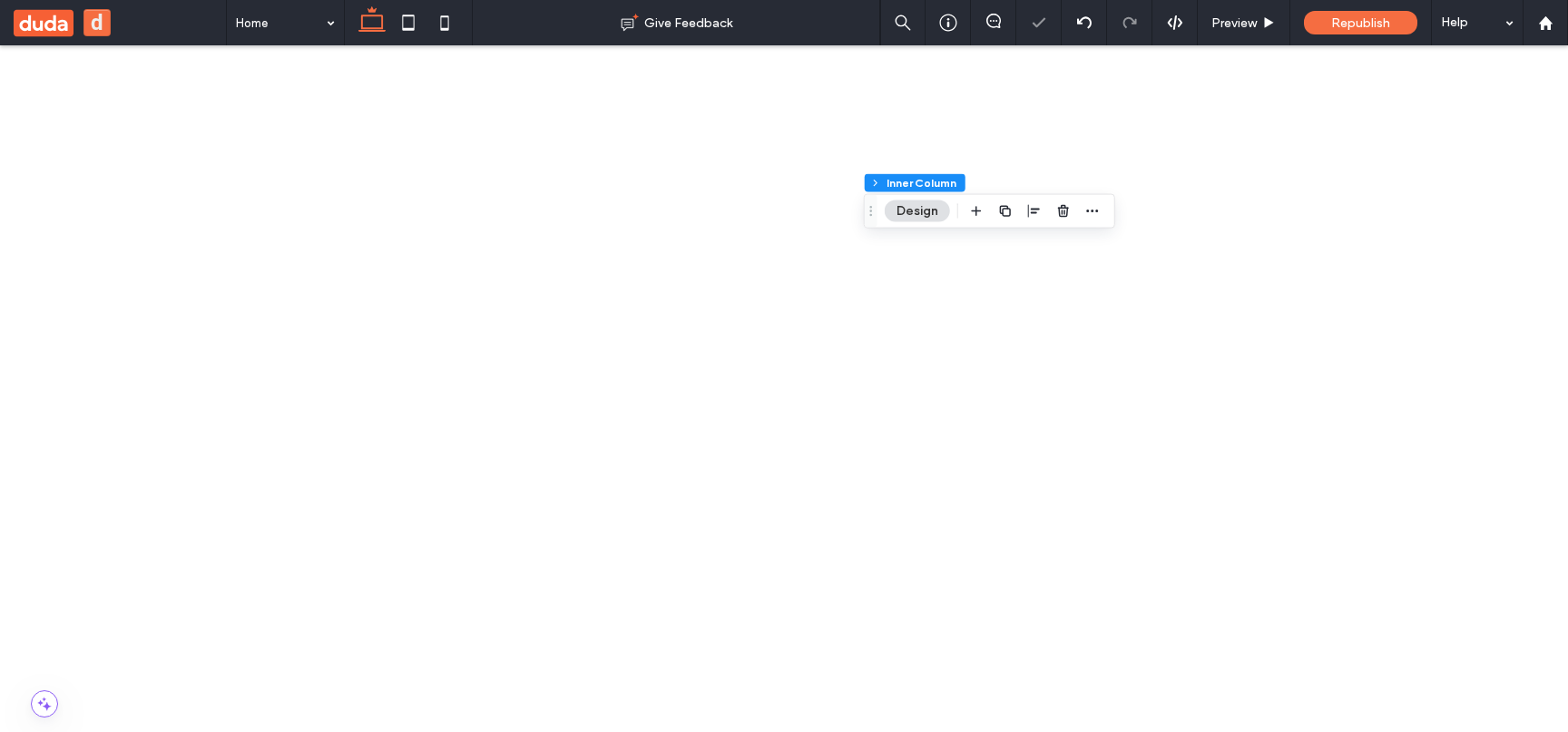
type input "*"
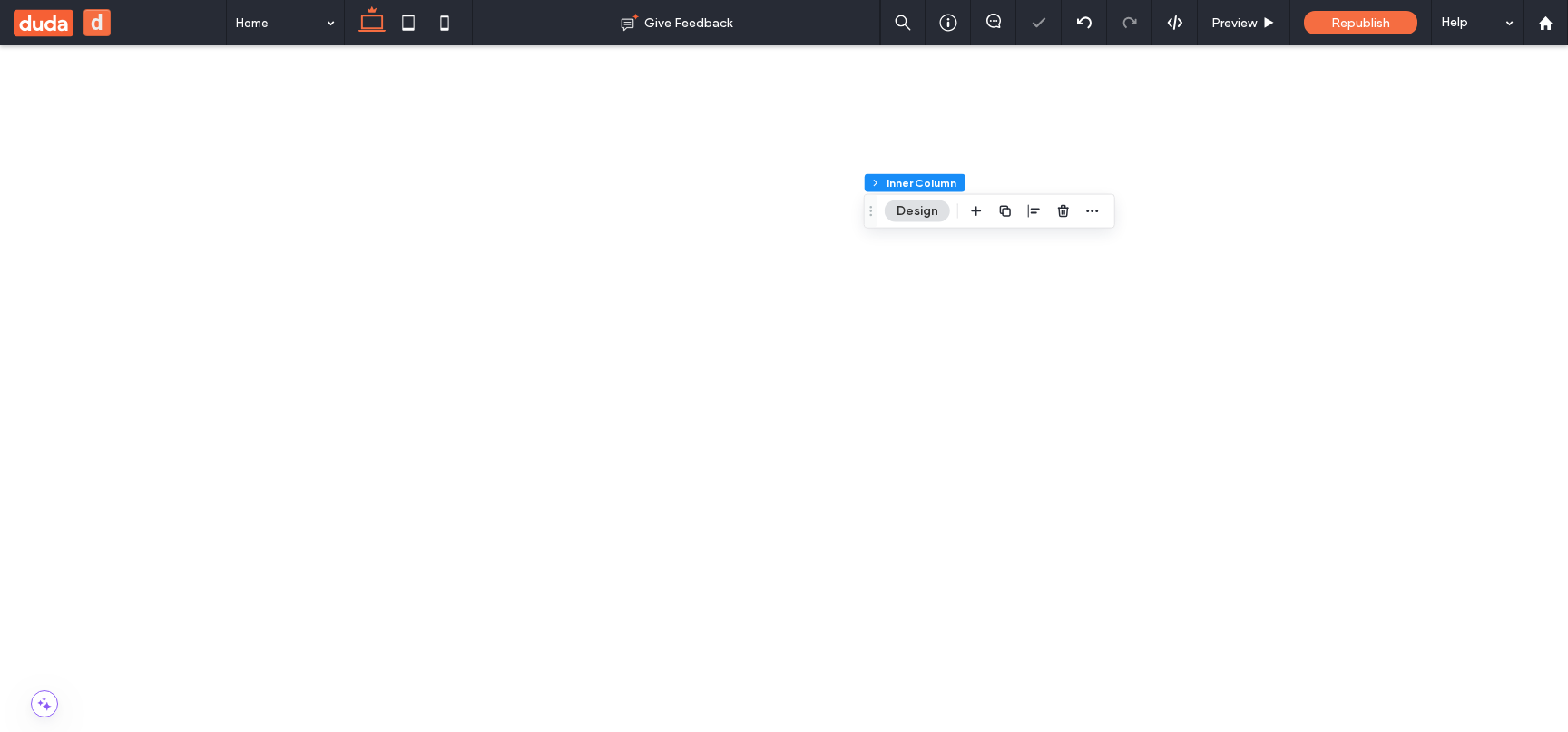
type input "**"
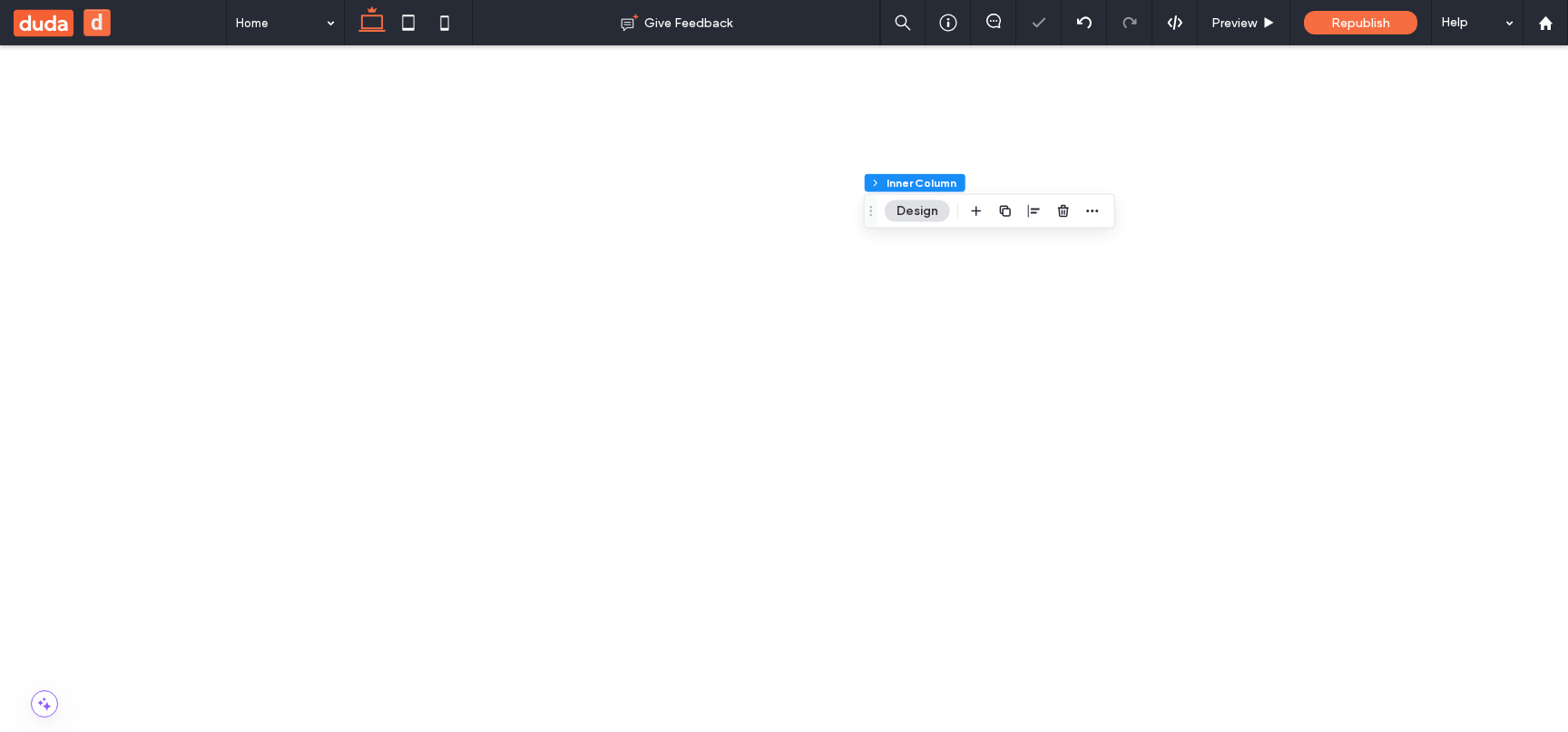
type input "*"
type input "**"
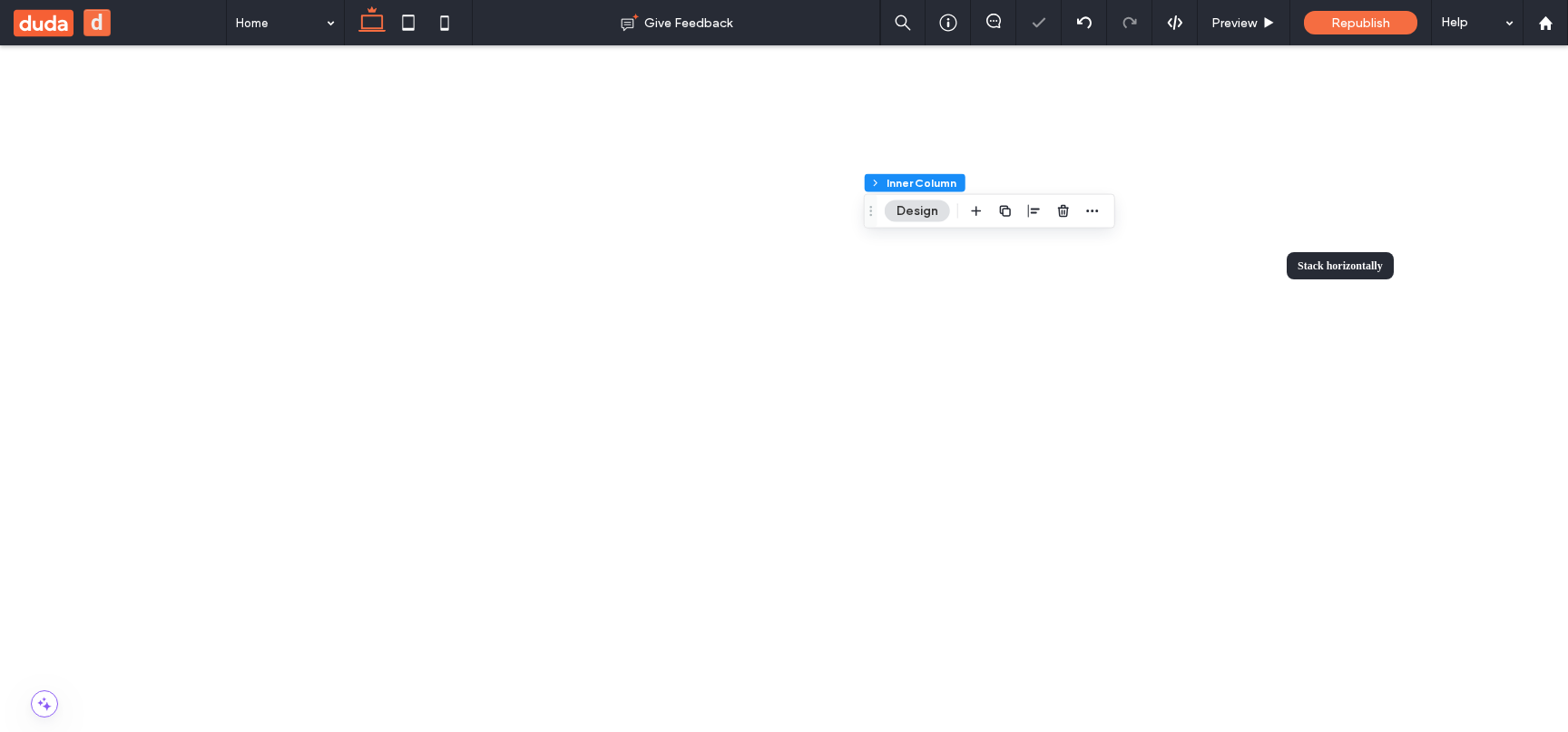
type input "**"
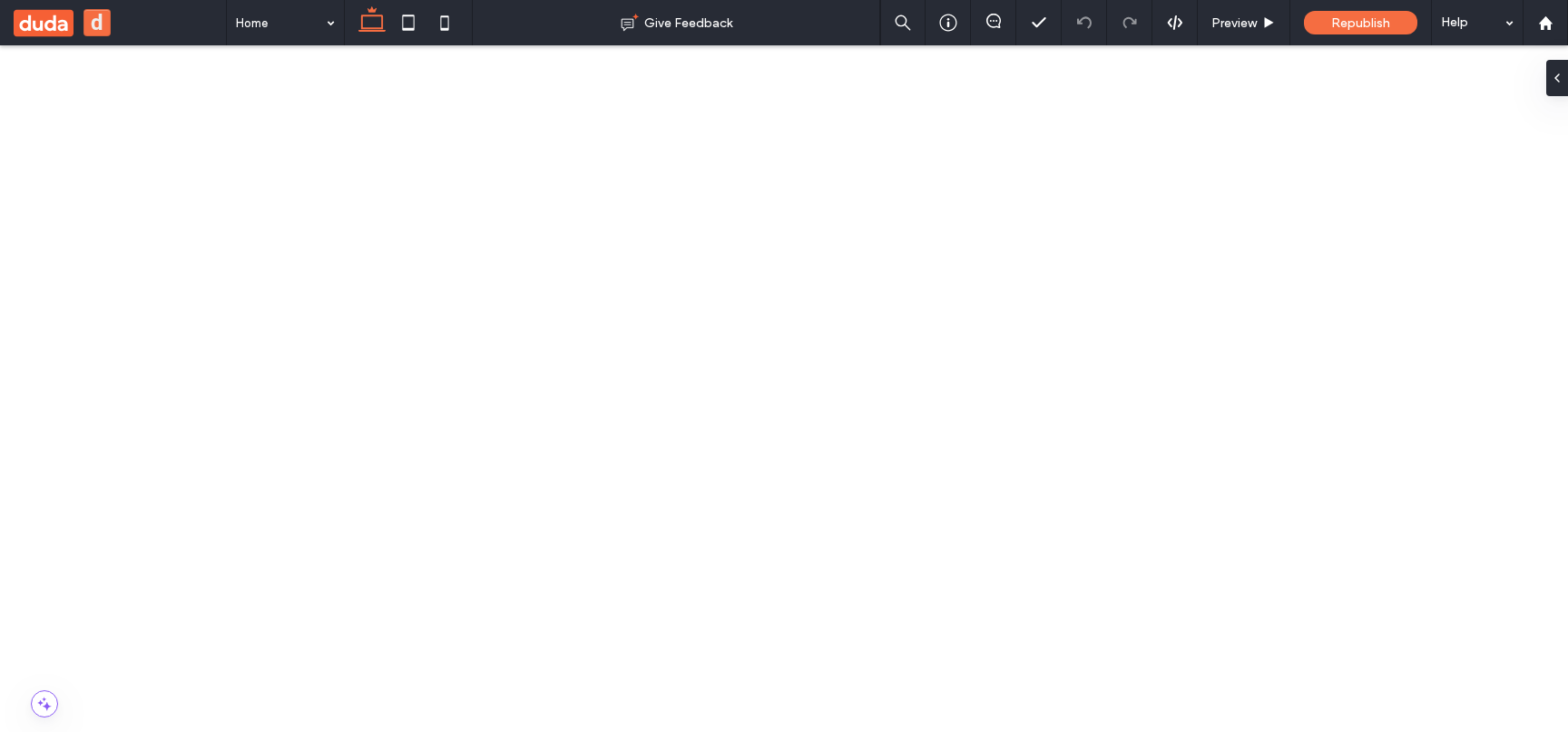
scroll to position [222, 0]
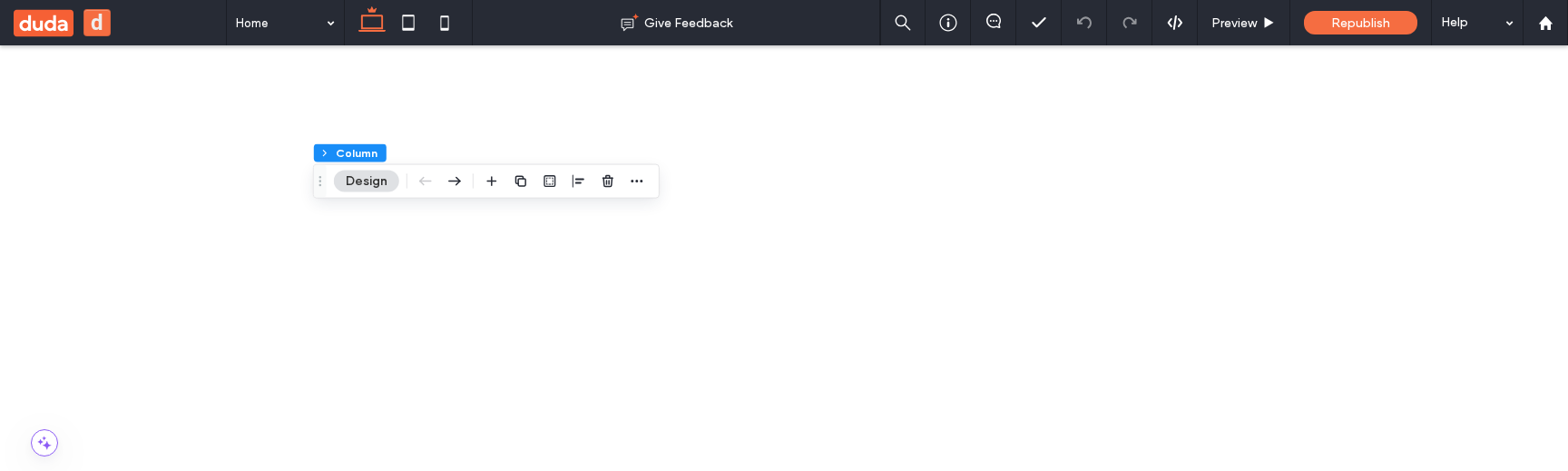
scroll to position [615, 0]
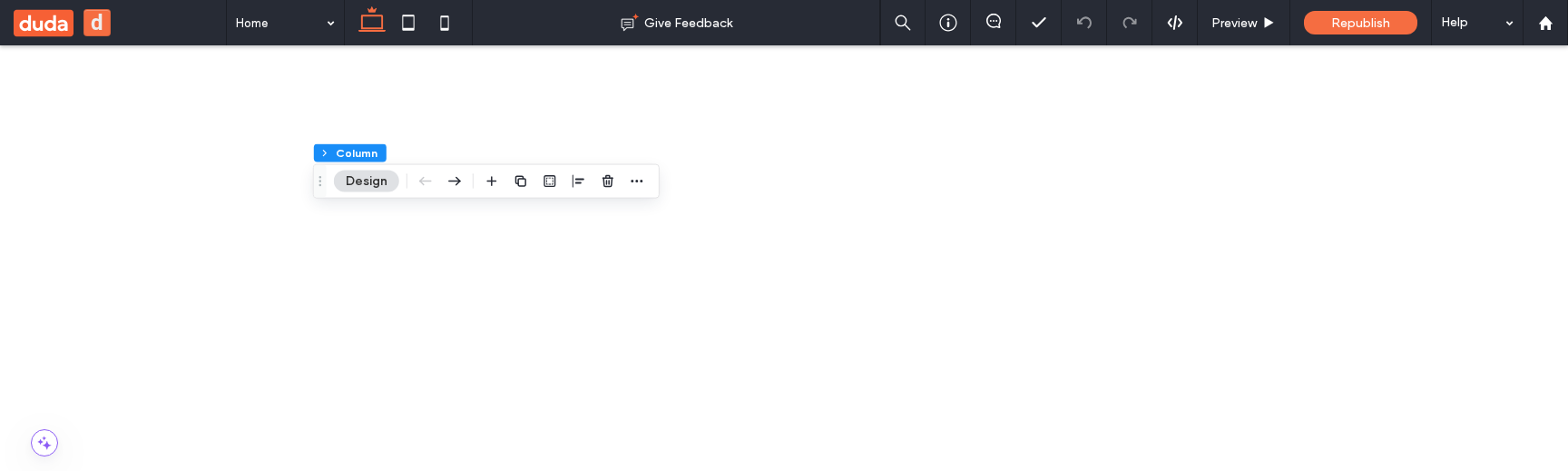
scroll to position [171, 0]
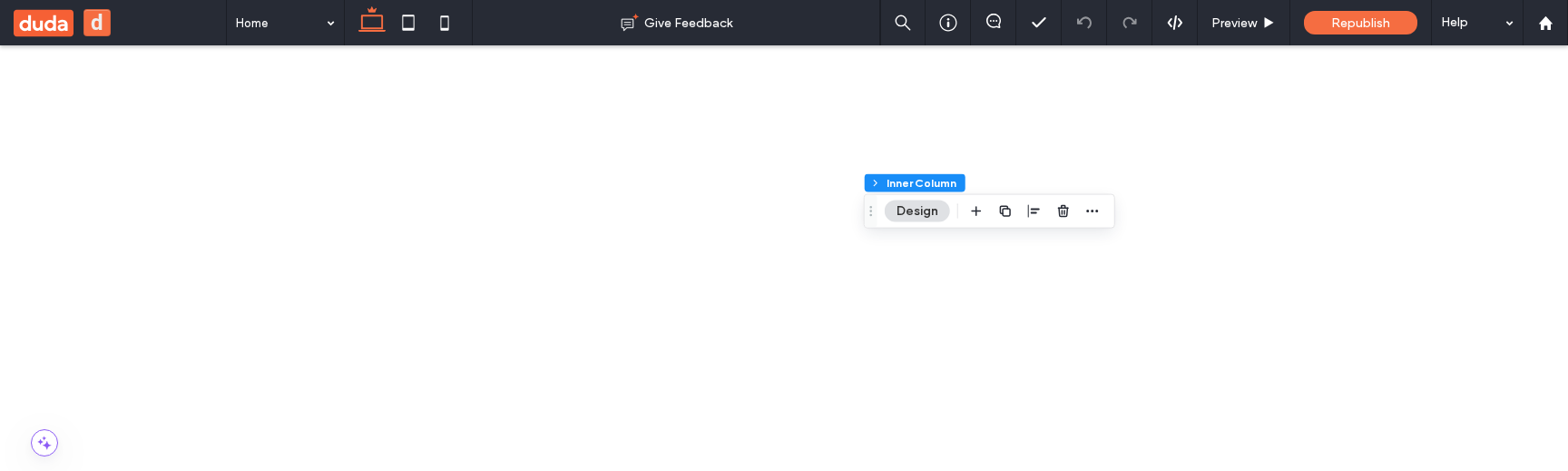
scroll to position [299, 0]
click at [1523, 339] on span "px" at bounding box center [1524, 333] width 13 height 18
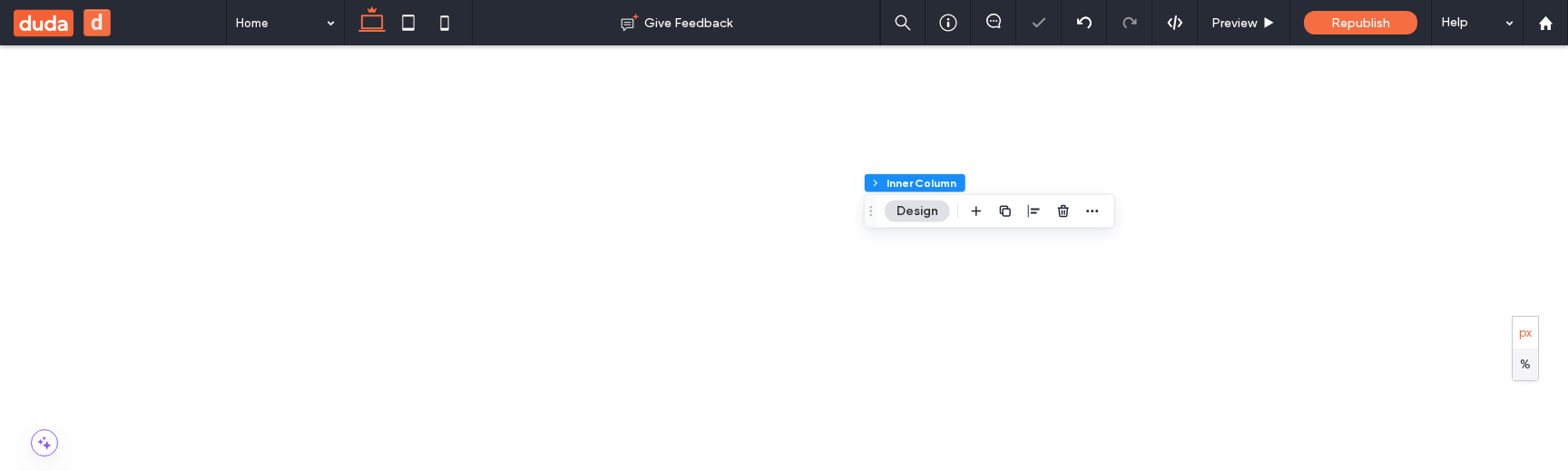
click at [1525, 370] on span "%" at bounding box center [1524, 365] width 11 height 18
click at [1524, 330] on span "px" at bounding box center [1524, 333] width 13 height 18
click at [1517, 370] on div "%" at bounding box center [1525, 364] width 25 height 32
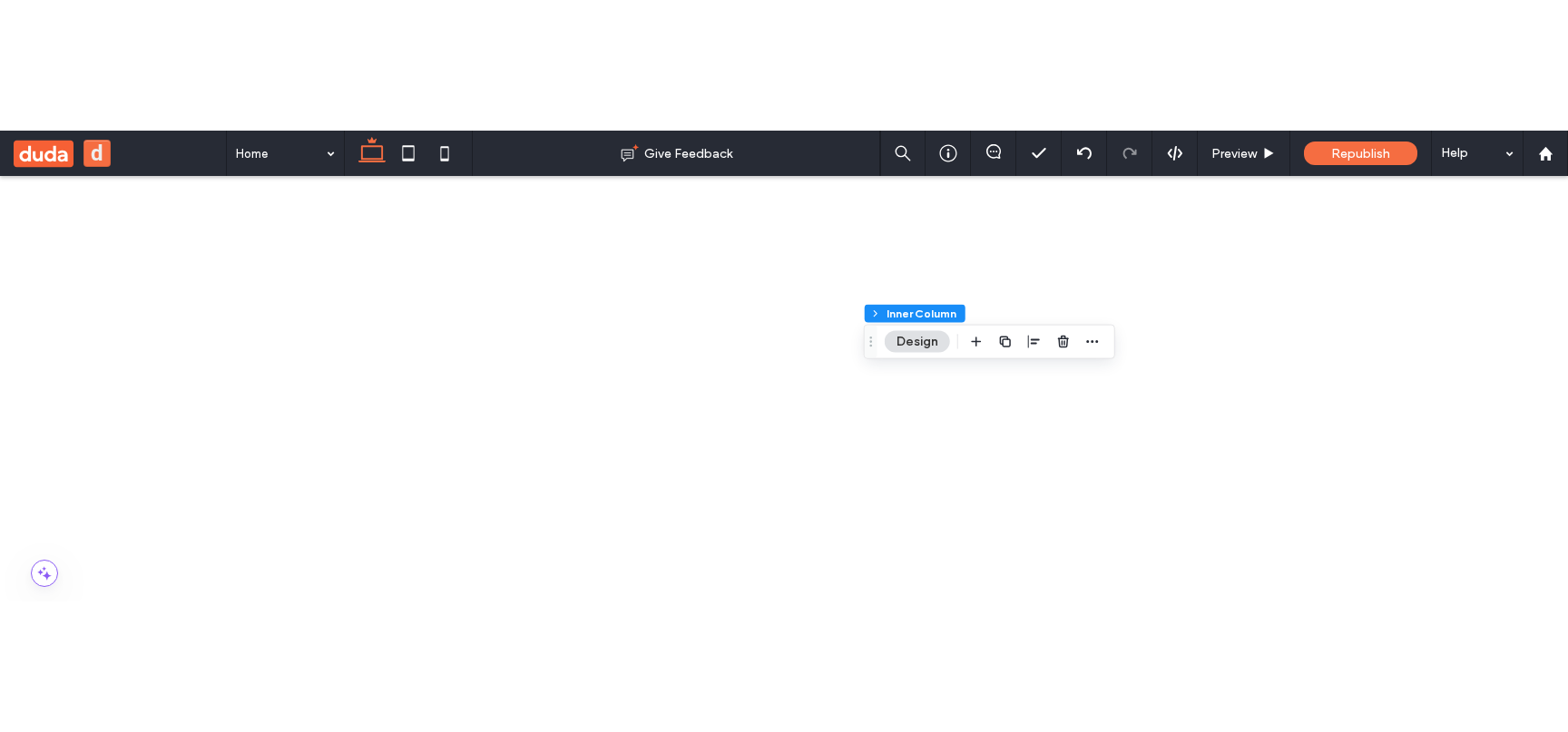
scroll to position [271, 0]
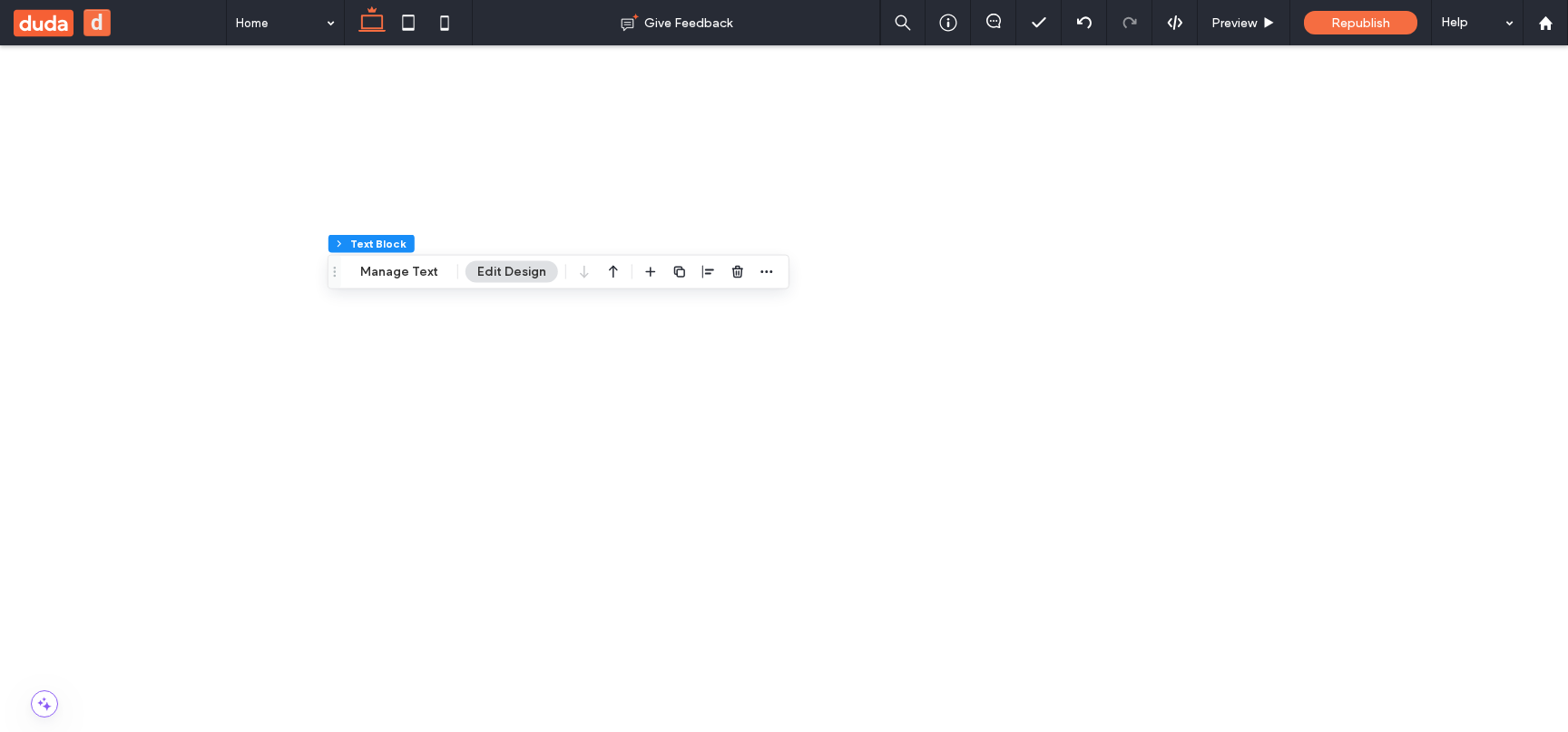
scroll to position [137, 0]
